Goal: Transaction & Acquisition: Purchase product/service

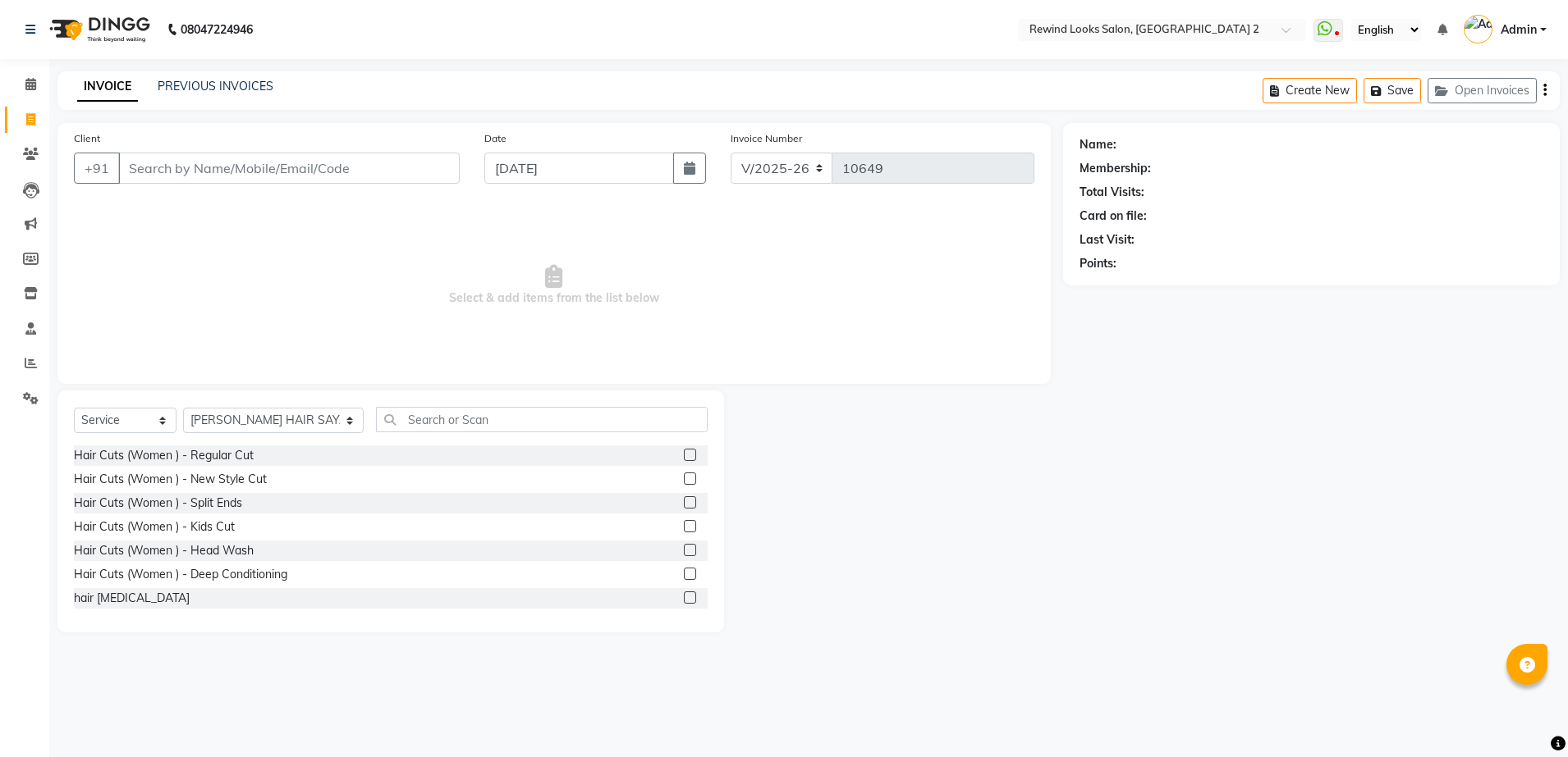
select select "4640"
select select "service"
select select "27076"
click at [219, 173] on input "Client" at bounding box center [288, 168] width 341 height 31
type input "7987802878"
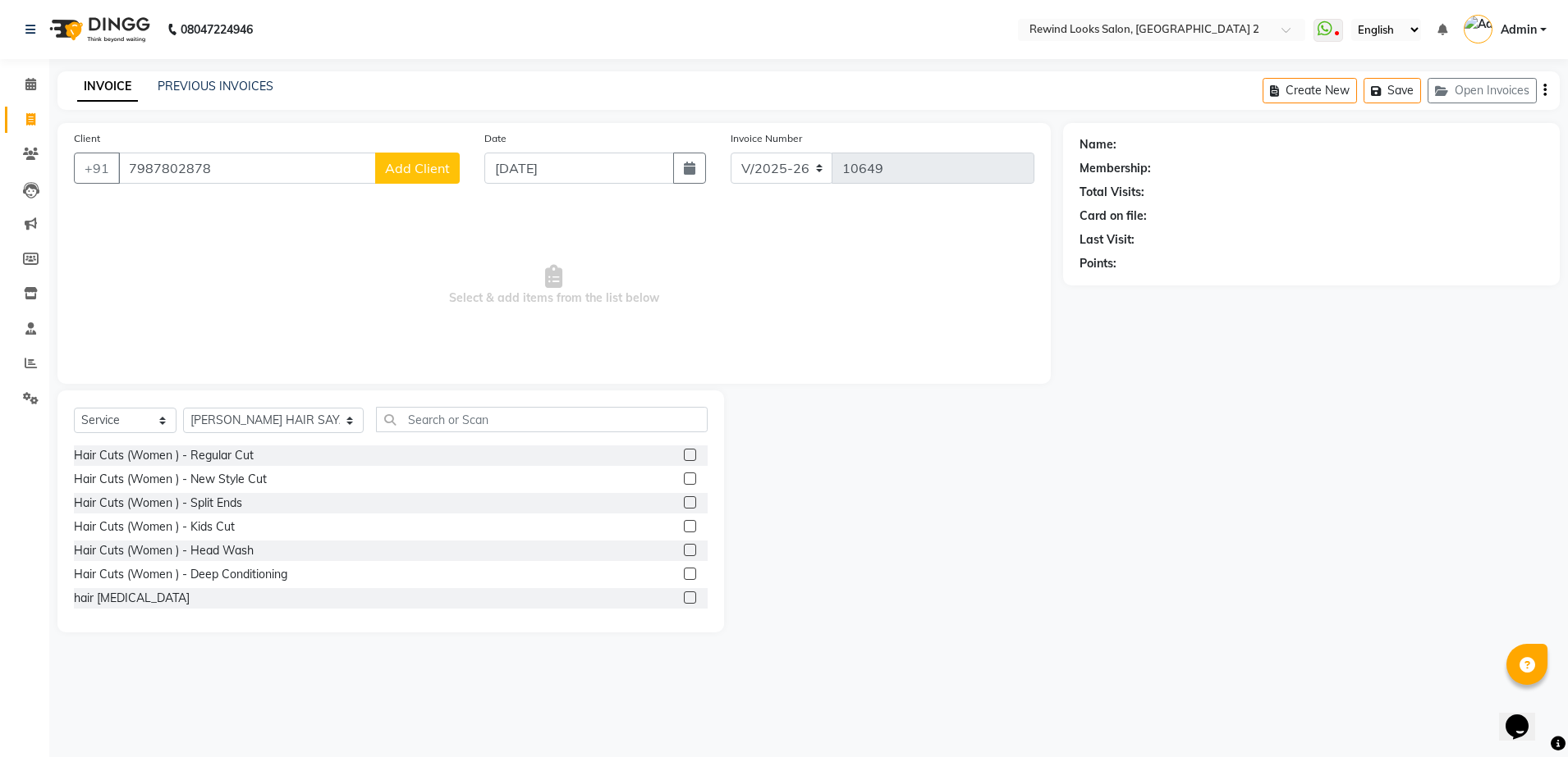
click at [389, 158] on button "Add Client" at bounding box center [417, 168] width 84 height 31
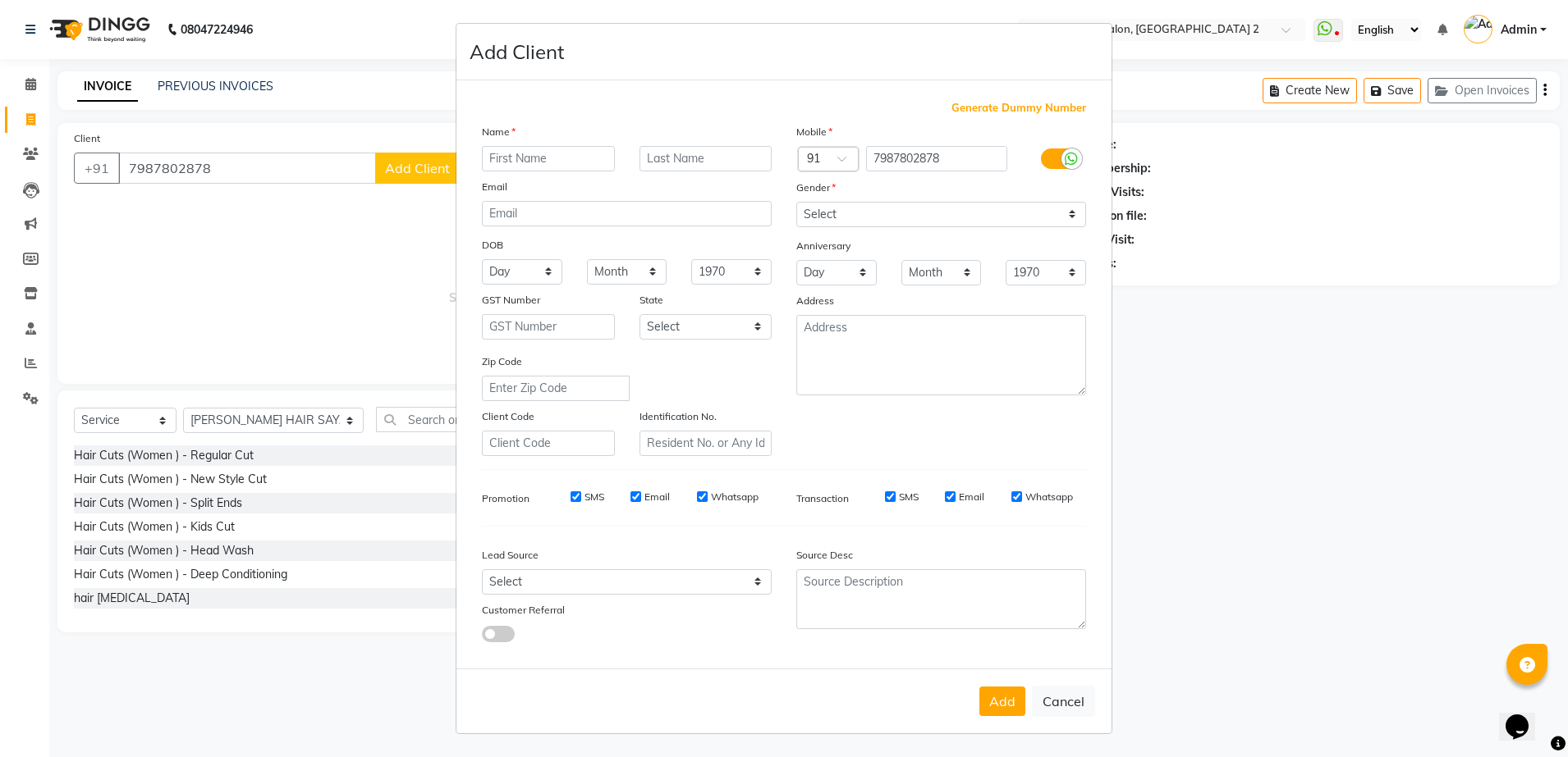
click at [529, 161] on input "text" at bounding box center [548, 159] width 133 height 26
type input "[PERSON_NAME]"
click at [834, 215] on select "Select [DEMOGRAPHIC_DATA] [DEMOGRAPHIC_DATA] Other Prefer Not To Say" at bounding box center [940, 214] width 289 height 26
select select "[DEMOGRAPHIC_DATA]"
click at [796, 201] on select "Select [DEMOGRAPHIC_DATA] [DEMOGRAPHIC_DATA] Other Prefer Not To Say" at bounding box center [940, 214] width 289 height 26
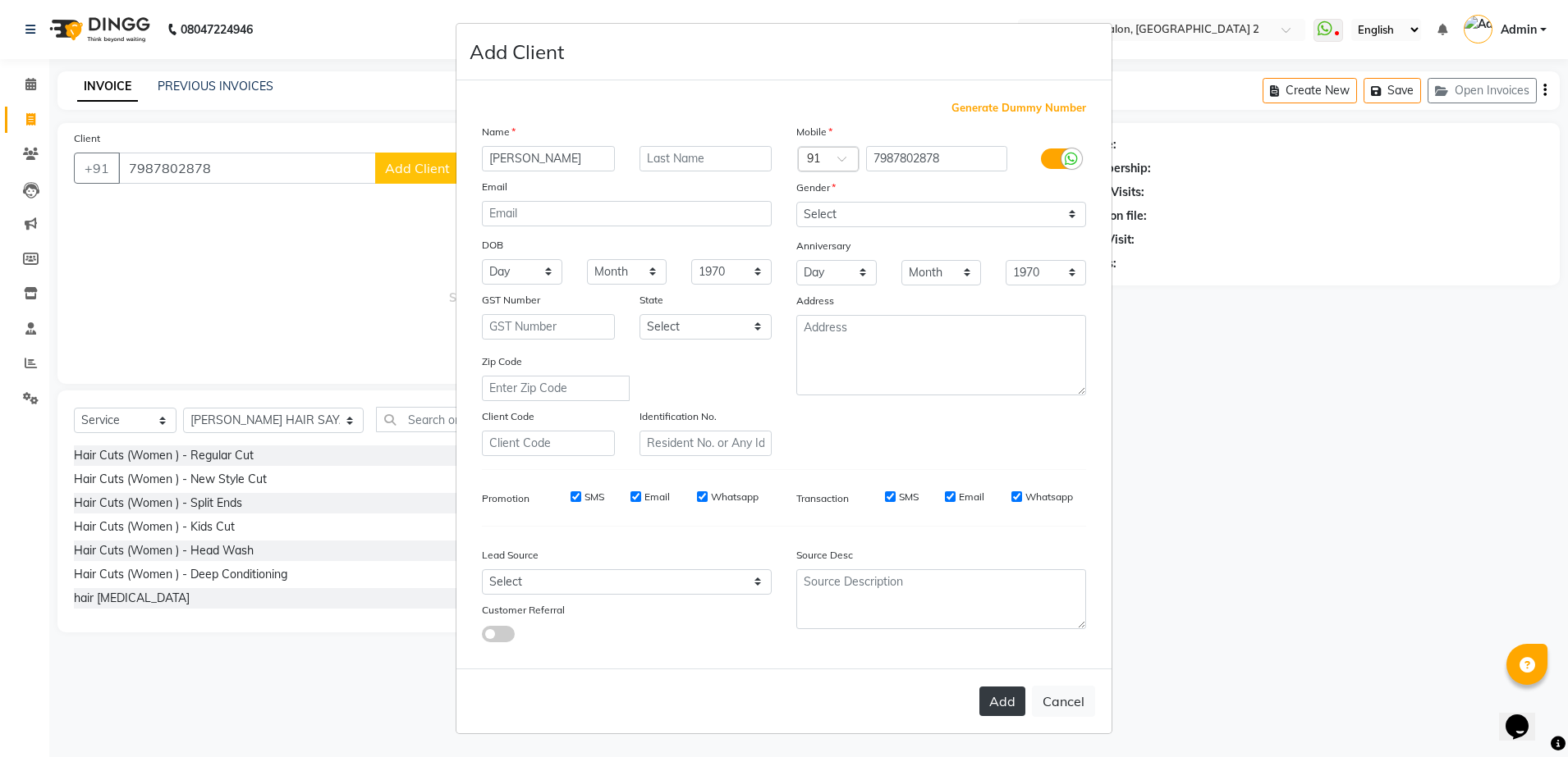
click at [984, 702] on button "Add" at bounding box center [1002, 702] width 46 height 30
select select
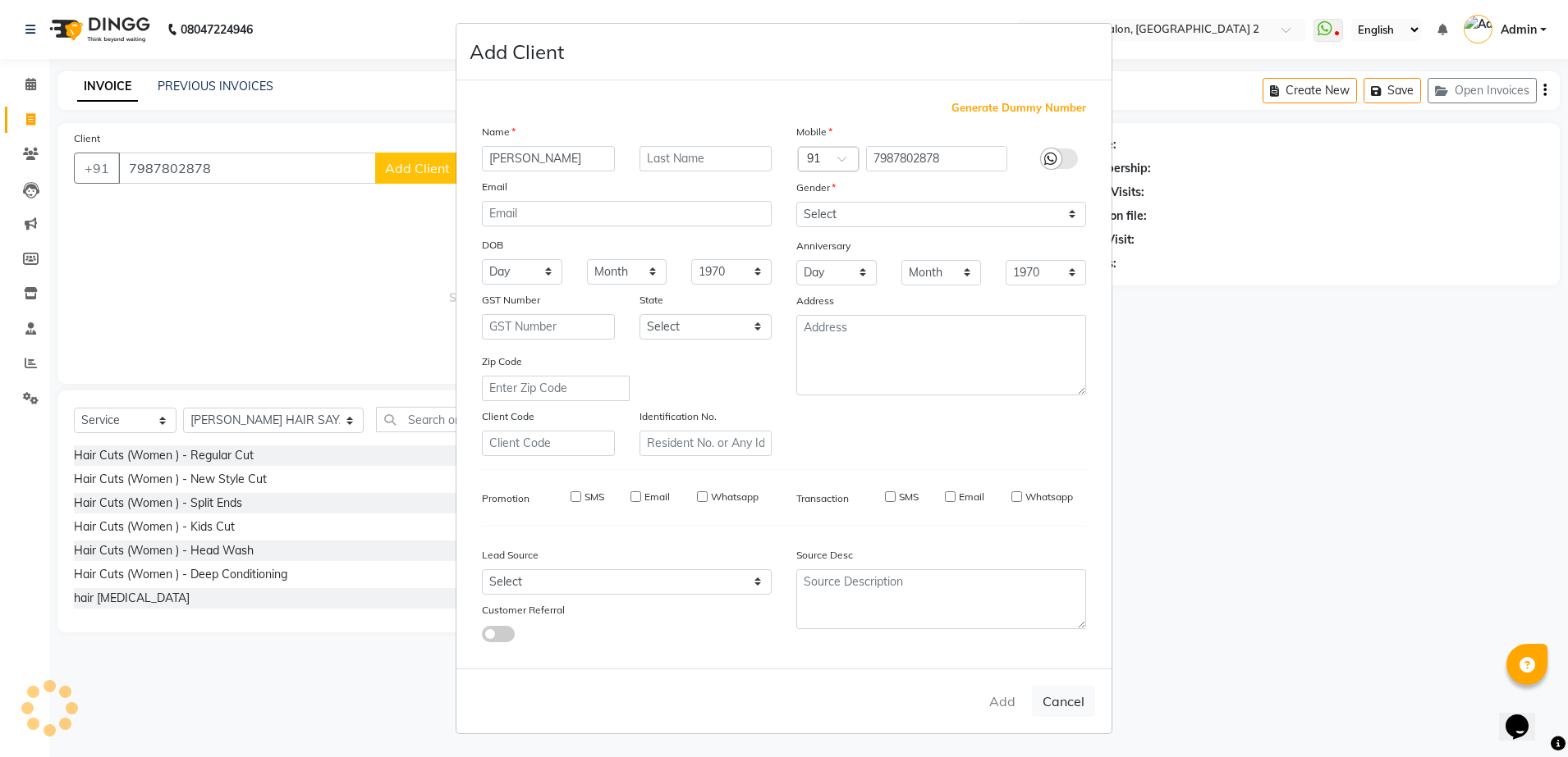
select select
checkbox input "false"
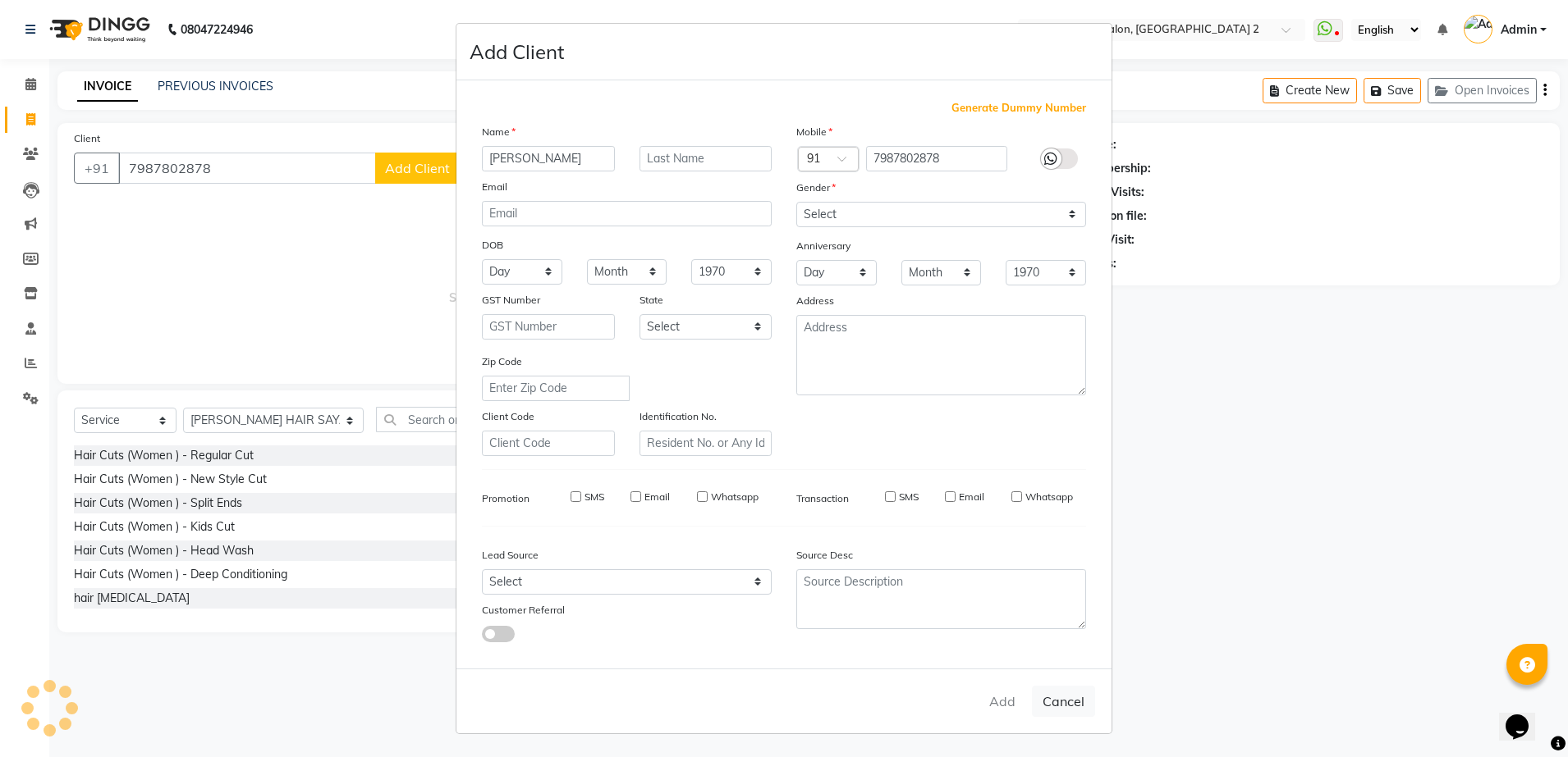
checkbox input "false"
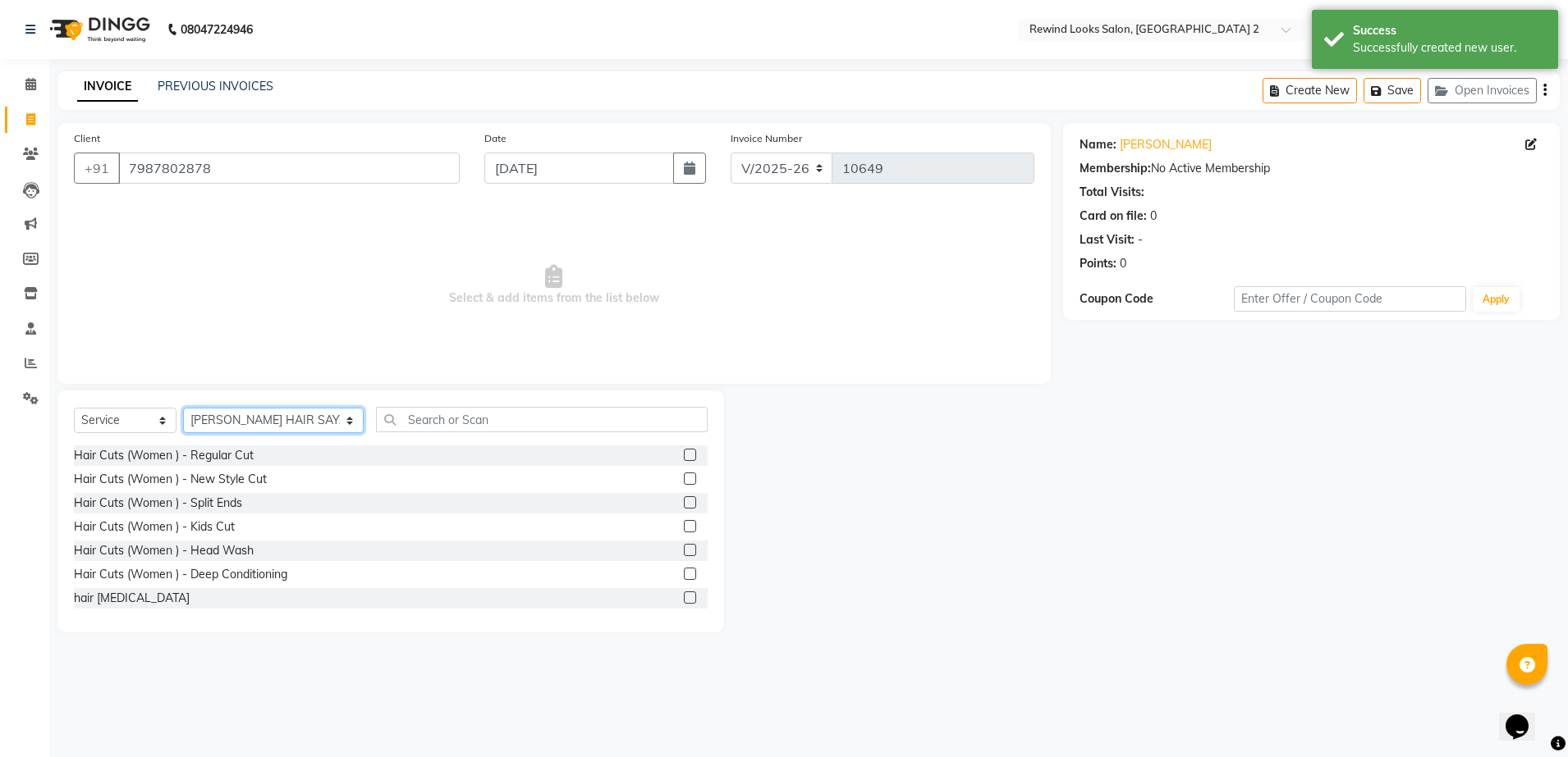
click at [288, 423] on select "Select Stylist [PERSON_NAME] aayat ADMIN Alfad hair Casa Ali Hair [PERSON_NAME]…" at bounding box center [273, 421] width 180 height 26
select select "58106"
click at [183, 408] on select "Select Stylist [PERSON_NAME] aayat ADMIN Alfad hair Casa Ali Hair [PERSON_NAME]…" at bounding box center [273, 421] width 180 height 26
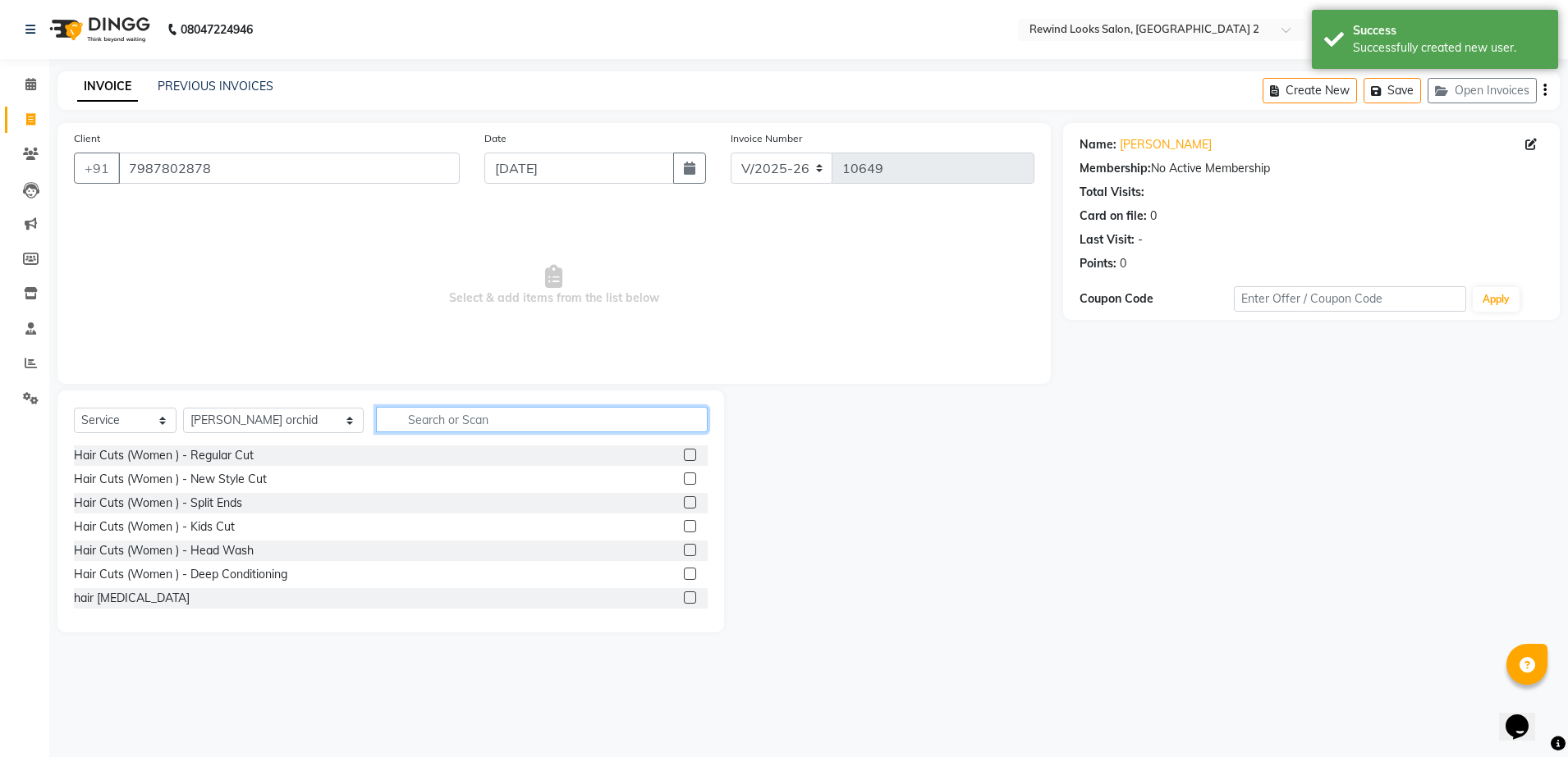
click at [454, 413] on input "text" at bounding box center [542, 420] width 332 height 26
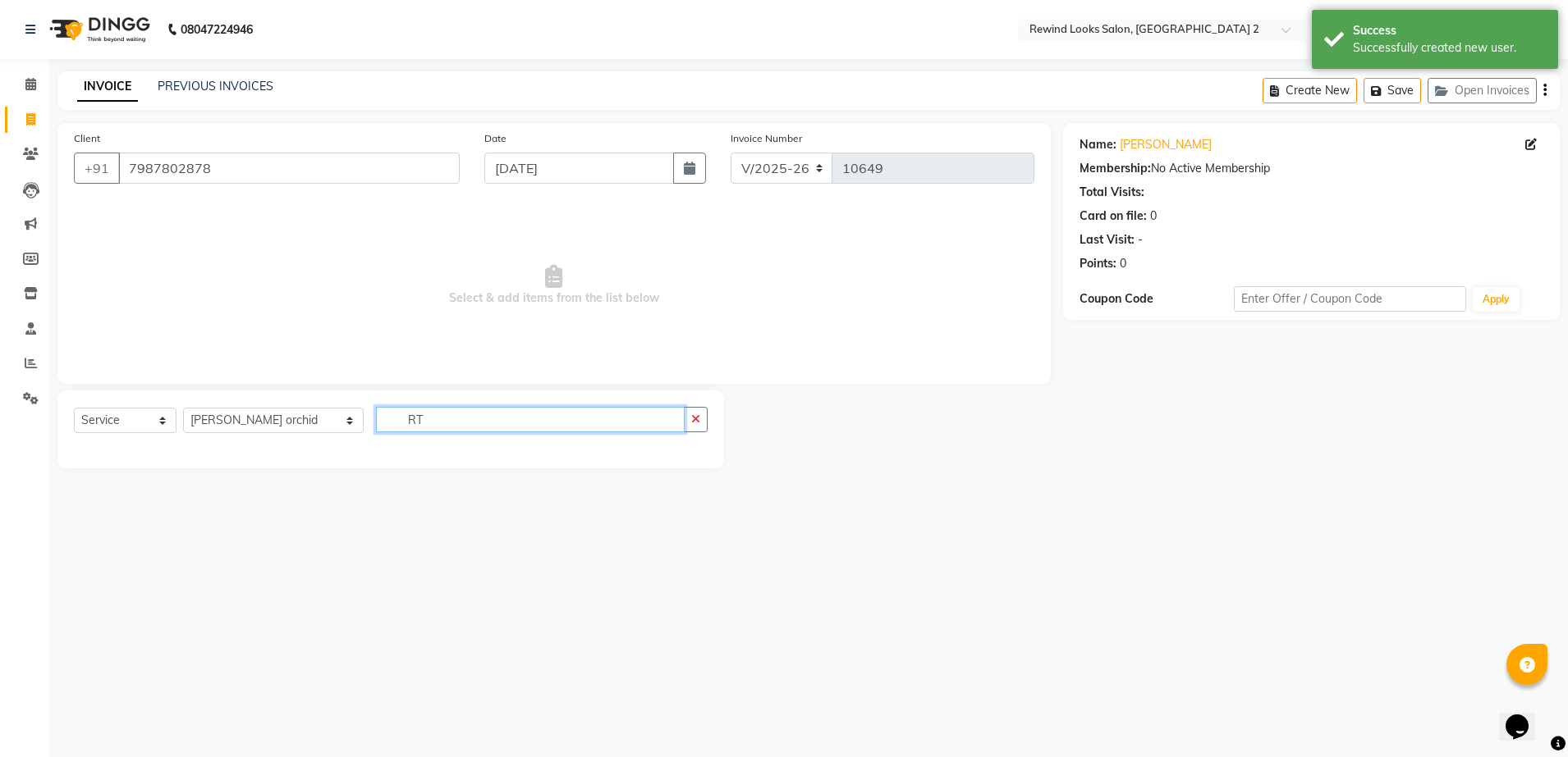
type input "R"
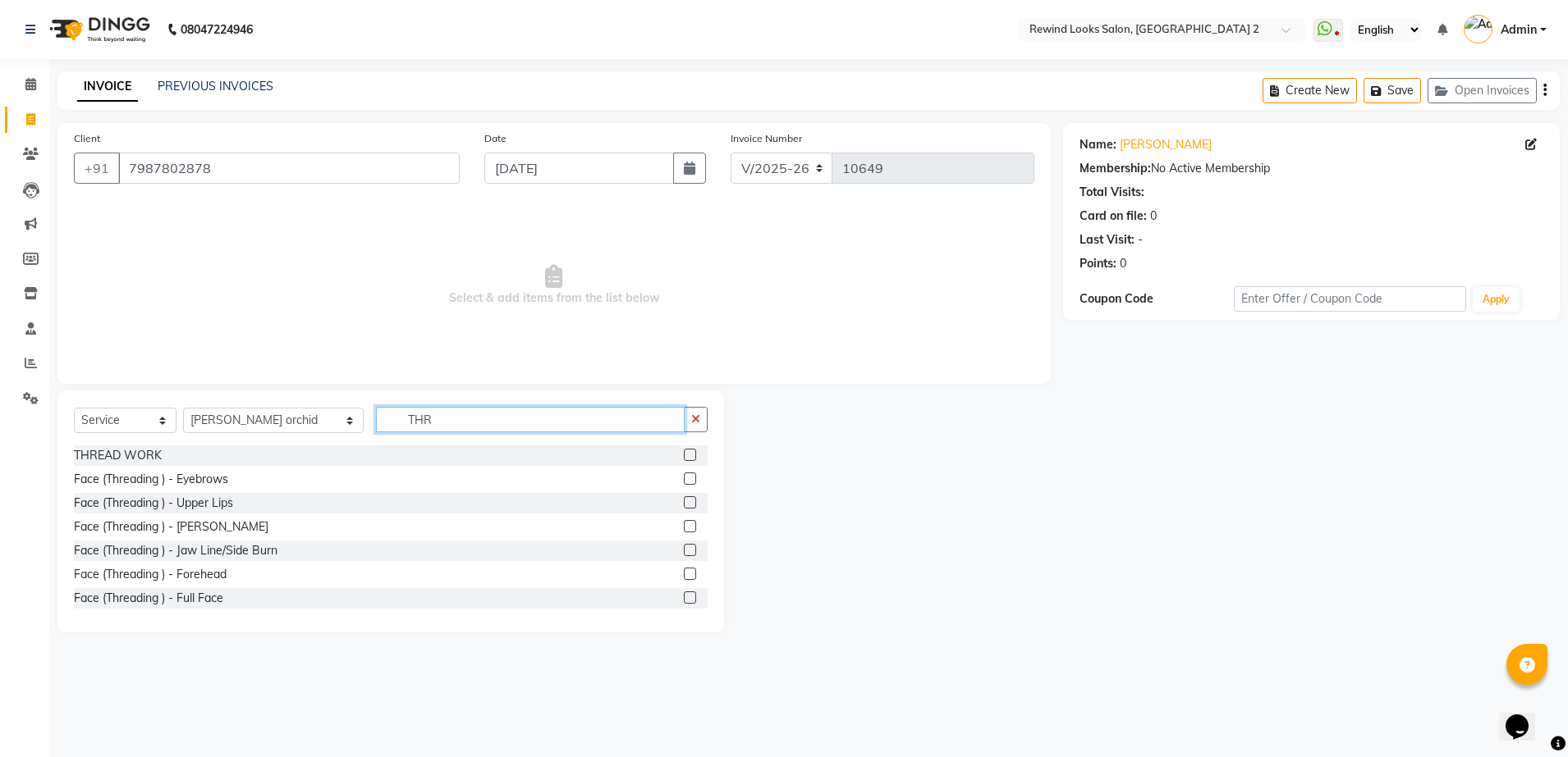
type input "THR"
click at [684, 452] on label at bounding box center [690, 455] width 12 height 12
click at [684, 452] on input "checkbox" at bounding box center [690, 456] width 11 height 11
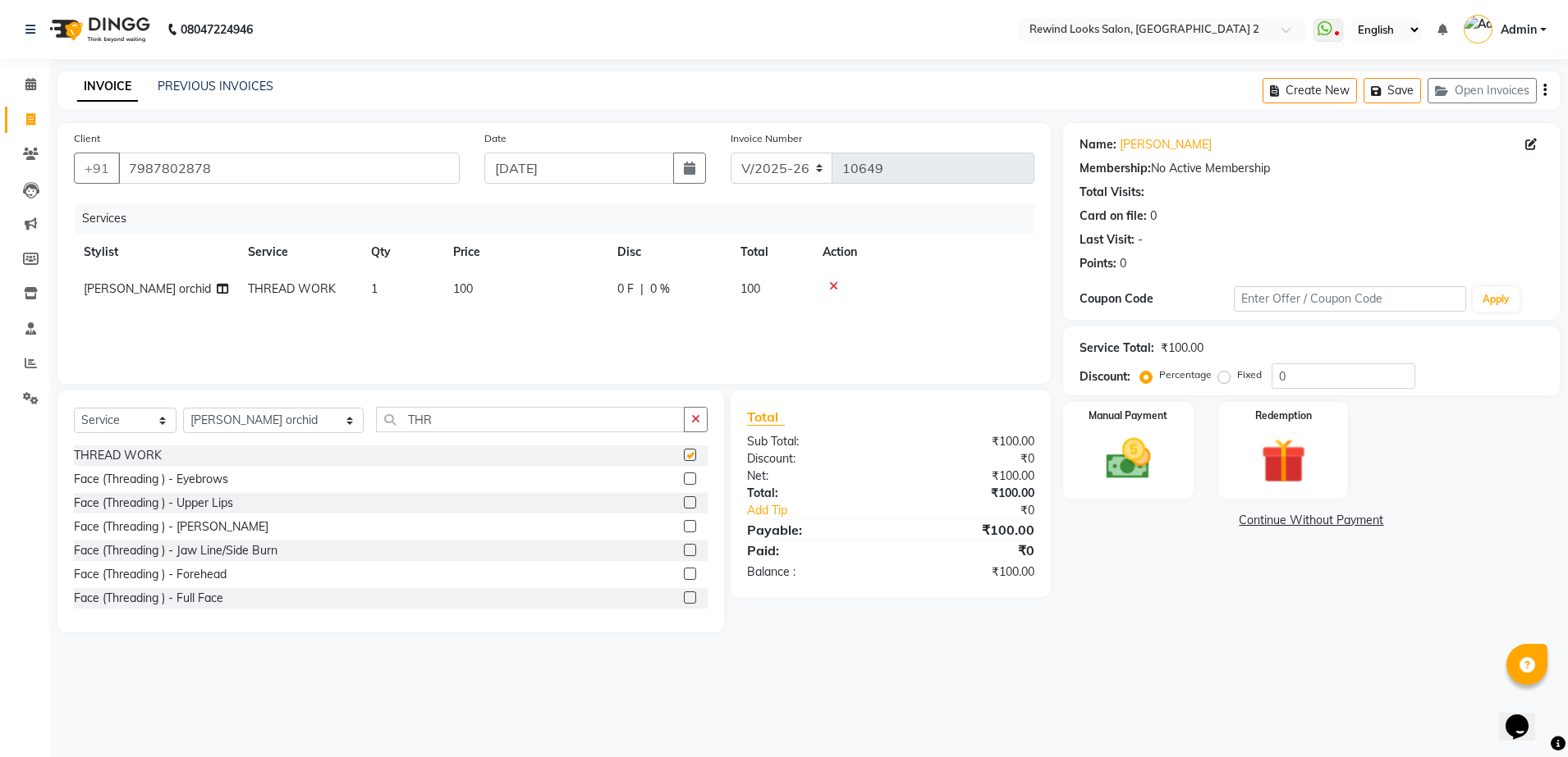
checkbox input "false"
click at [521, 303] on td "100" at bounding box center [525, 289] width 165 height 37
select select "58106"
click at [567, 296] on input "100" at bounding box center [603, 294] width 144 height 26
type input "1"
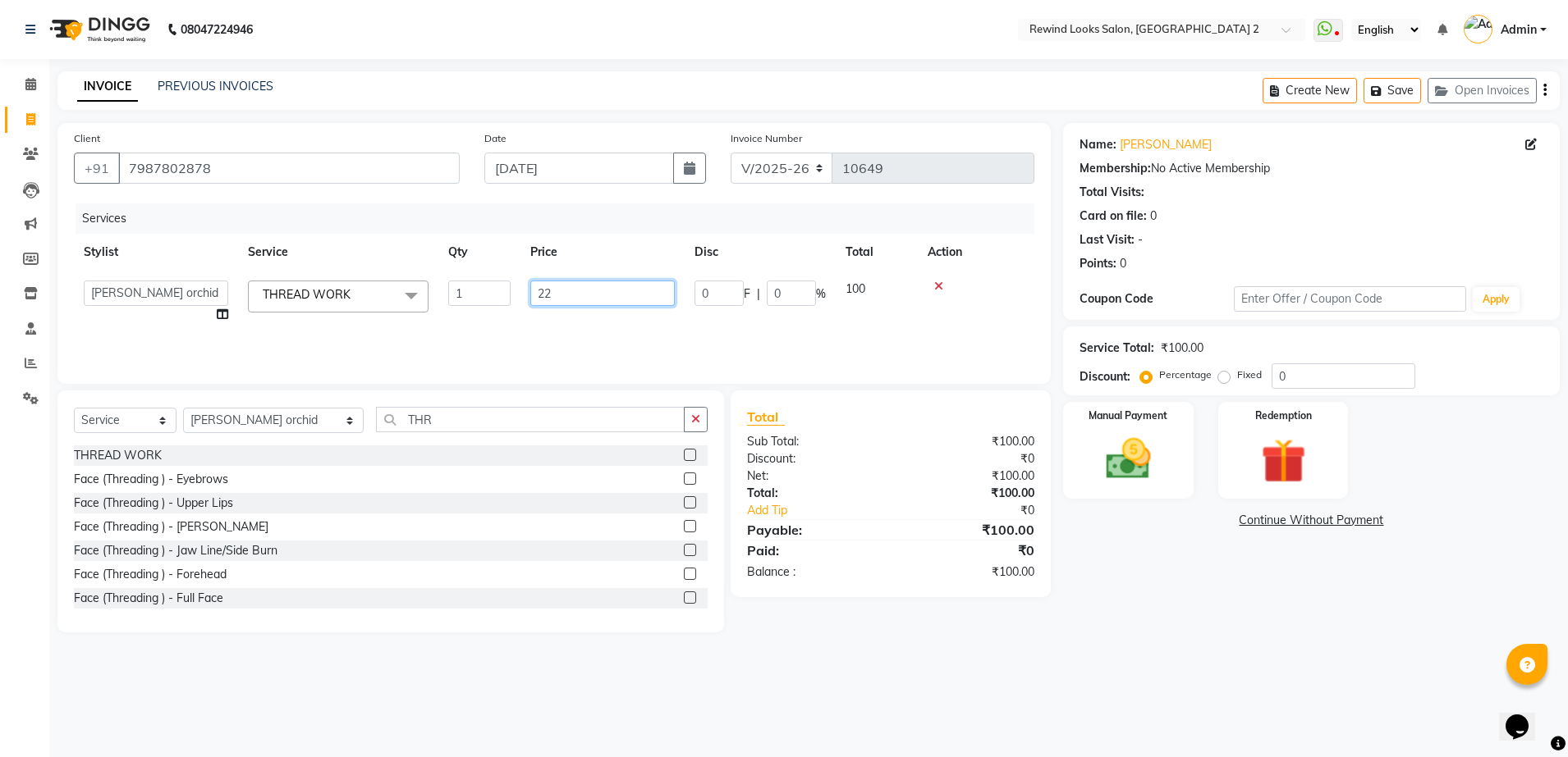
type input "220"
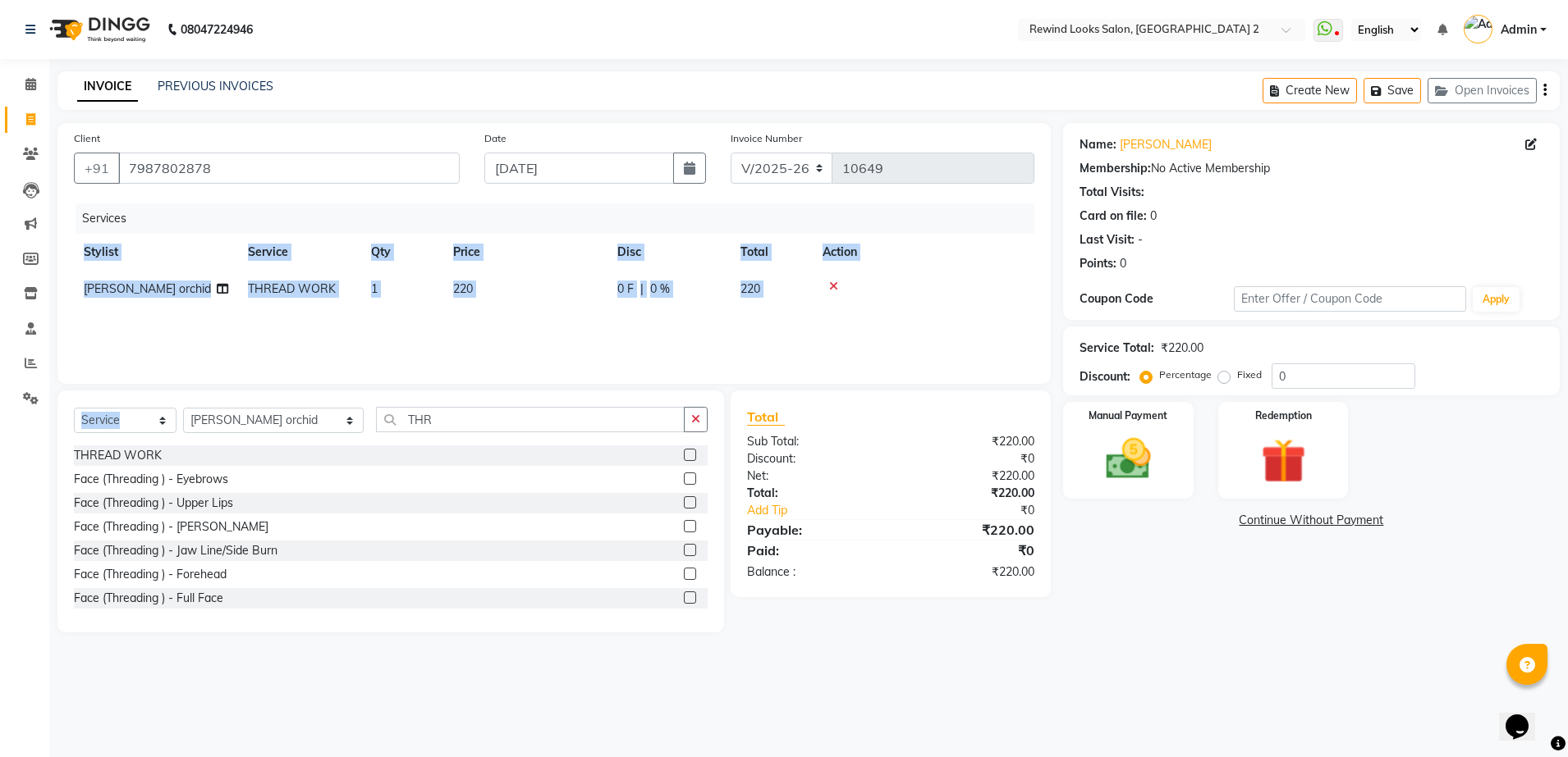
drag, startPoint x: 646, startPoint y: 321, endPoint x: 280, endPoint y: 425, distance: 380.5
click at [280, 425] on div "Client [PHONE_NUMBER] Date [DATE] Invoice Number V/2025 V/[PHONE_NUMBER] Servic…" at bounding box center [554, 377] width 1018 height 509
click at [280, 425] on select "Select Stylist [PERSON_NAME] aayat ADMIN Alfad hair Casa Ali Hair [PERSON_NAME]…" at bounding box center [273, 421] width 180 height 26
select select "34649"
click at [183, 408] on select "Select Stylist [PERSON_NAME] aayat ADMIN Alfad hair Casa Ali Hair [PERSON_NAME]…" at bounding box center [273, 421] width 180 height 26
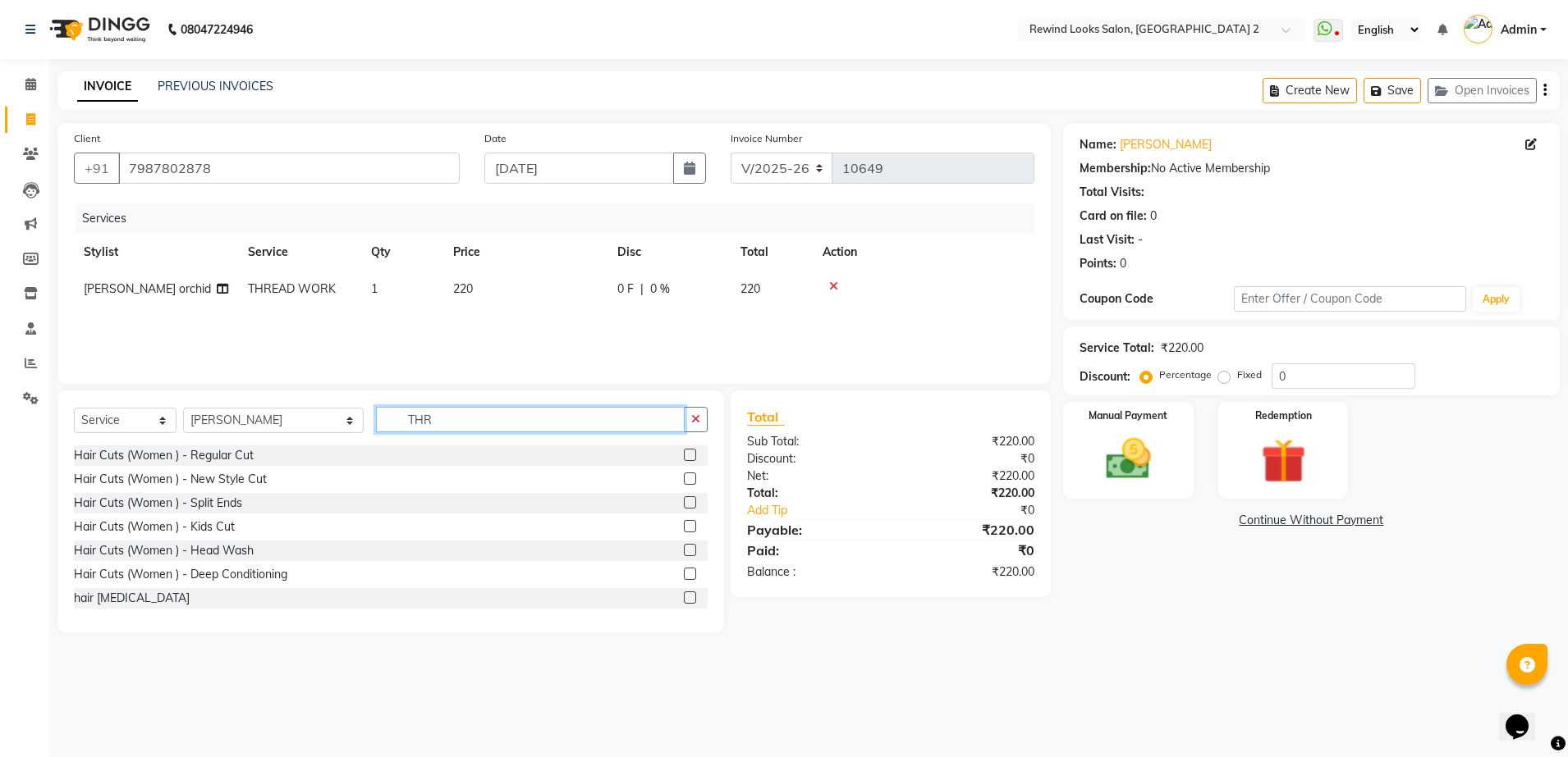
click at [414, 408] on input "THR" at bounding box center [531, 420] width 309 height 26
type input "T"
type input "thr"
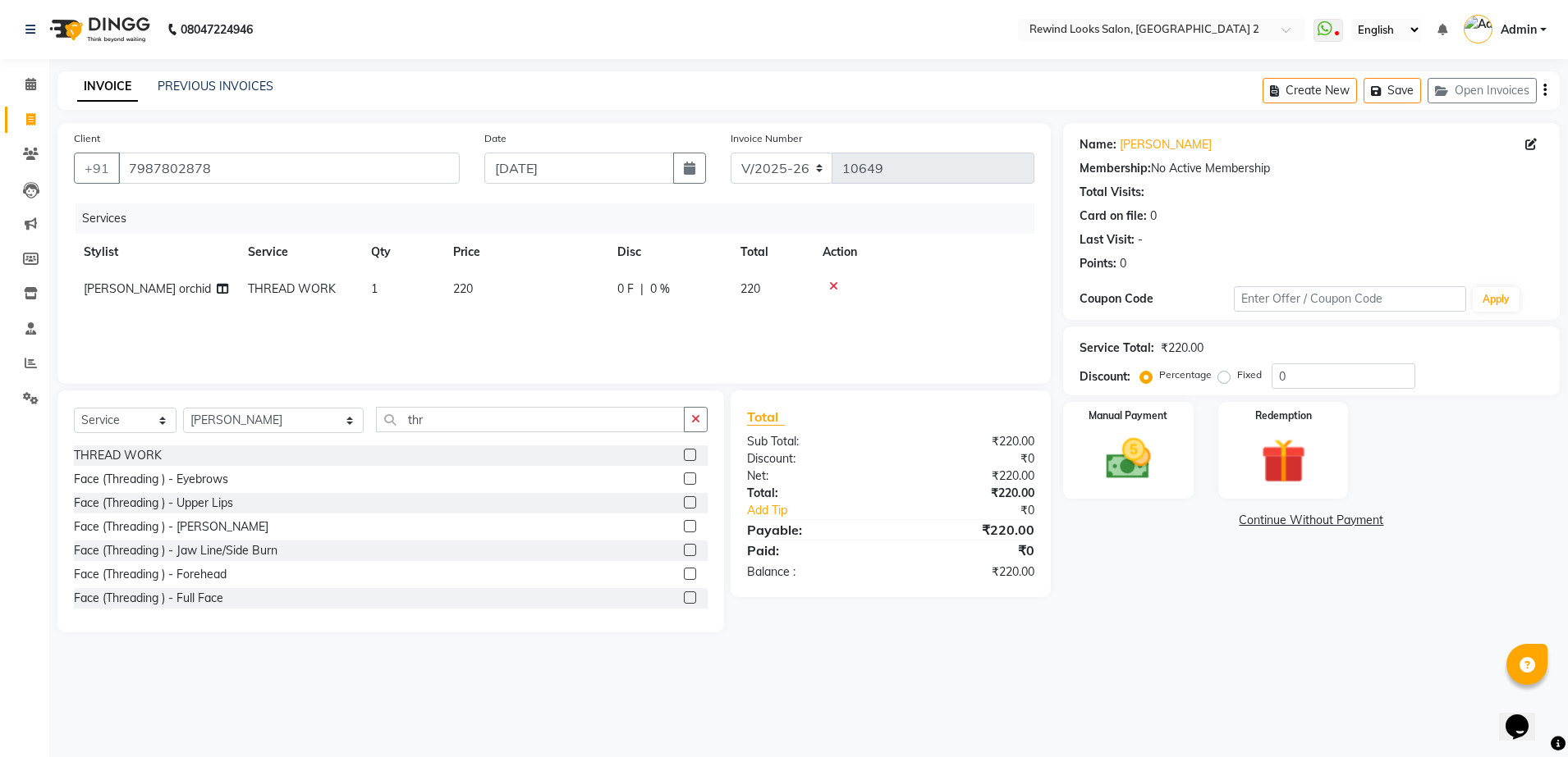
click at [684, 452] on label at bounding box center [690, 455] width 12 height 12
click at [684, 452] on input "checkbox" at bounding box center [690, 456] width 11 height 11
checkbox input "false"
click at [513, 323] on td "100" at bounding box center [525, 326] width 165 height 37
select select "34649"
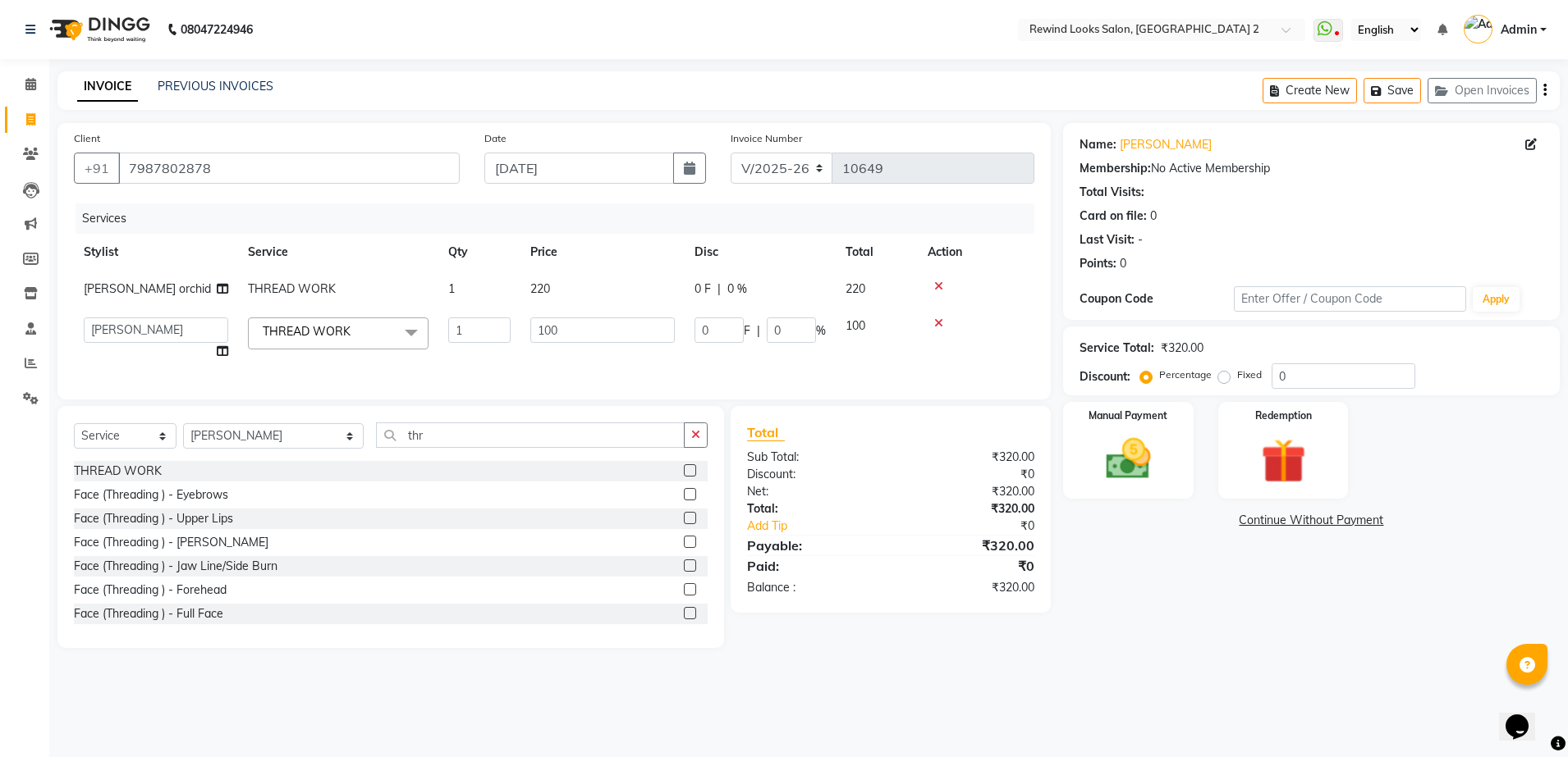
click at [513, 323] on td "1" at bounding box center [479, 338] width 82 height 62
click at [562, 330] on input "100" at bounding box center [603, 331] width 144 height 26
type input "1"
type input "90"
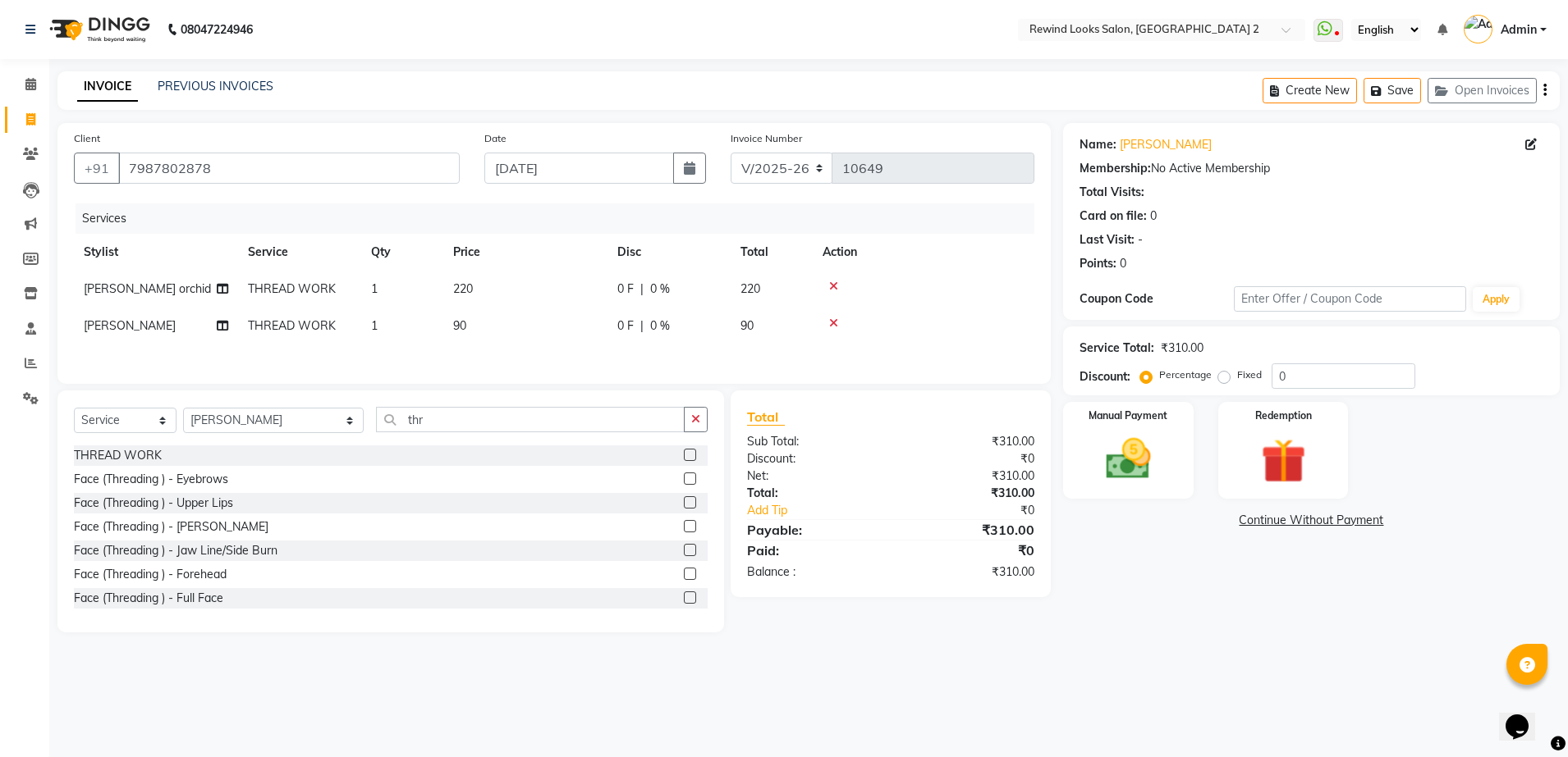
click at [662, 367] on div "Services Stylist Service Qty Price Disc Total Action [PERSON_NAME] orchid THREA…" at bounding box center [554, 286] width 961 height 165
click at [1191, 480] on div "Manual Payment" at bounding box center [1128, 450] width 135 height 101
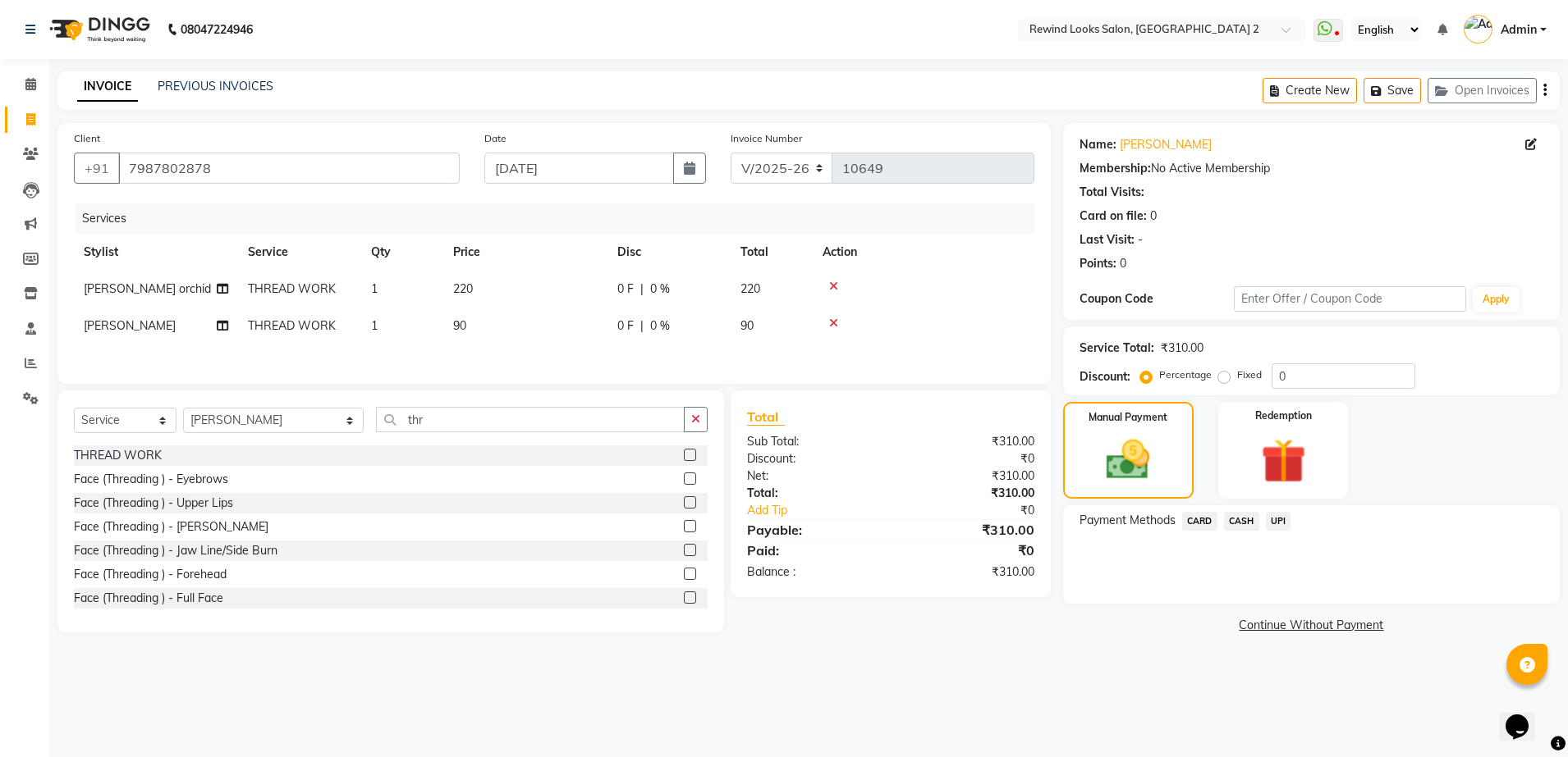
click at [1268, 516] on span "UPI" at bounding box center [1279, 521] width 26 height 18
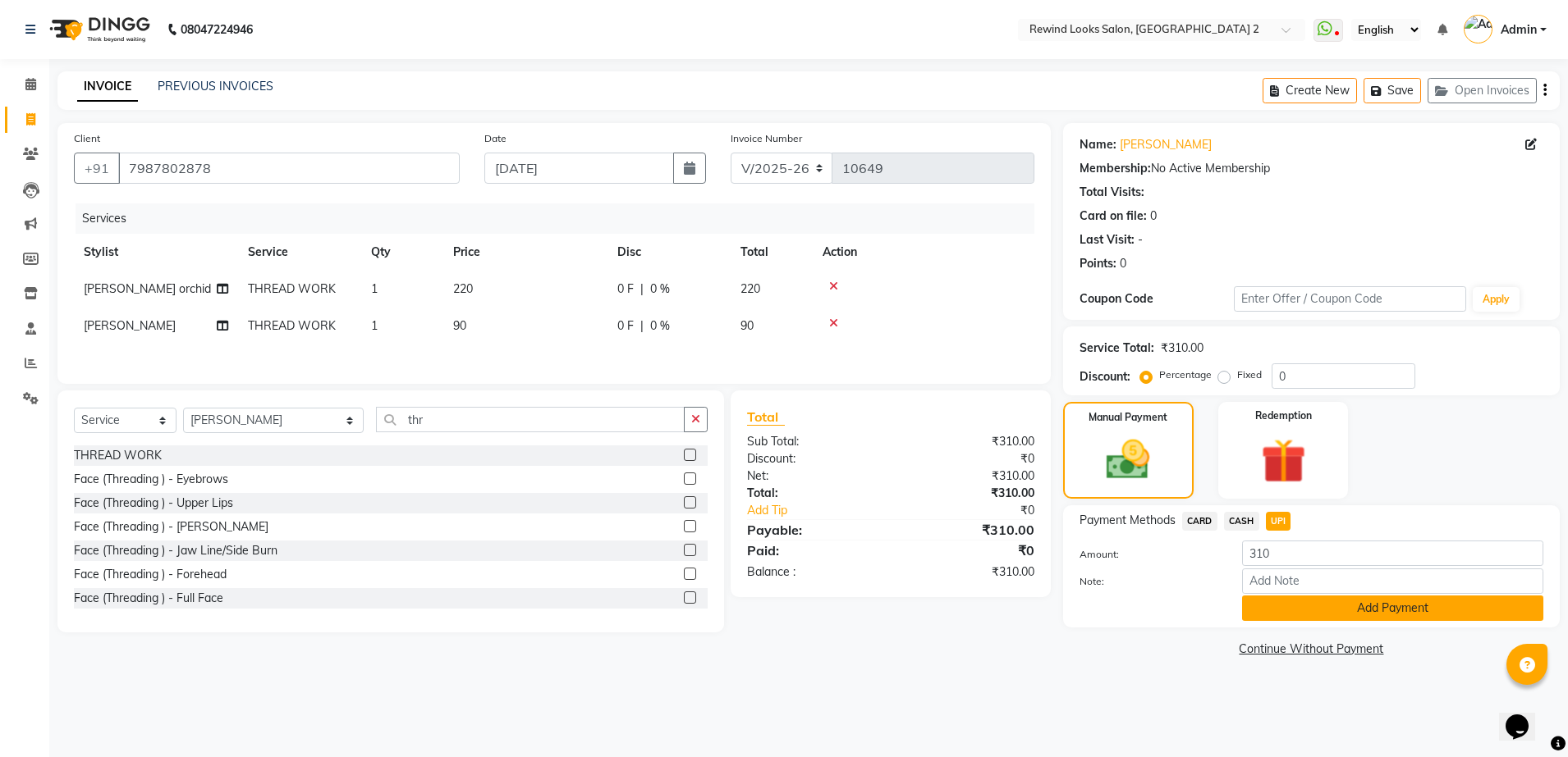
click at [1291, 615] on button "Add Payment" at bounding box center [1392, 609] width 301 height 26
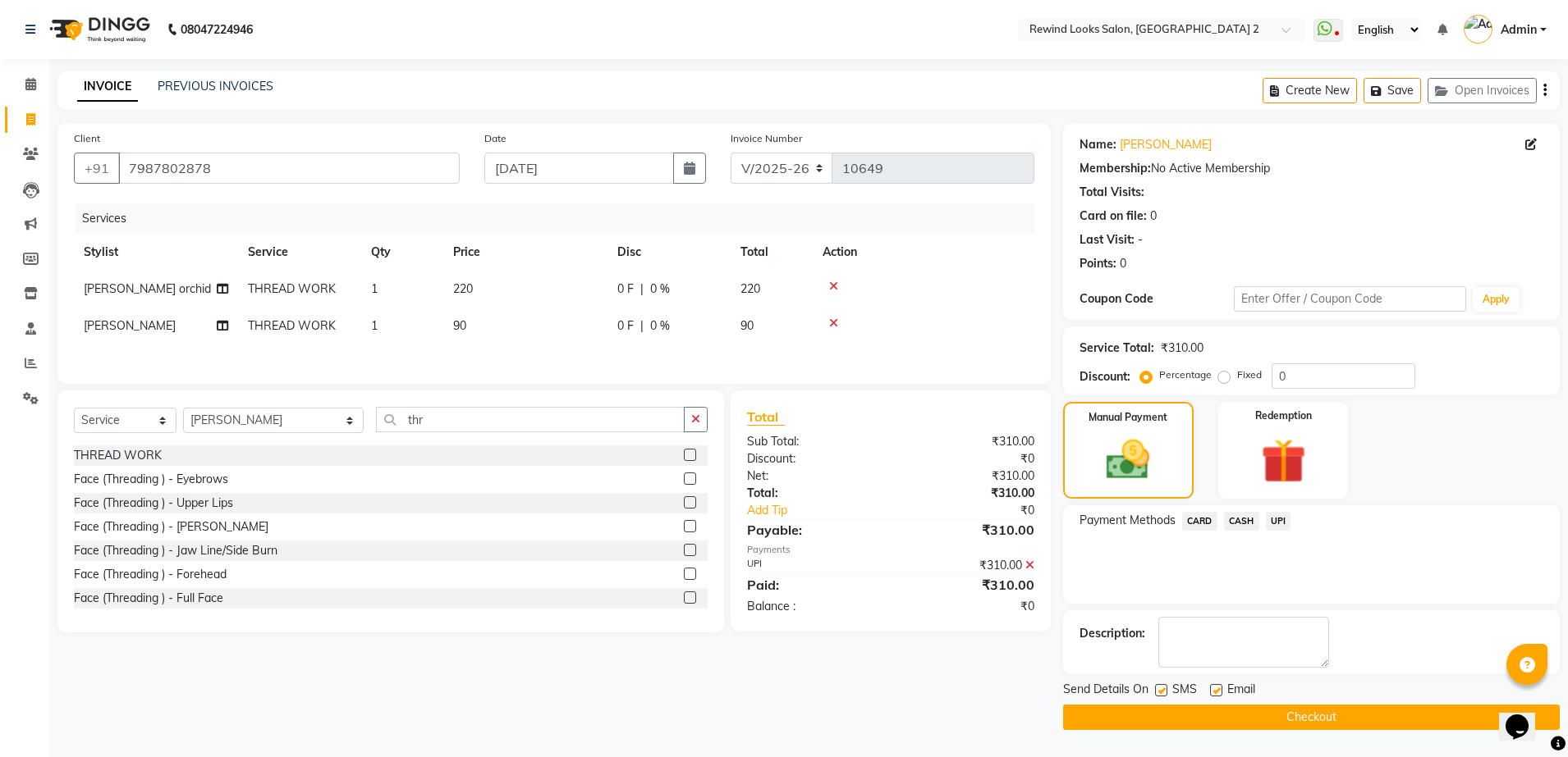
click at [1307, 710] on button "Checkout" at bounding box center [1311, 718] width 496 height 26
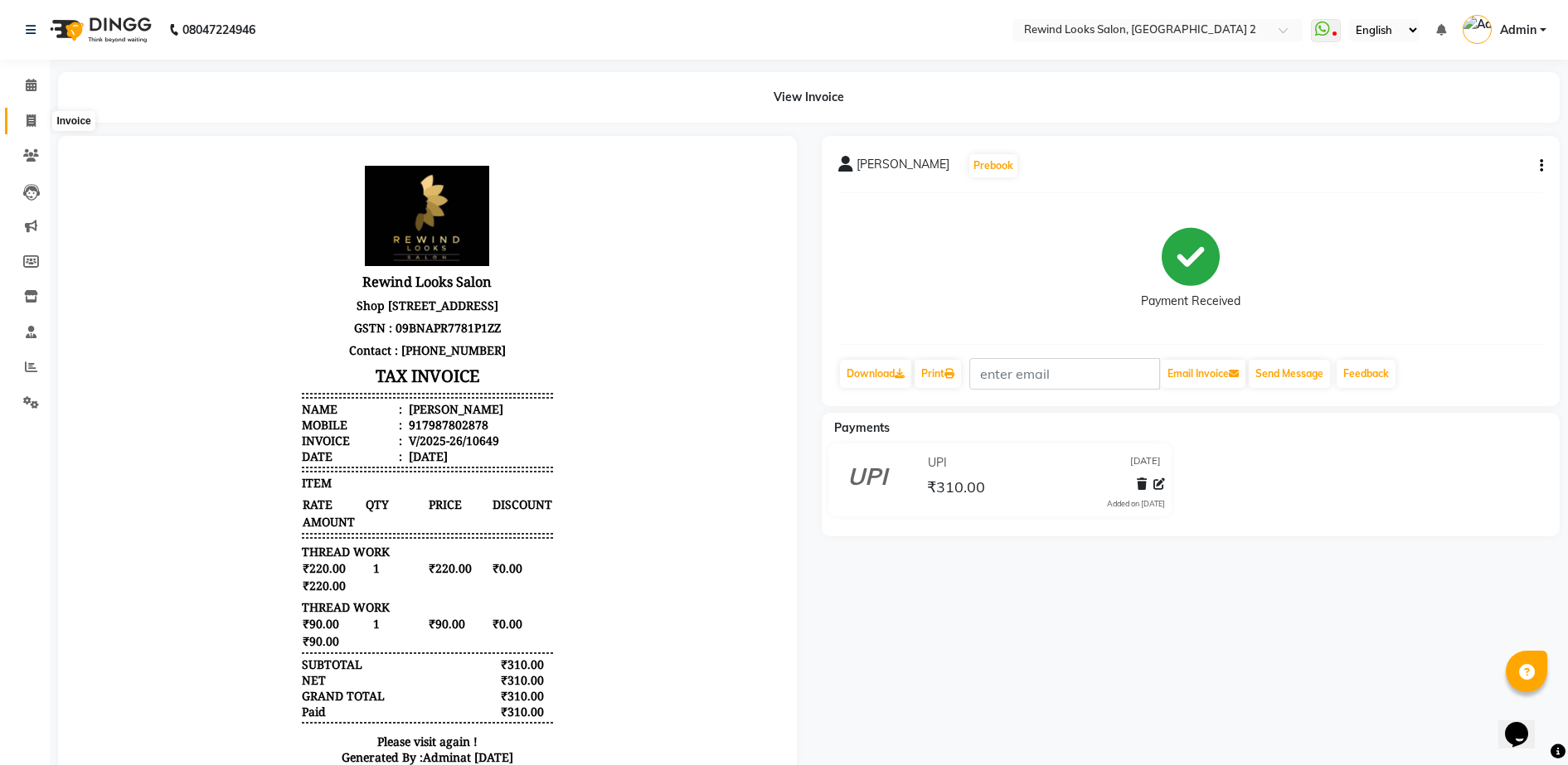
click at [23, 119] on span at bounding box center [31, 121] width 29 height 19
select select "service"
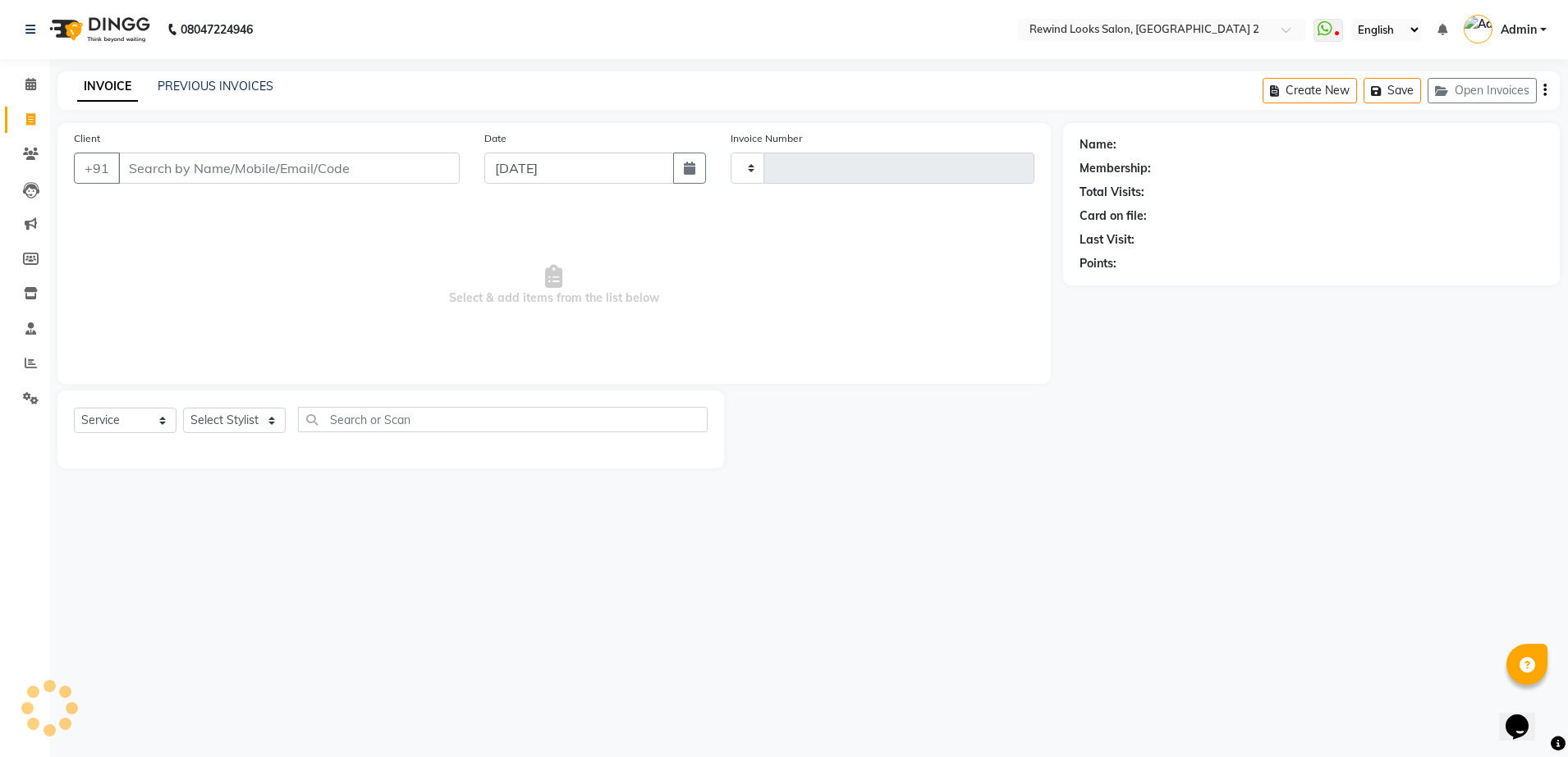
type input "10650"
select select "4640"
select select "27076"
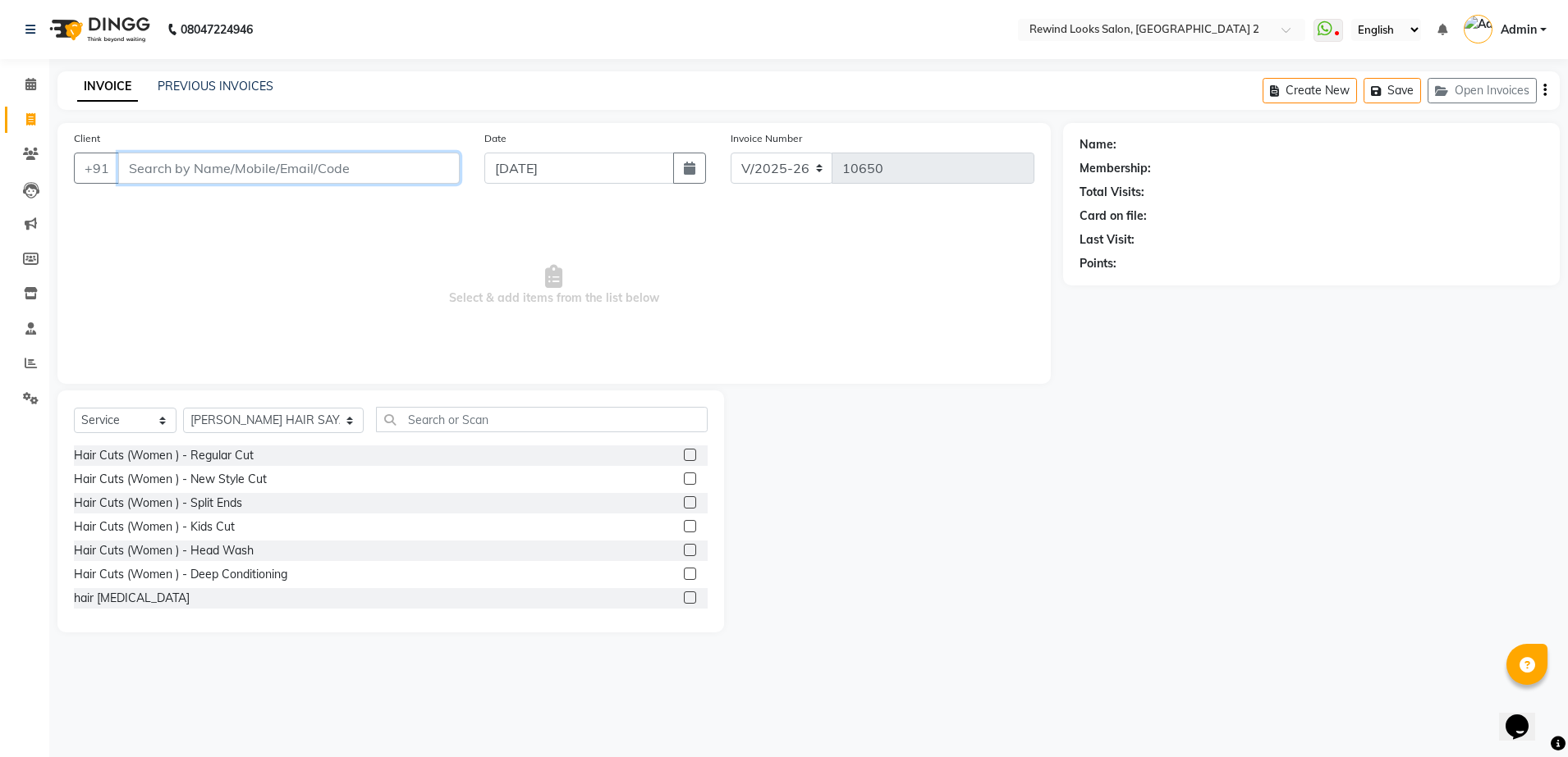
click at [195, 162] on input "Client" at bounding box center [288, 168] width 341 height 31
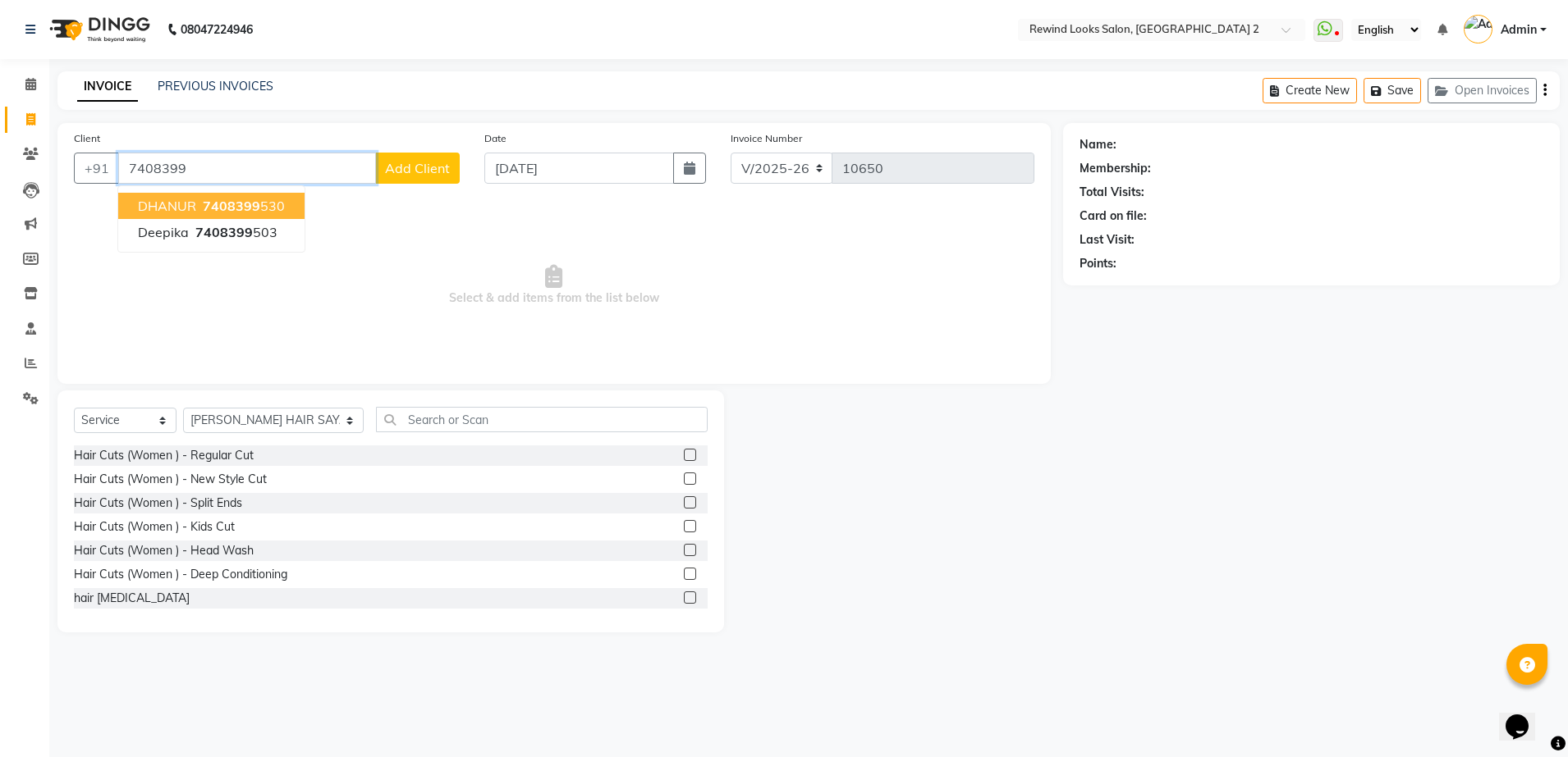
click at [198, 208] on button "DHANUR 7408399 530" at bounding box center [212, 206] width 187 height 26
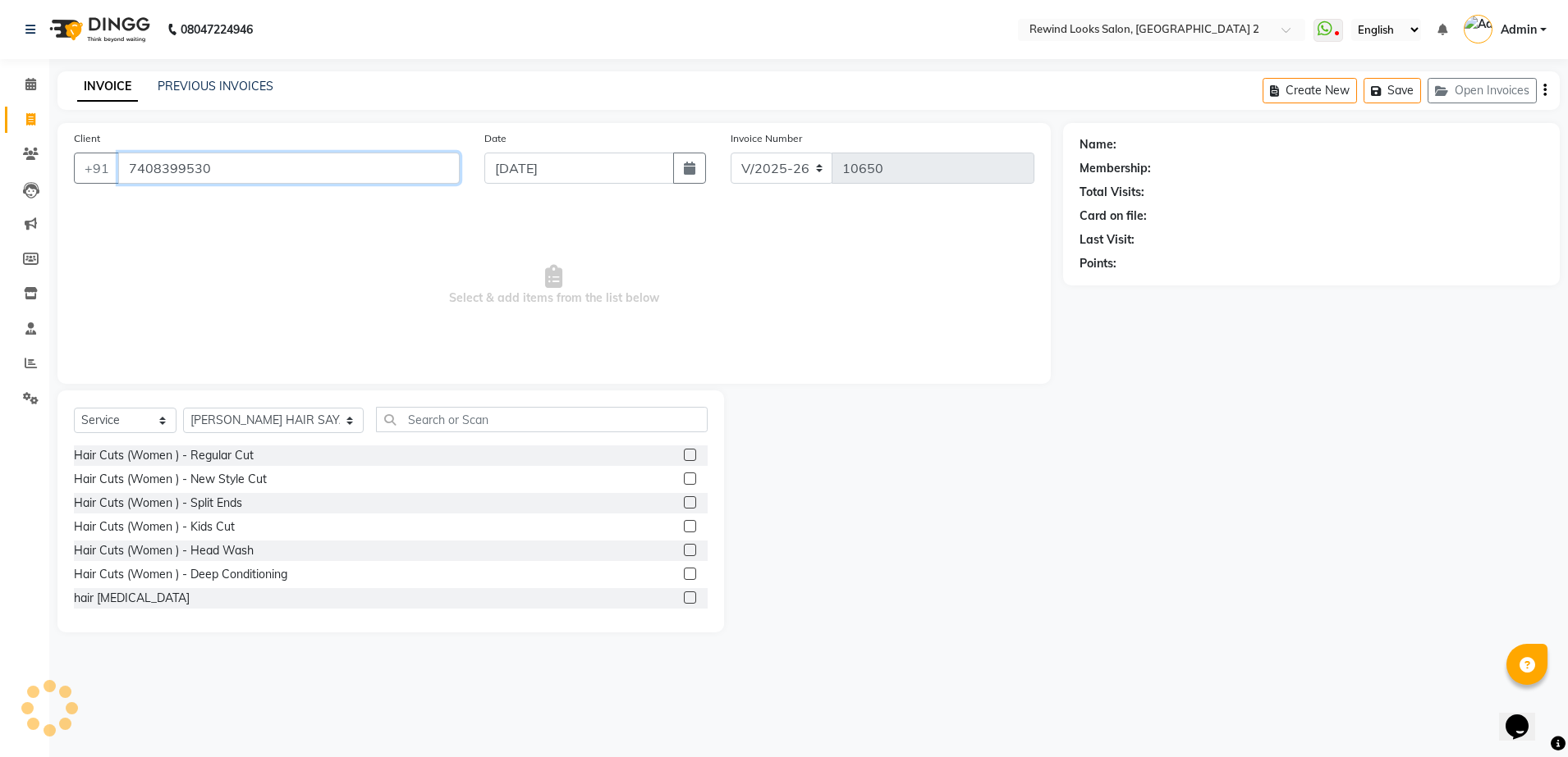
type input "7408399530"
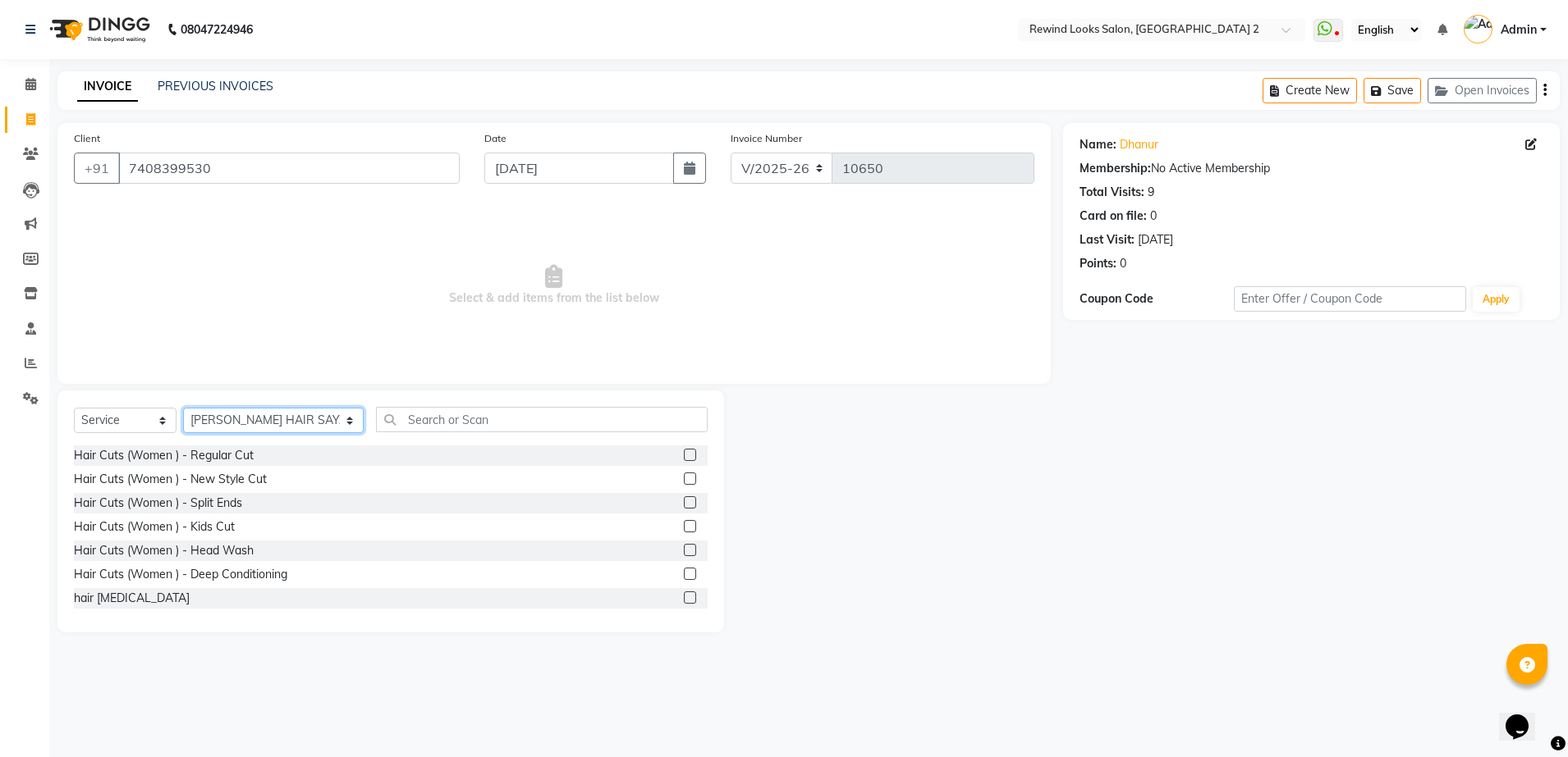
click at [247, 410] on select "Select Stylist [PERSON_NAME] aayat ADMIN Alfad hair Casa Ali Hair [PERSON_NAME]…" at bounding box center [273, 421] width 180 height 26
select select "74475"
click at [183, 408] on select "Select Stylist [PERSON_NAME] aayat ADMIN Alfad hair Casa Ali Hair [PERSON_NAME]…" at bounding box center [273, 421] width 180 height 26
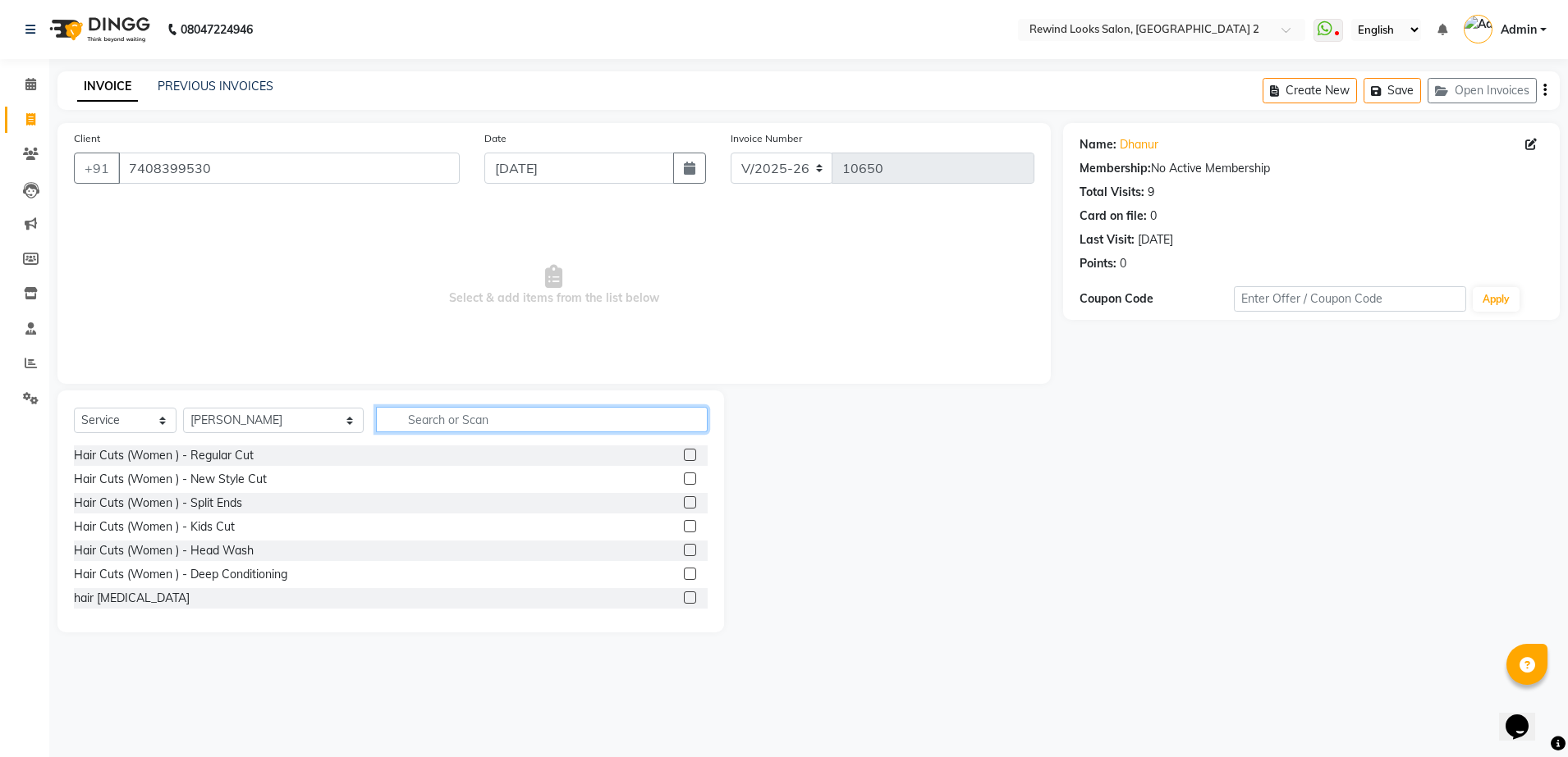
click at [376, 423] on input "text" at bounding box center [542, 420] width 332 height 26
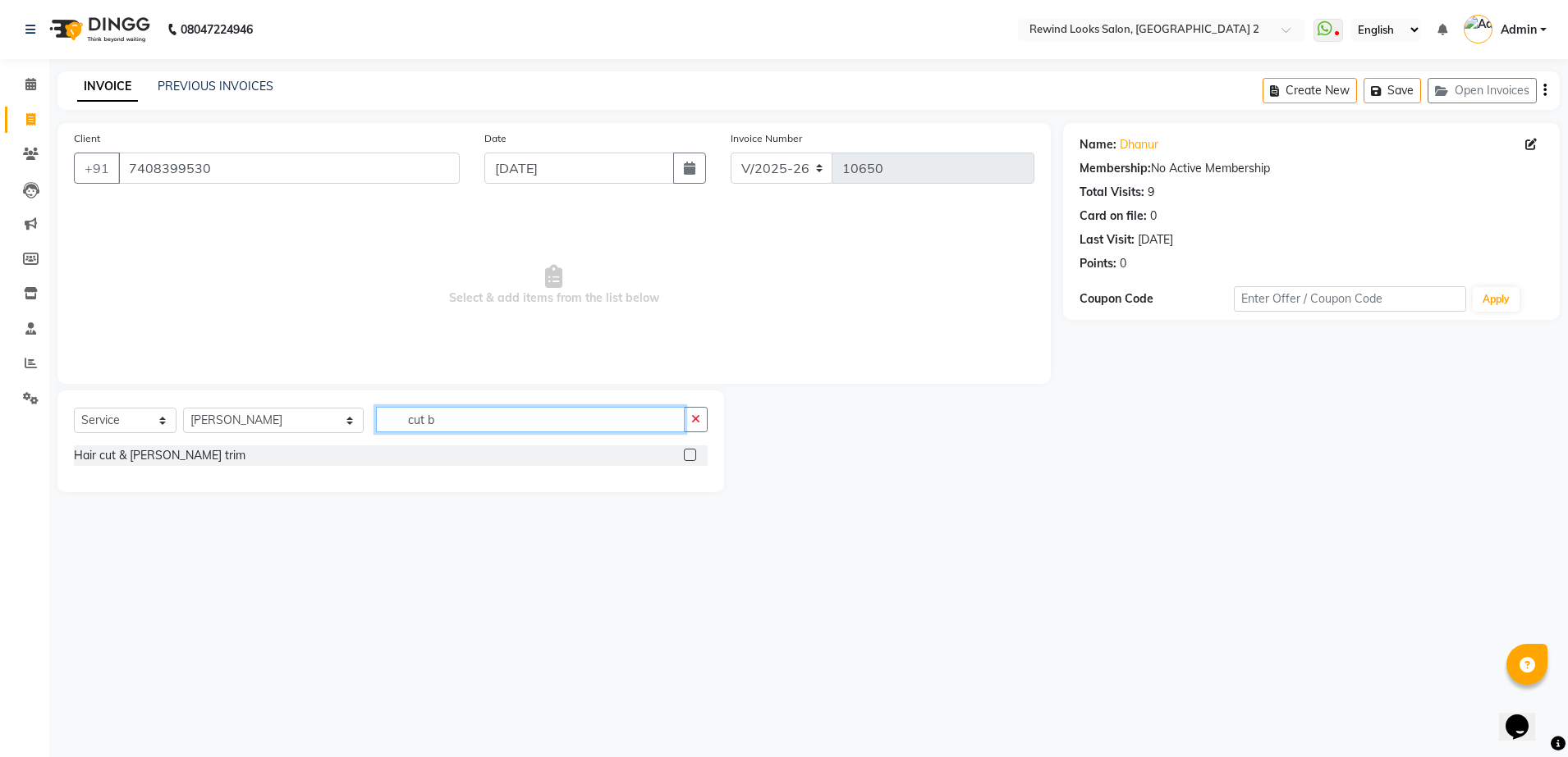
type input "cut b"
click at [691, 454] on div "Hair cut & [PERSON_NAME] trim" at bounding box center [390, 456] width 633 height 20
click at [691, 454] on label at bounding box center [690, 455] width 12 height 12
click at [691, 454] on input "checkbox" at bounding box center [690, 456] width 11 height 11
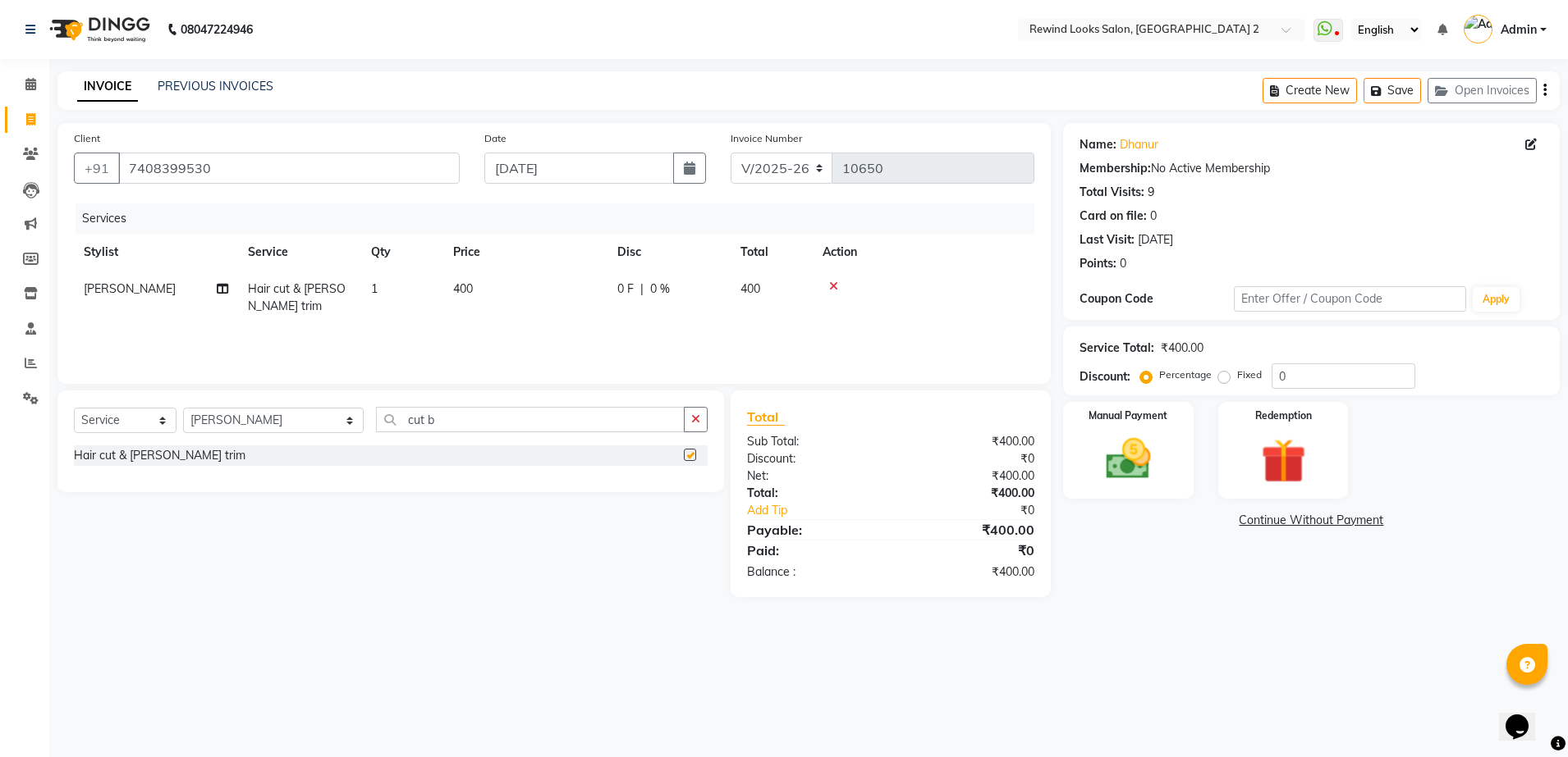
checkbox input "false"
click at [241, 418] on select "Select Stylist [PERSON_NAME] aayat ADMIN Alfad hair Casa Ali Hair [PERSON_NAME]…" at bounding box center [273, 421] width 180 height 26
select select "47089"
click at [183, 408] on select "Select Stylist [PERSON_NAME] aayat ADMIN Alfad hair Casa Ali Hair [PERSON_NAME]…" at bounding box center [273, 421] width 180 height 26
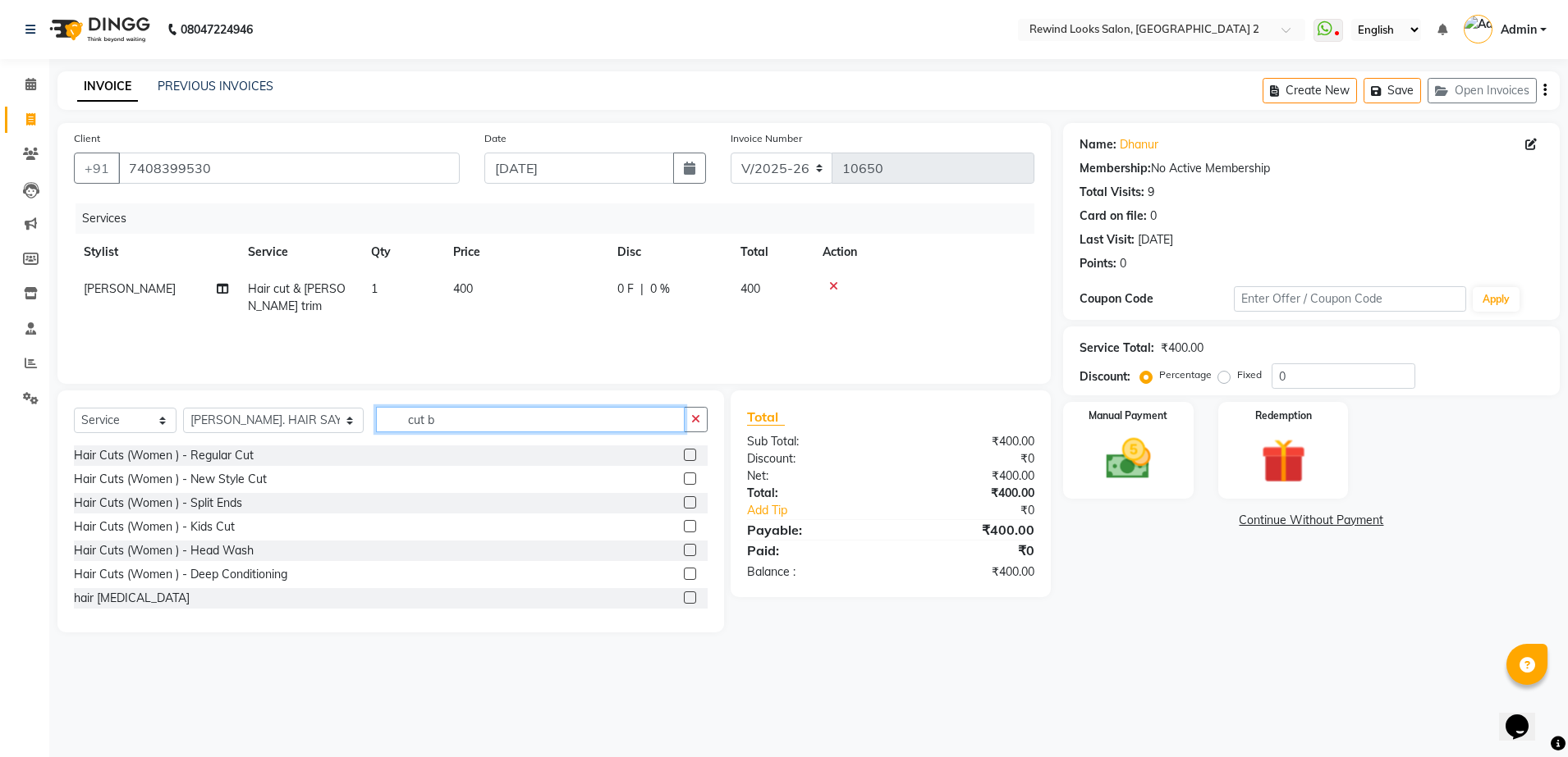
click at [406, 429] on input "cut b" at bounding box center [531, 420] width 309 height 26
type input "c"
type input "head"
click at [684, 501] on label at bounding box center [690, 502] width 12 height 12
click at [684, 501] on input "checkbox" at bounding box center [690, 504] width 11 height 11
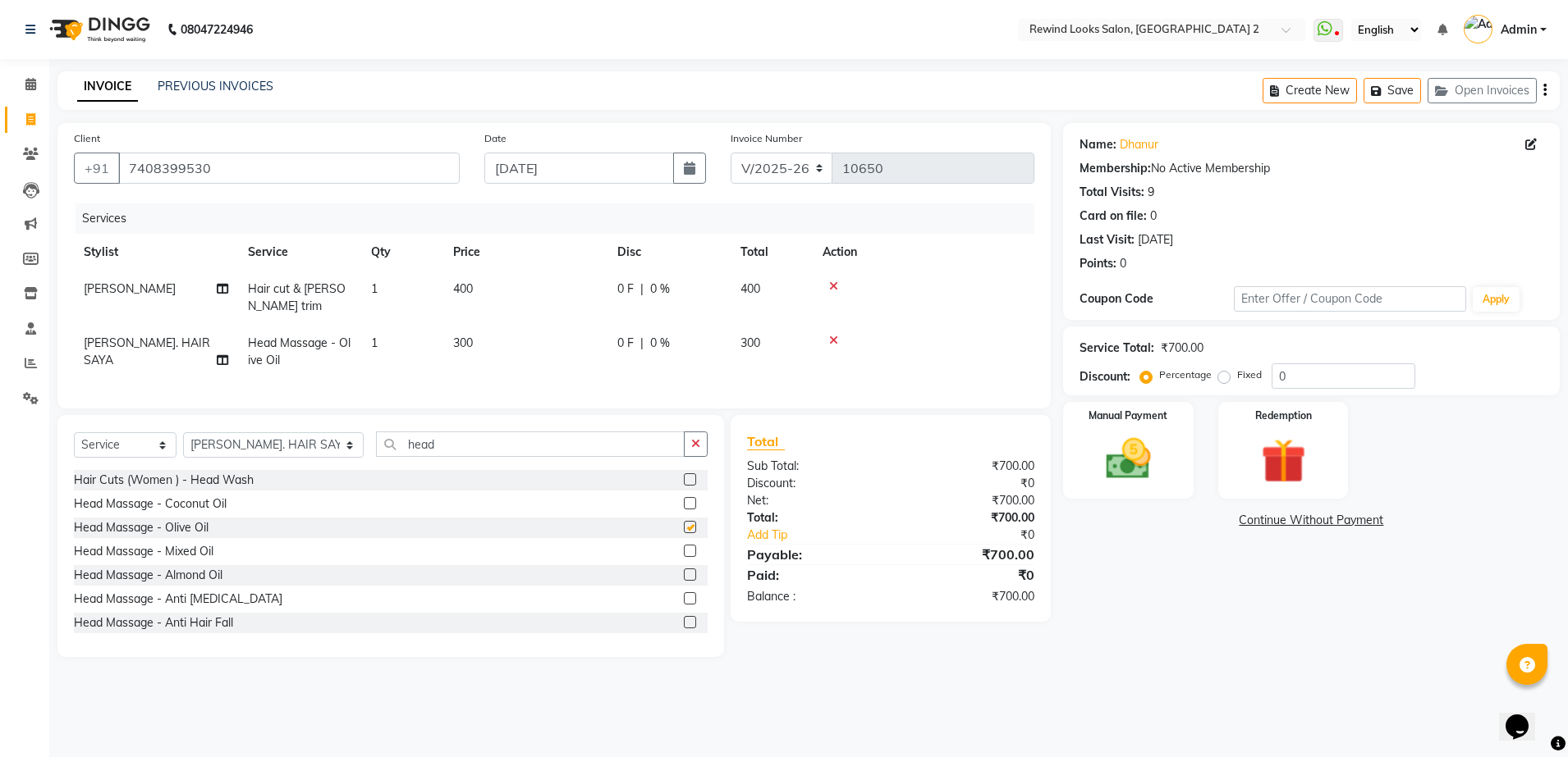
checkbox input "false"
click at [505, 348] on td "300" at bounding box center [525, 352] width 165 height 55
select select "47089"
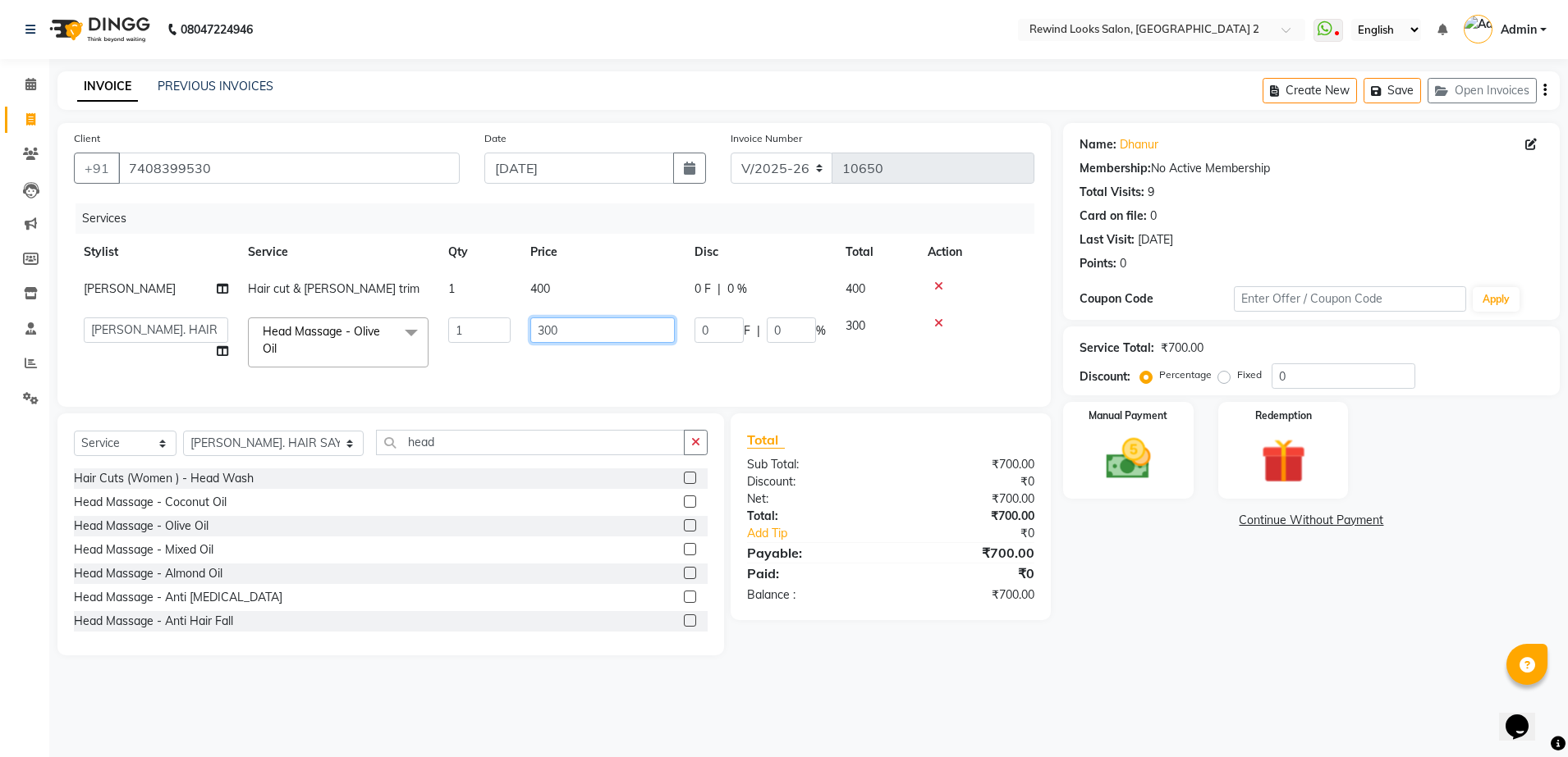
click at [582, 333] on input "300" at bounding box center [603, 331] width 144 height 26
type input "350"
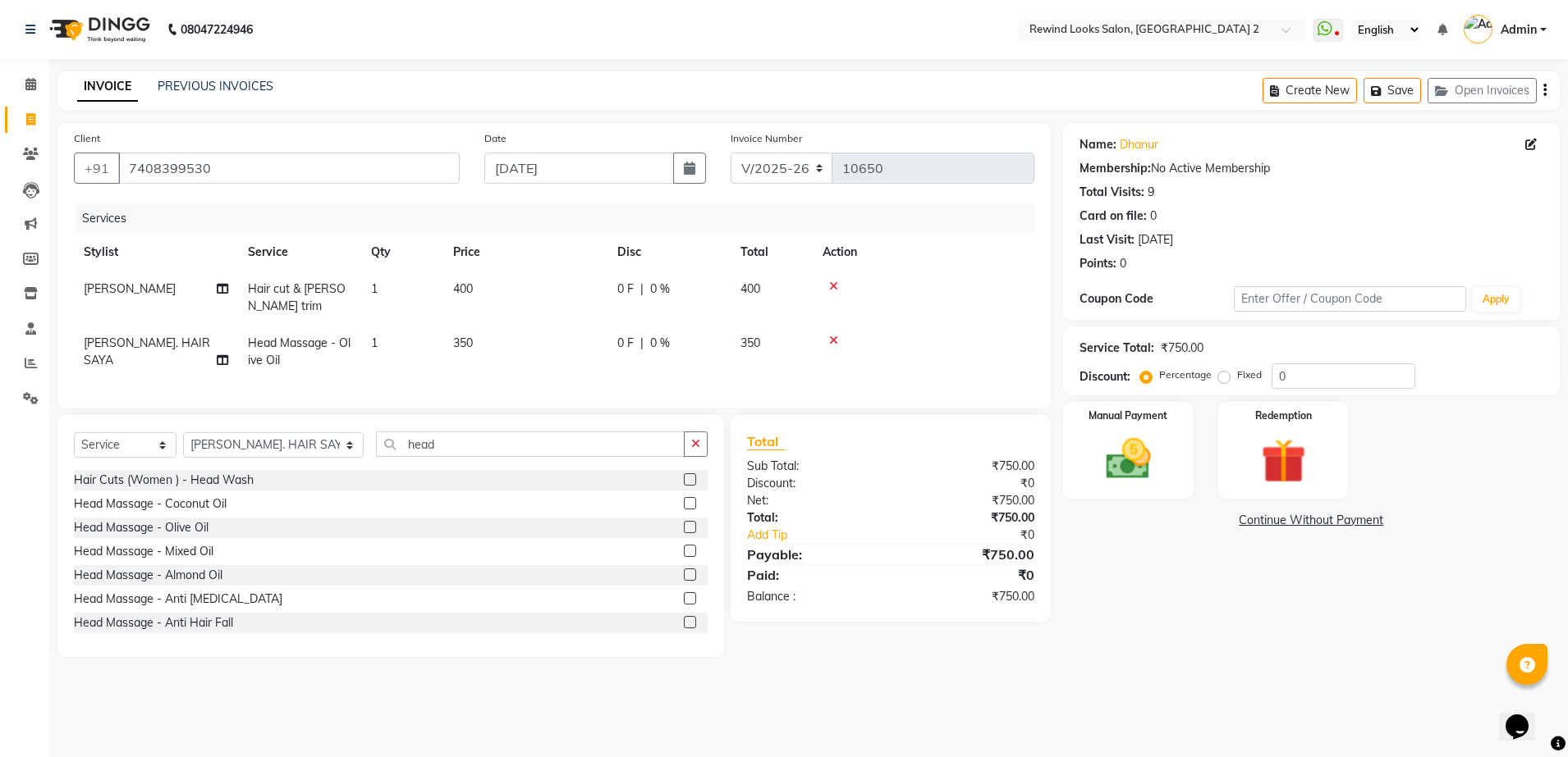
click at [643, 380] on div "Services Stylist Service Qty Price Disc Total Action [PERSON_NAME] Hair cut & […" at bounding box center [554, 298] width 961 height 189
click at [1168, 491] on div "Manual Payment" at bounding box center [1128, 450] width 135 height 101
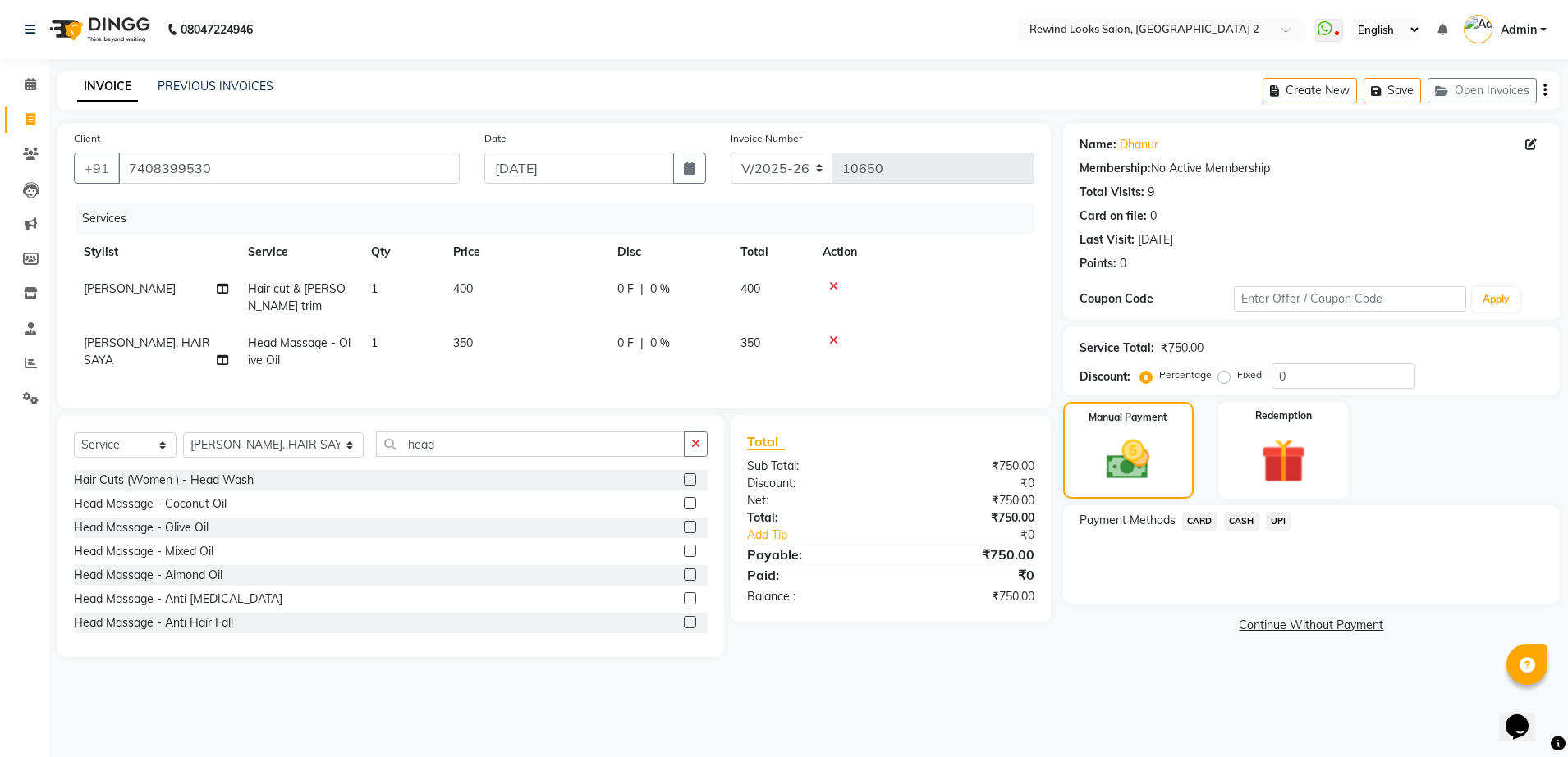
click at [1275, 527] on span "UPI" at bounding box center [1279, 521] width 26 height 18
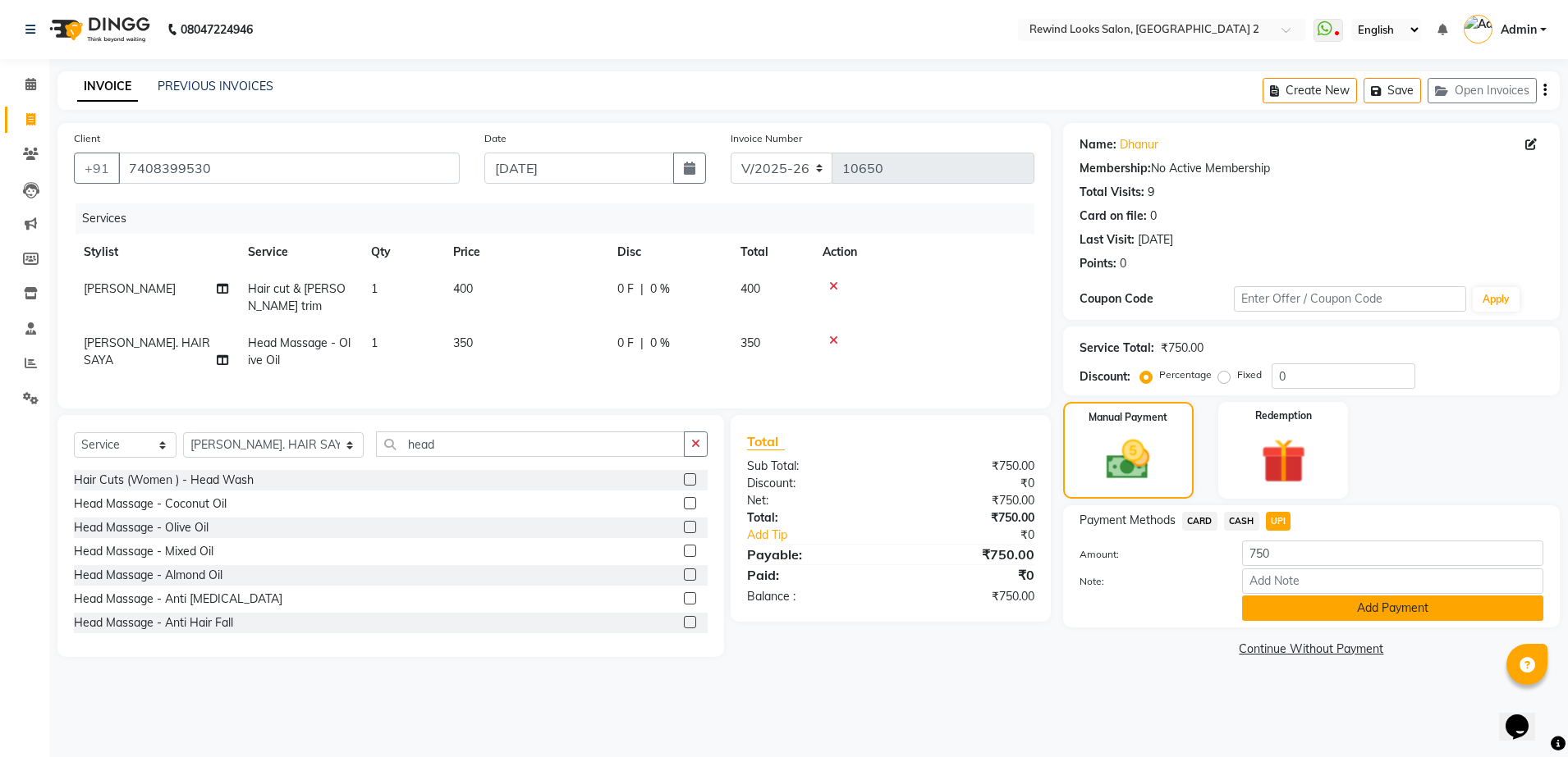
click at [1285, 606] on button "Add Payment" at bounding box center [1392, 609] width 301 height 26
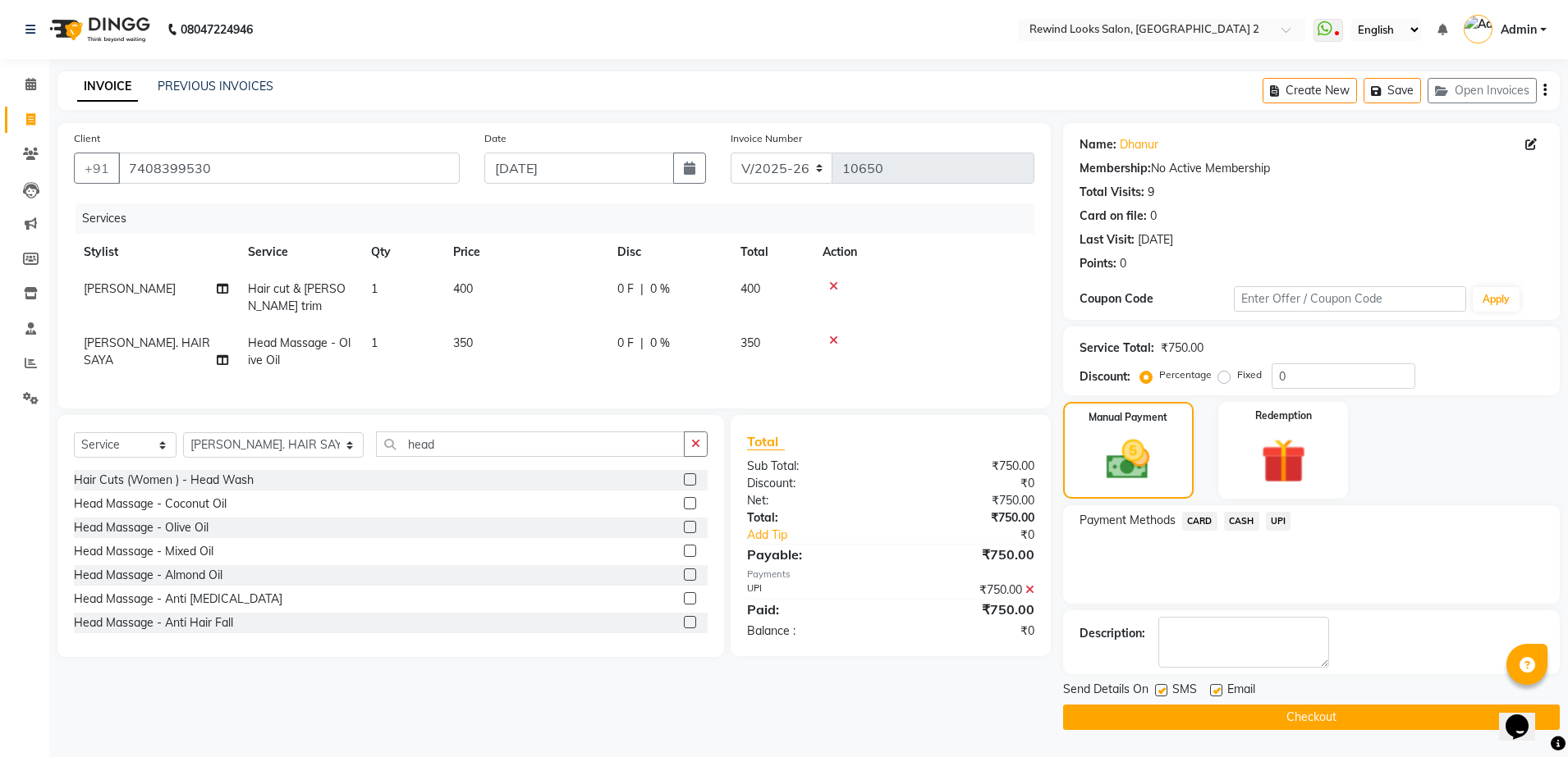
click at [1270, 721] on button "Checkout" at bounding box center [1311, 718] width 496 height 26
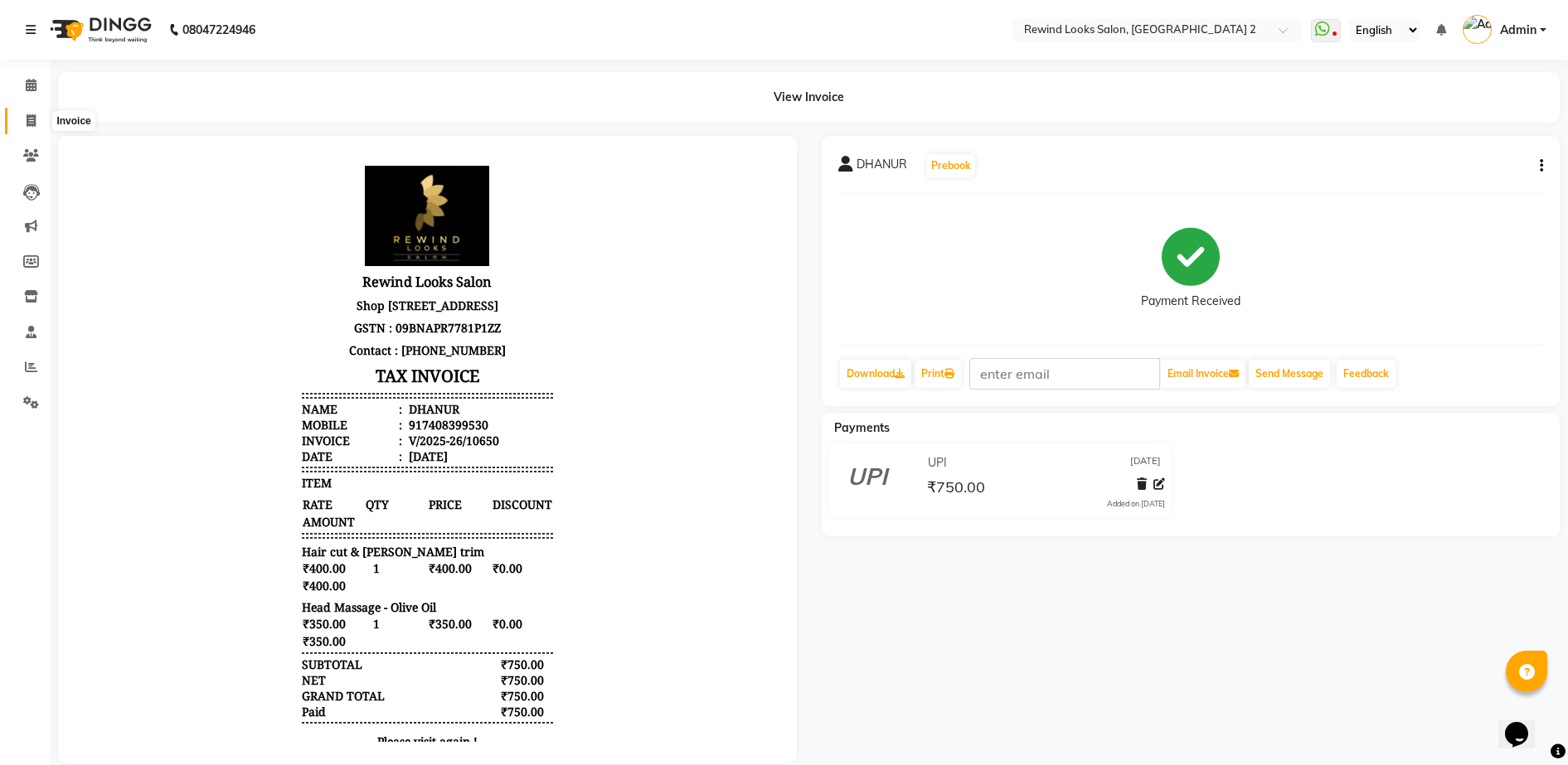
click at [28, 115] on icon at bounding box center [31, 120] width 9 height 12
select select "service"
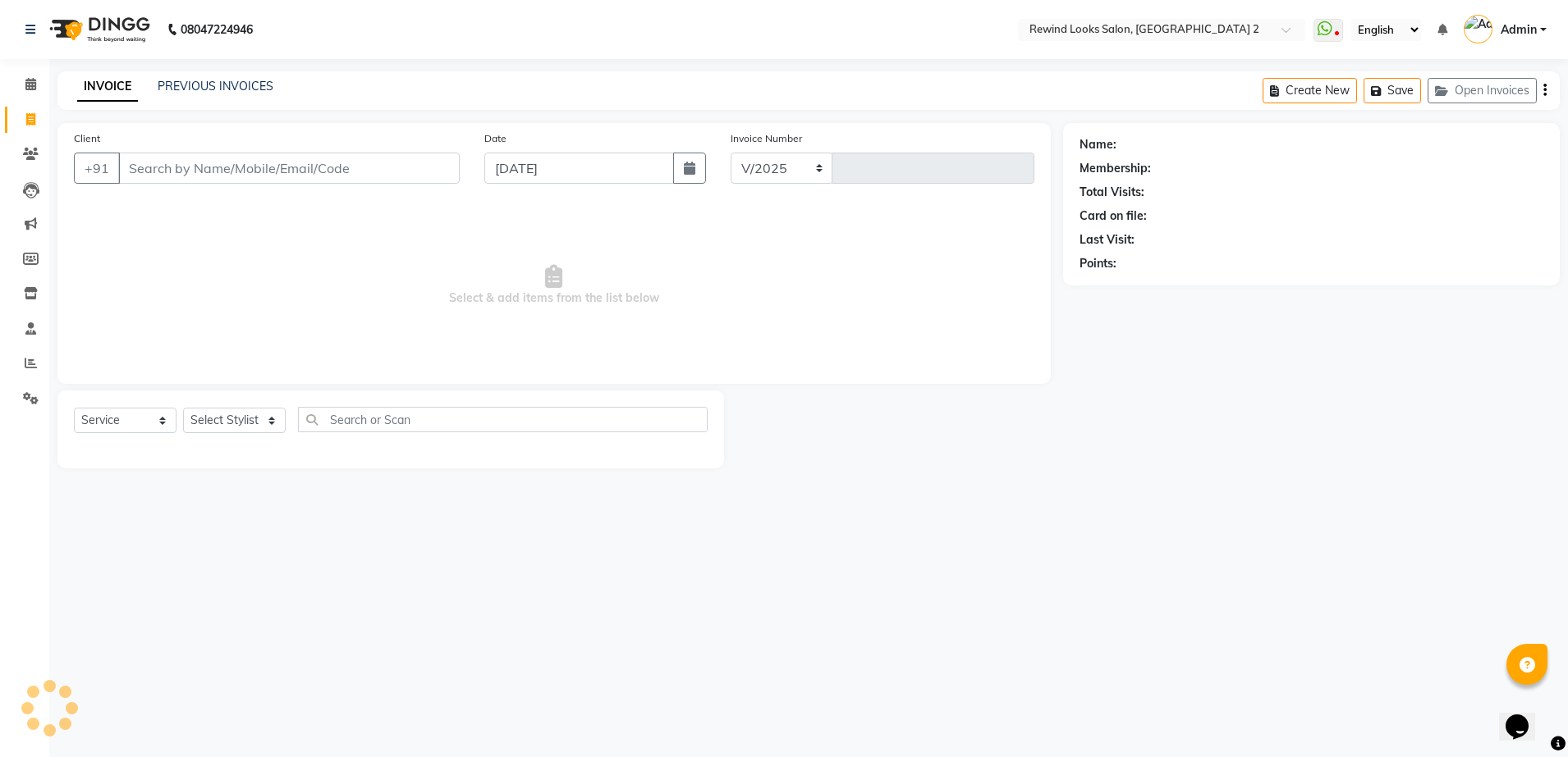
select select "4640"
type input "10651"
select select "27076"
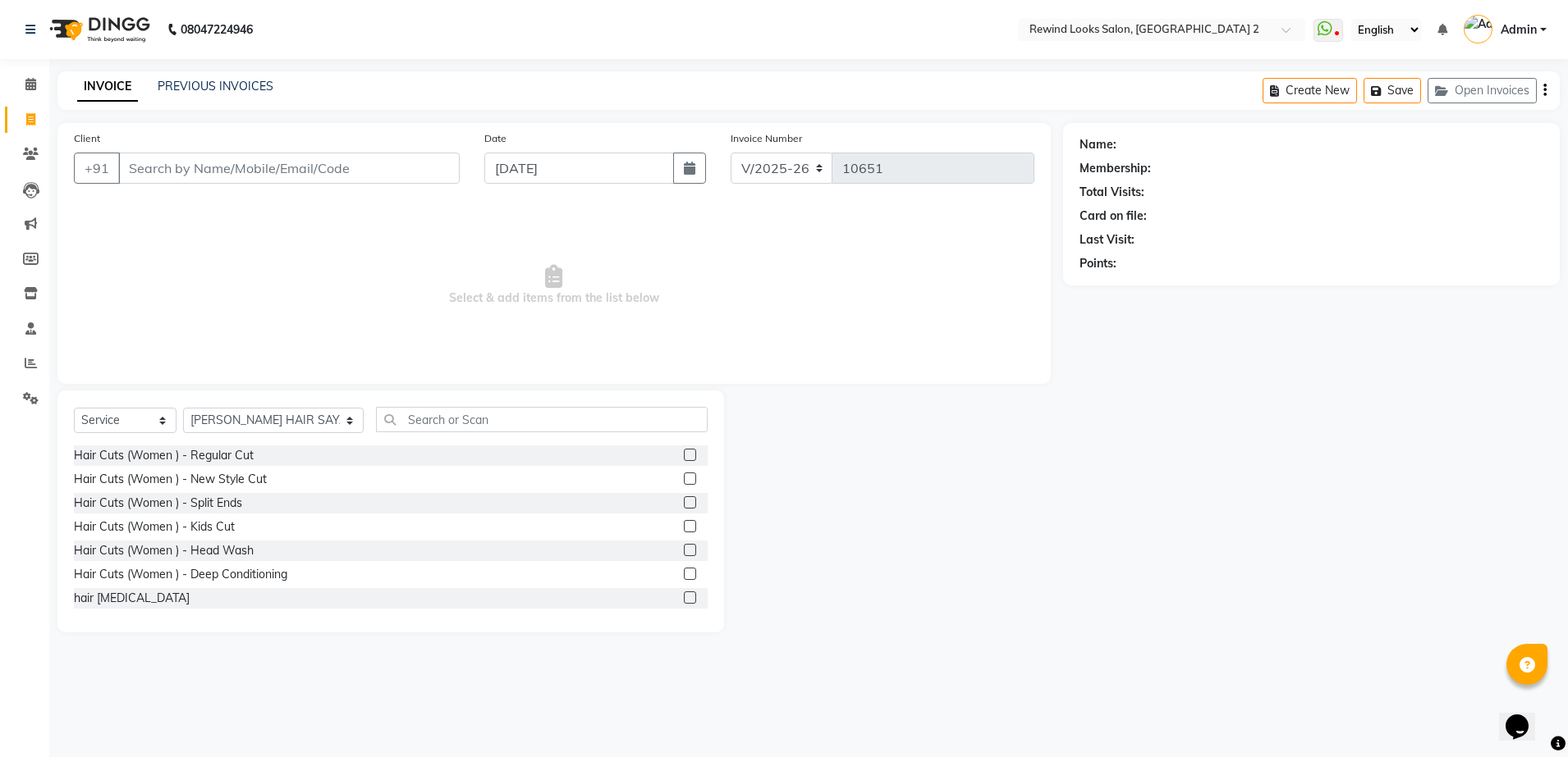
click at [68, 370] on div "Client +91 Date [DATE] Invoice Number V/2025 V/[PHONE_NUMBER] Select & add item…" at bounding box center [554, 253] width 993 height 261
click at [22, 362] on span at bounding box center [31, 364] width 29 height 18
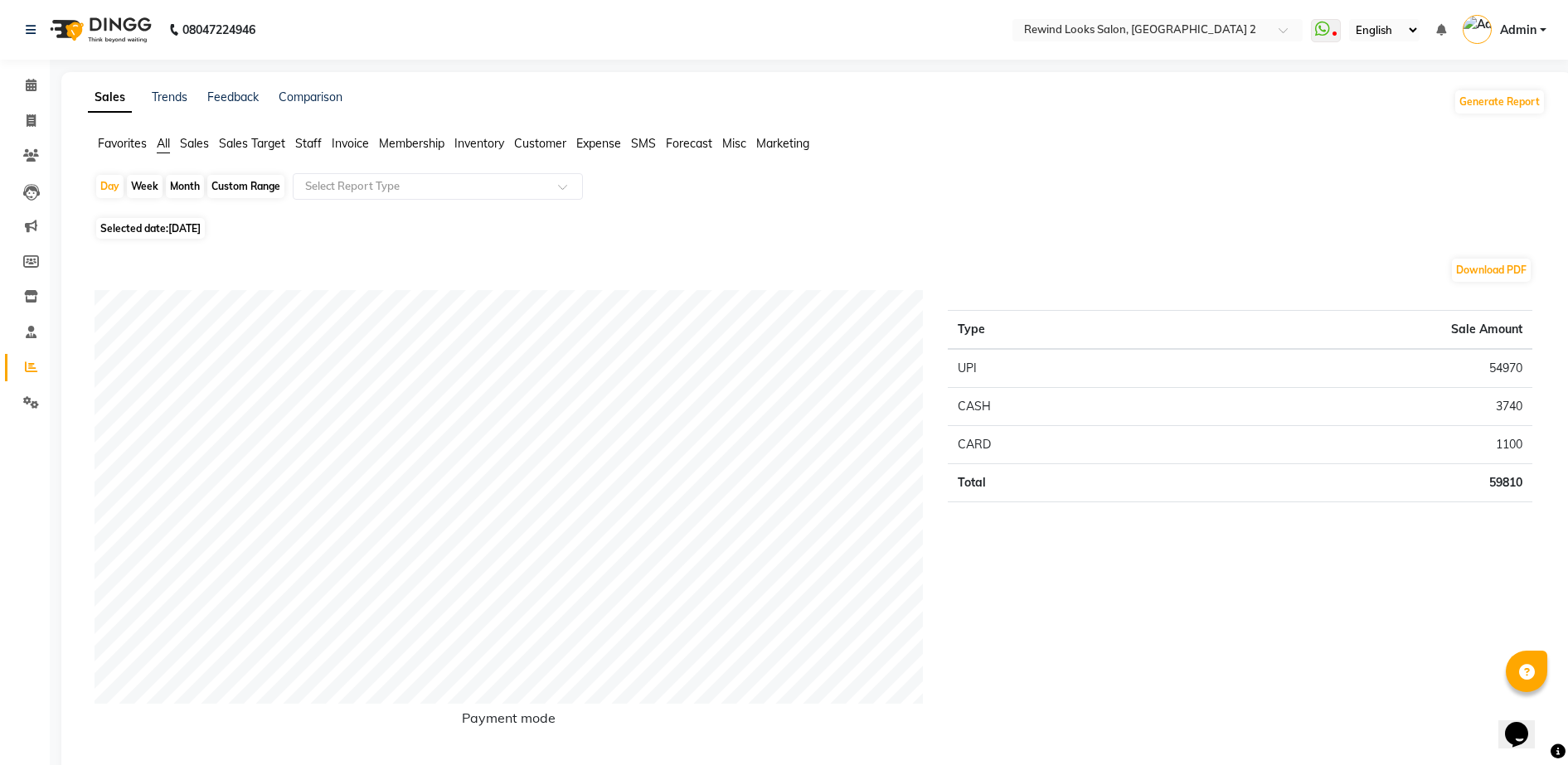
click at [315, 136] on span "Staff" at bounding box center [308, 144] width 26 height 15
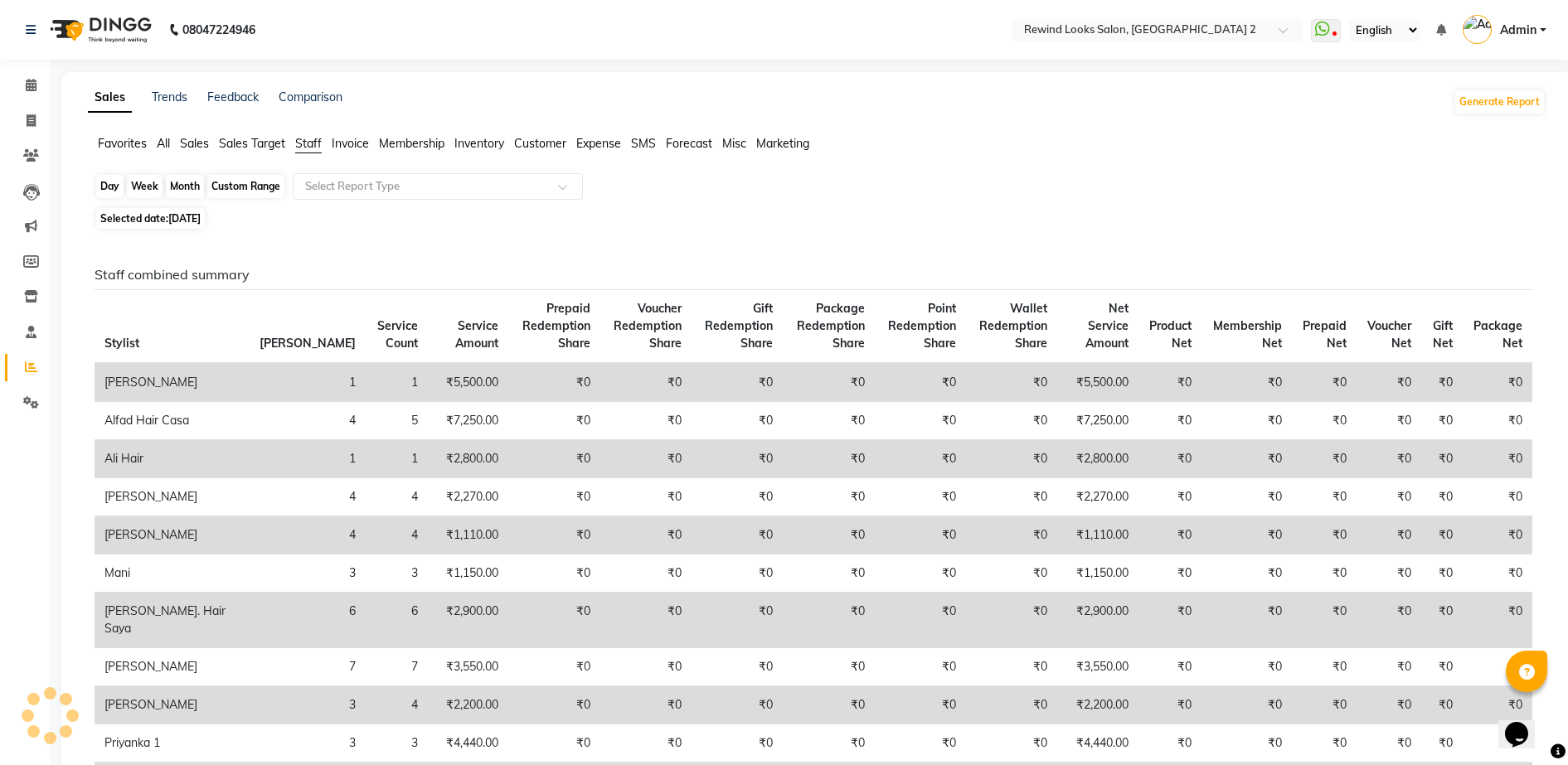
click at [106, 191] on div "Day" at bounding box center [109, 186] width 27 height 23
select select "10"
select select "2025"
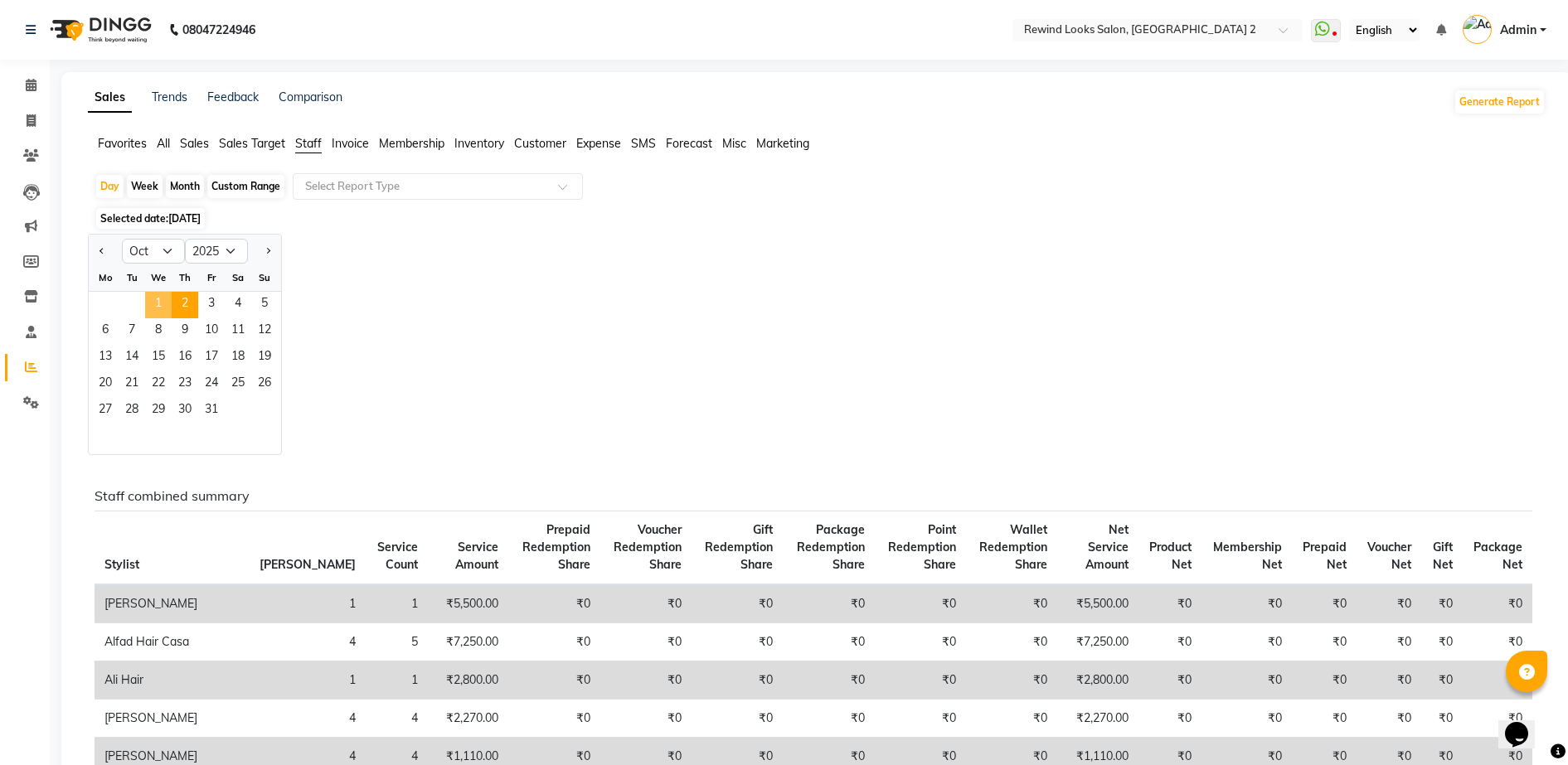
click at [161, 294] on span "1" at bounding box center [158, 305] width 26 height 26
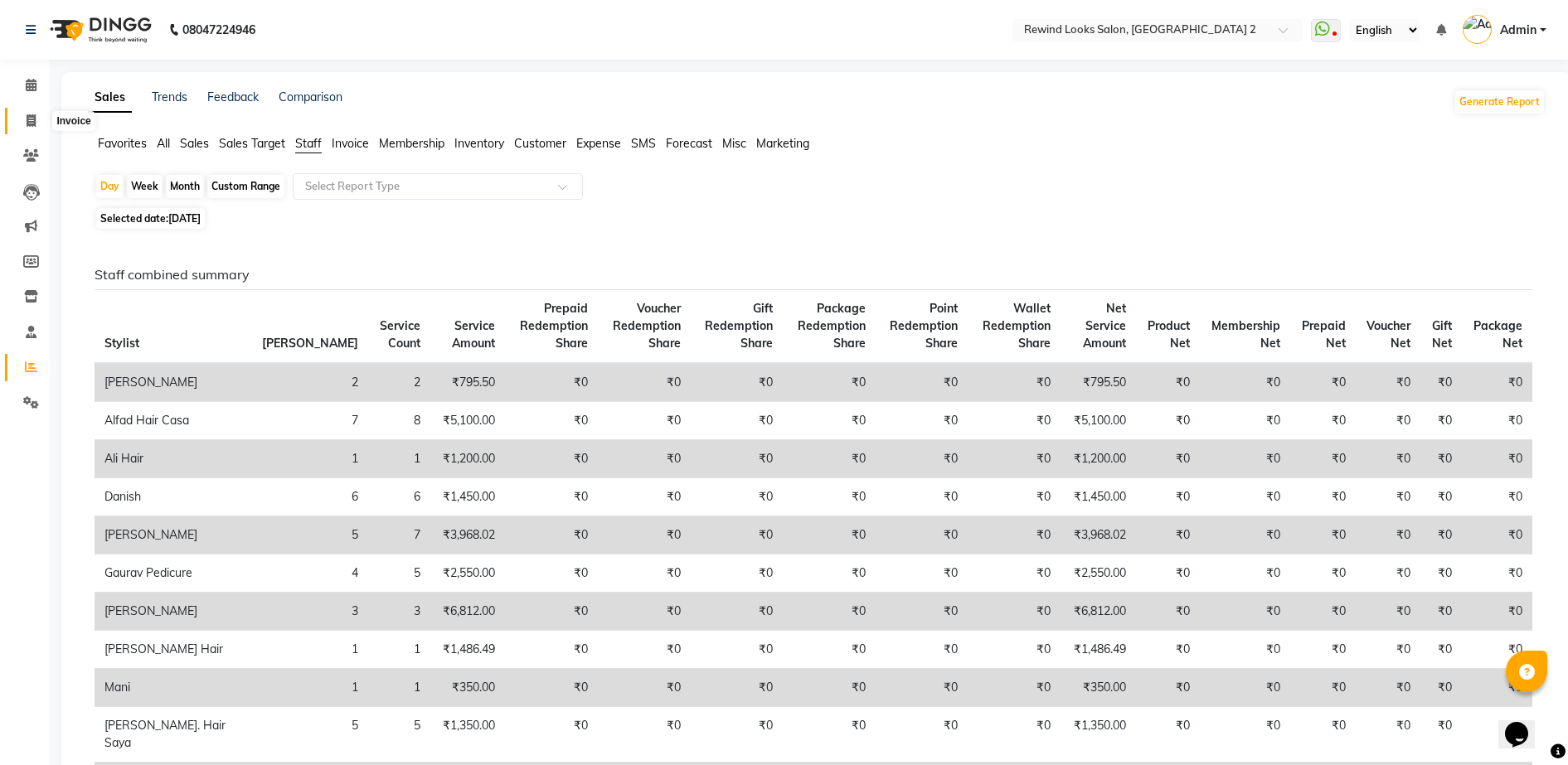
click at [27, 119] on icon at bounding box center [31, 120] width 9 height 12
select select "service"
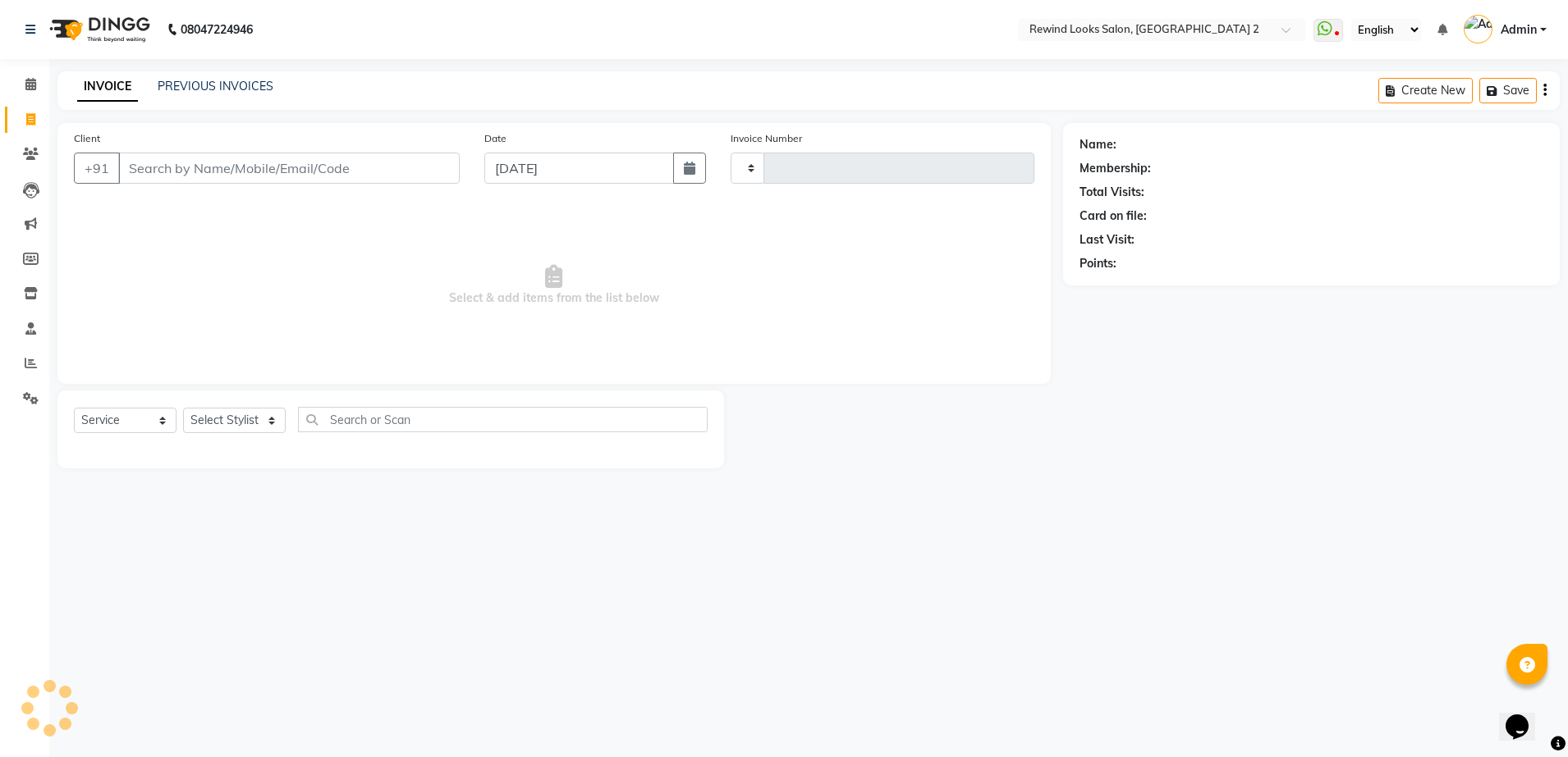
type input "10651"
select select "4640"
select select "27076"
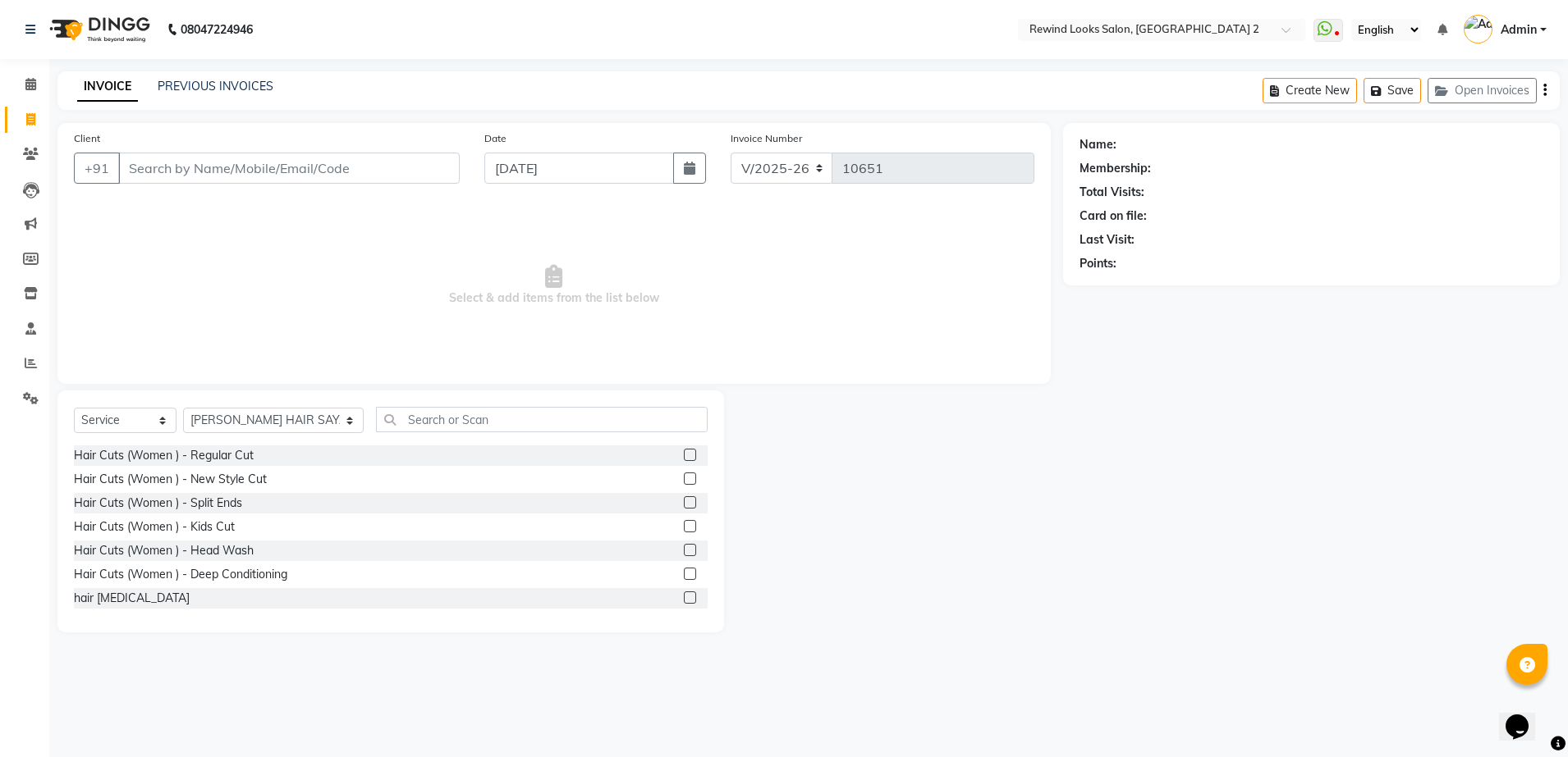
click at [180, 155] on input "Client" at bounding box center [288, 168] width 341 height 31
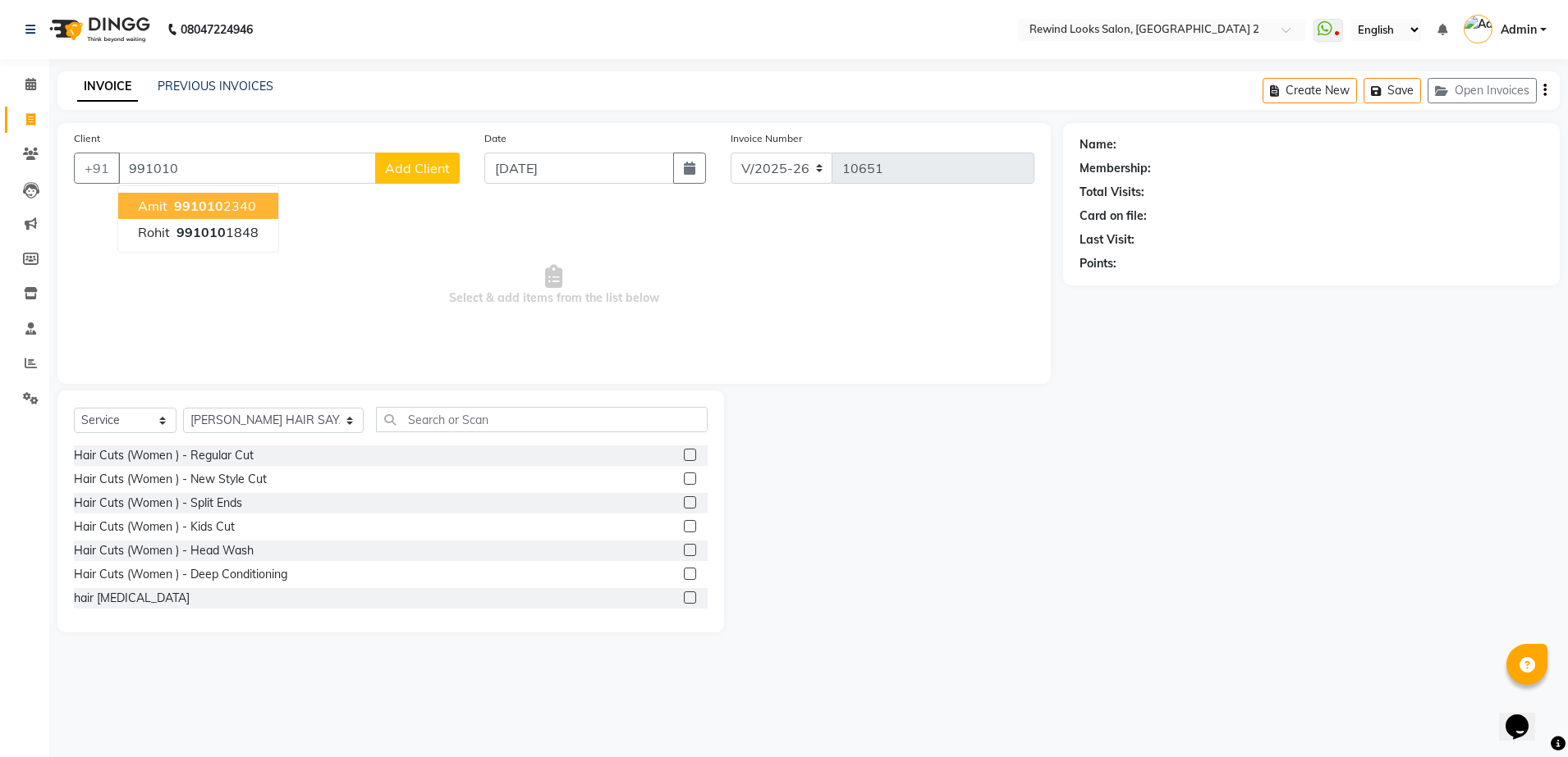
click at [230, 207] on ngb-highlight "991010 2340" at bounding box center [214, 206] width 85 height 17
type input "9910102340"
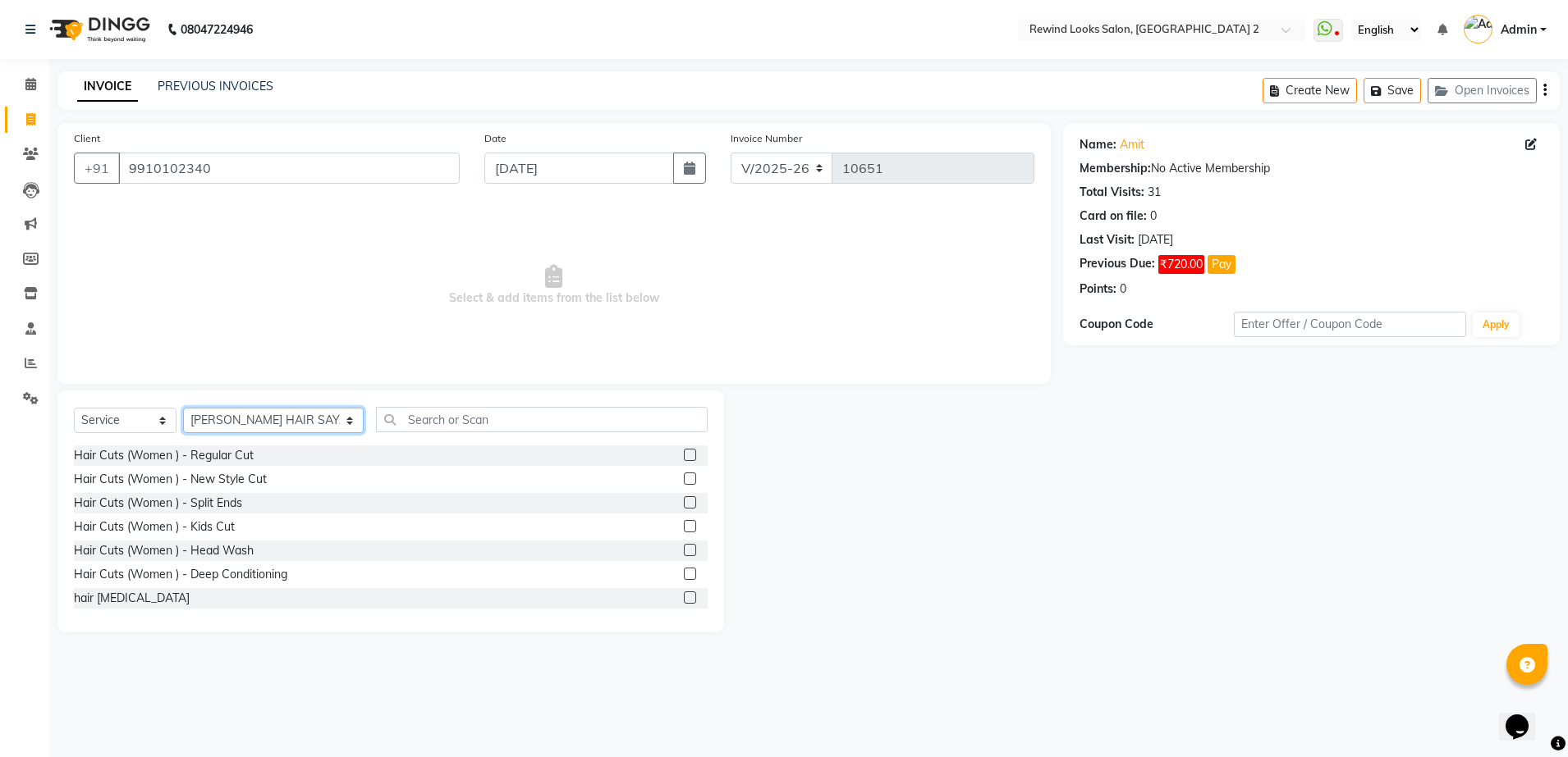
click at [231, 422] on select "Select Stylist [PERSON_NAME] aayat ADMIN Alfad hair Casa Ali Hair [PERSON_NAME]…" at bounding box center [273, 421] width 180 height 26
select select "76576"
click at [183, 408] on select "Select Stylist [PERSON_NAME] aayat ADMIN Alfad hair Casa Ali Hair [PERSON_NAME]…" at bounding box center [273, 421] width 180 height 26
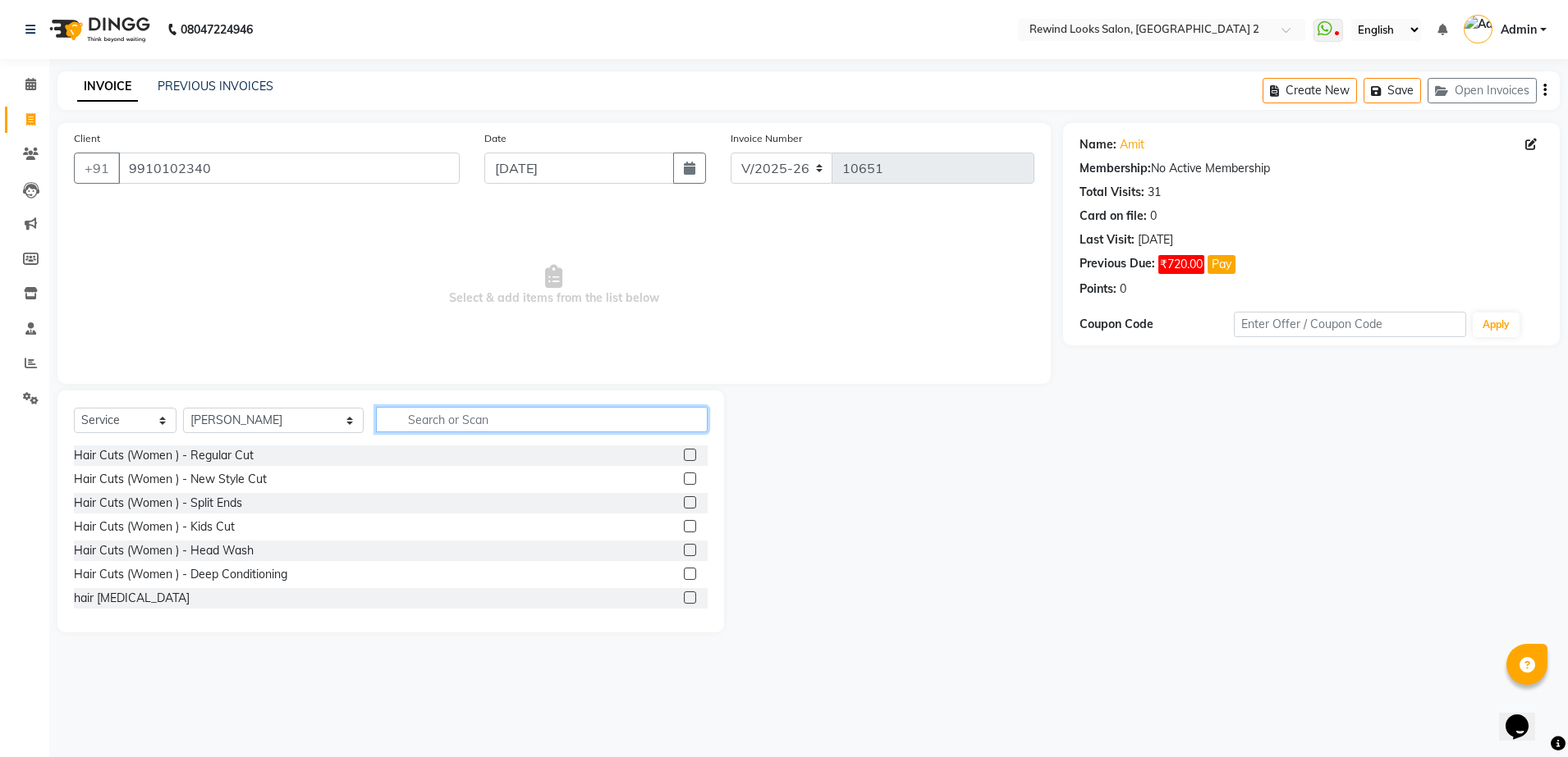
click at [392, 421] on input "text" at bounding box center [542, 420] width 332 height 26
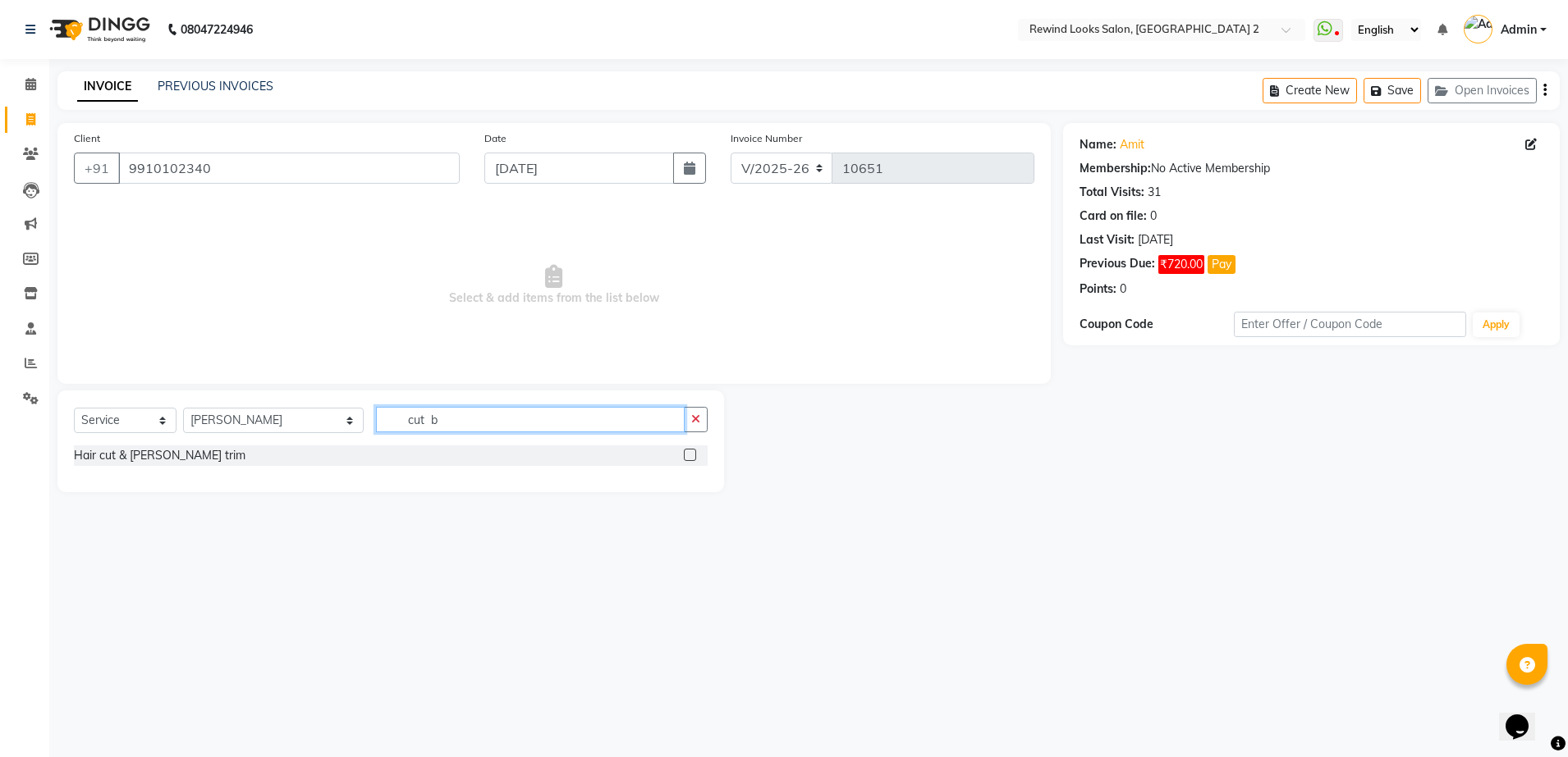
type input "cut b"
click at [685, 451] on label at bounding box center [690, 455] width 12 height 12
click at [685, 451] on input "checkbox" at bounding box center [690, 456] width 11 height 11
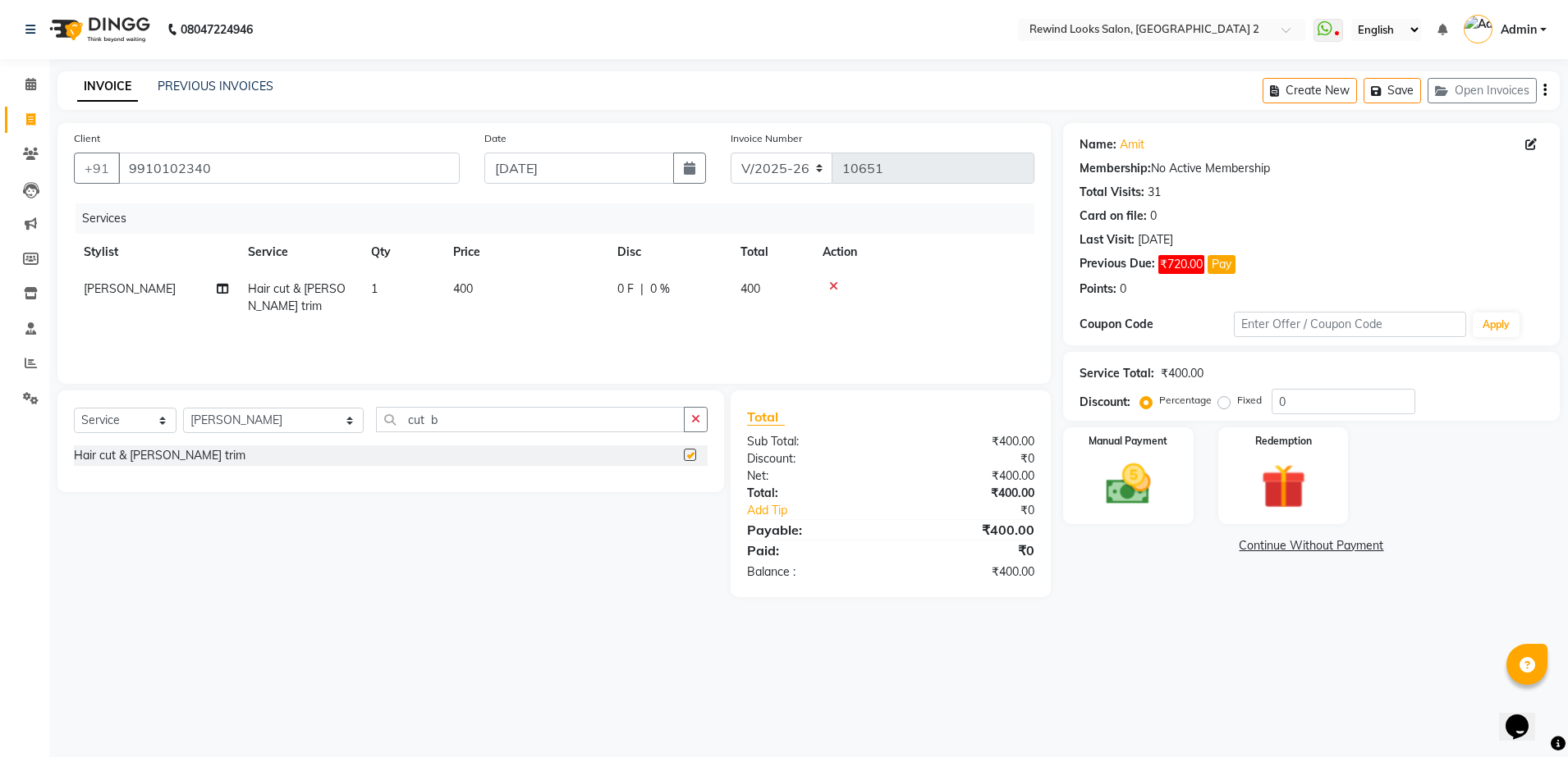
checkbox input "false"
click at [501, 280] on td "400" at bounding box center [525, 298] width 165 height 55
select select "76576"
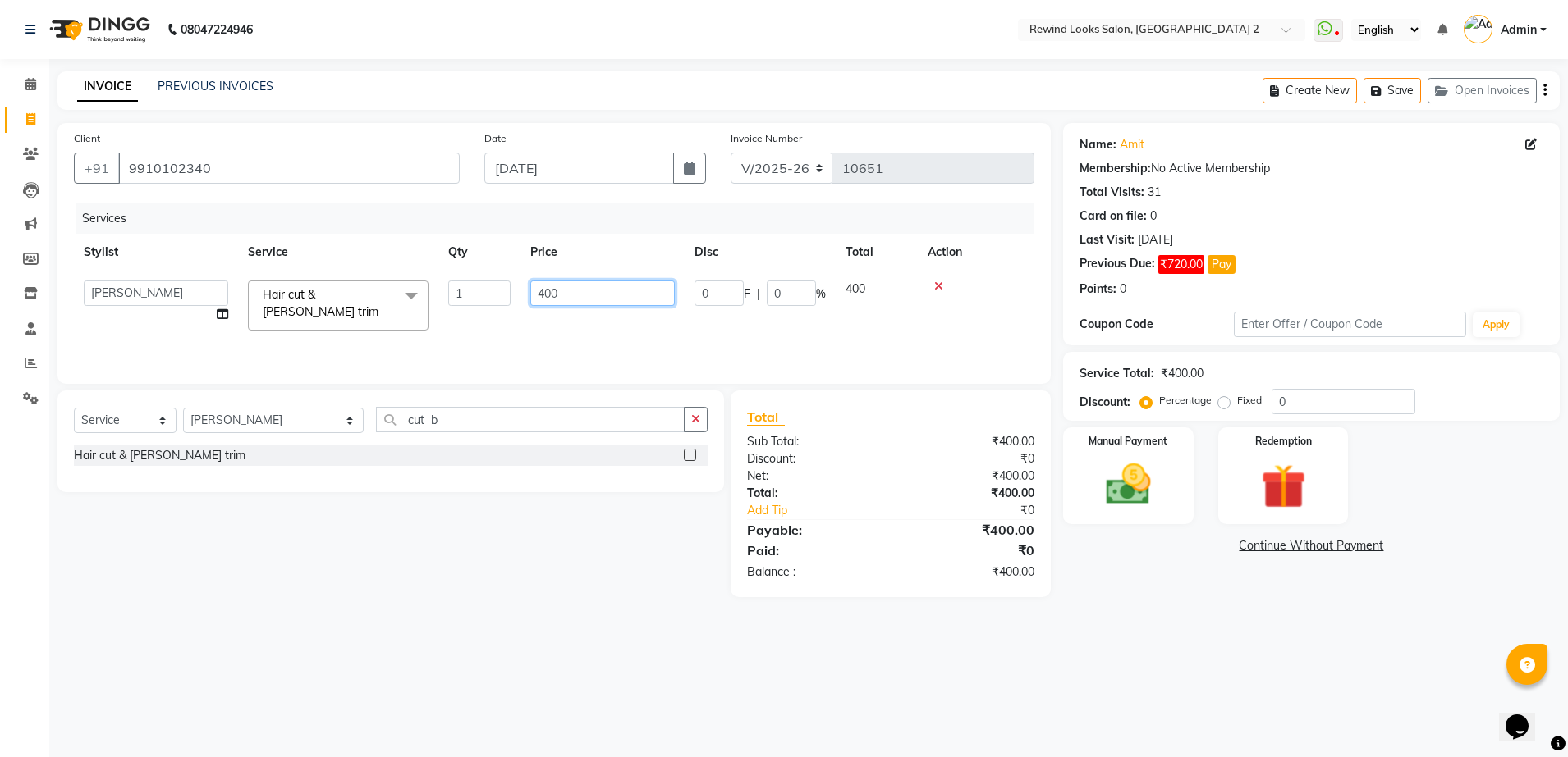
click at [576, 288] on input "400" at bounding box center [603, 294] width 144 height 26
type input "4"
type input "500"
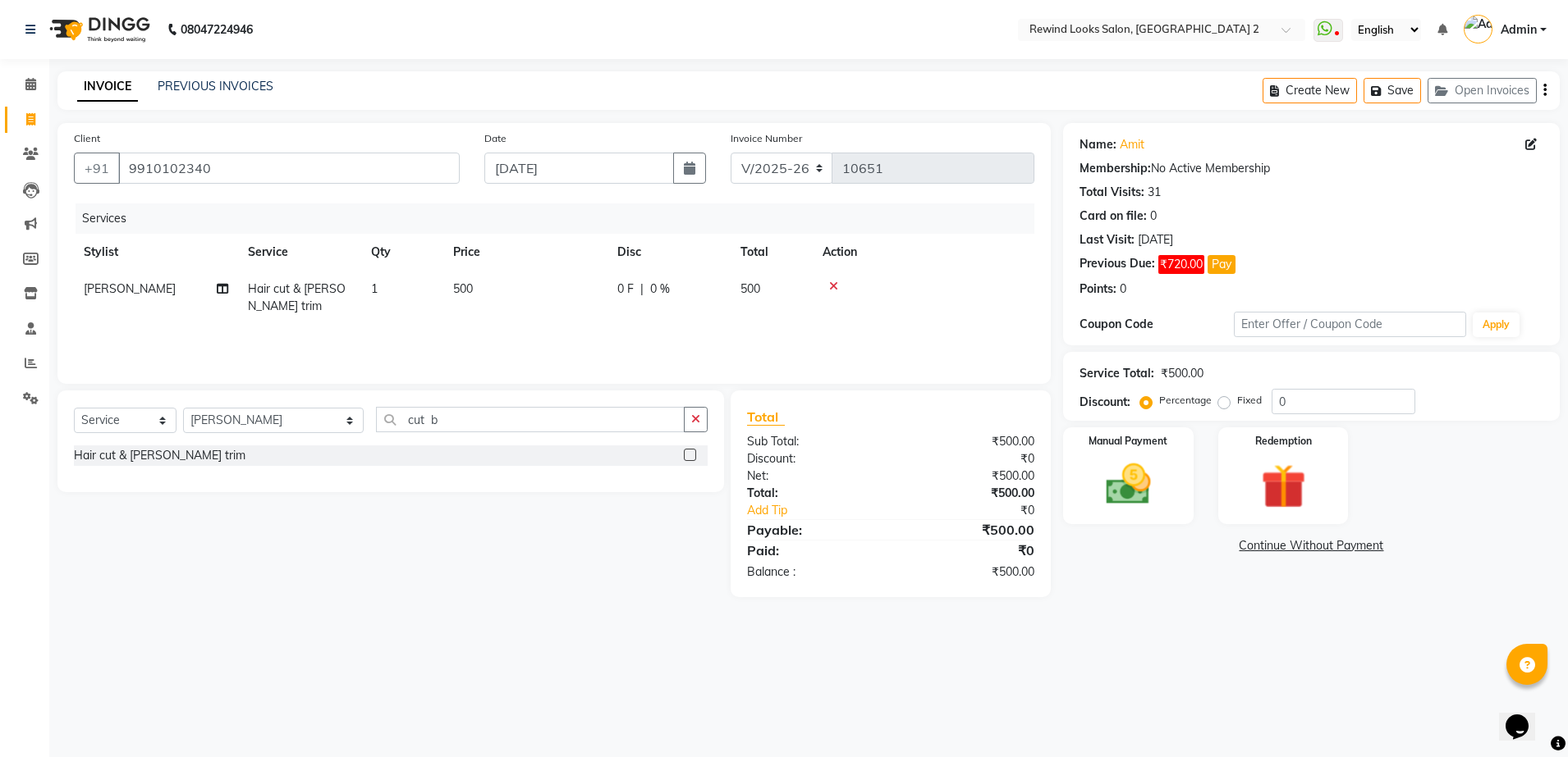
click at [690, 338] on div "Services Stylist Service Qty Price Disc Total Action [PERSON_NAME] Hair cut & […" at bounding box center [554, 286] width 961 height 165
click at [1091, 481] on img at bounding box center [1128, 484] width 77 height 55
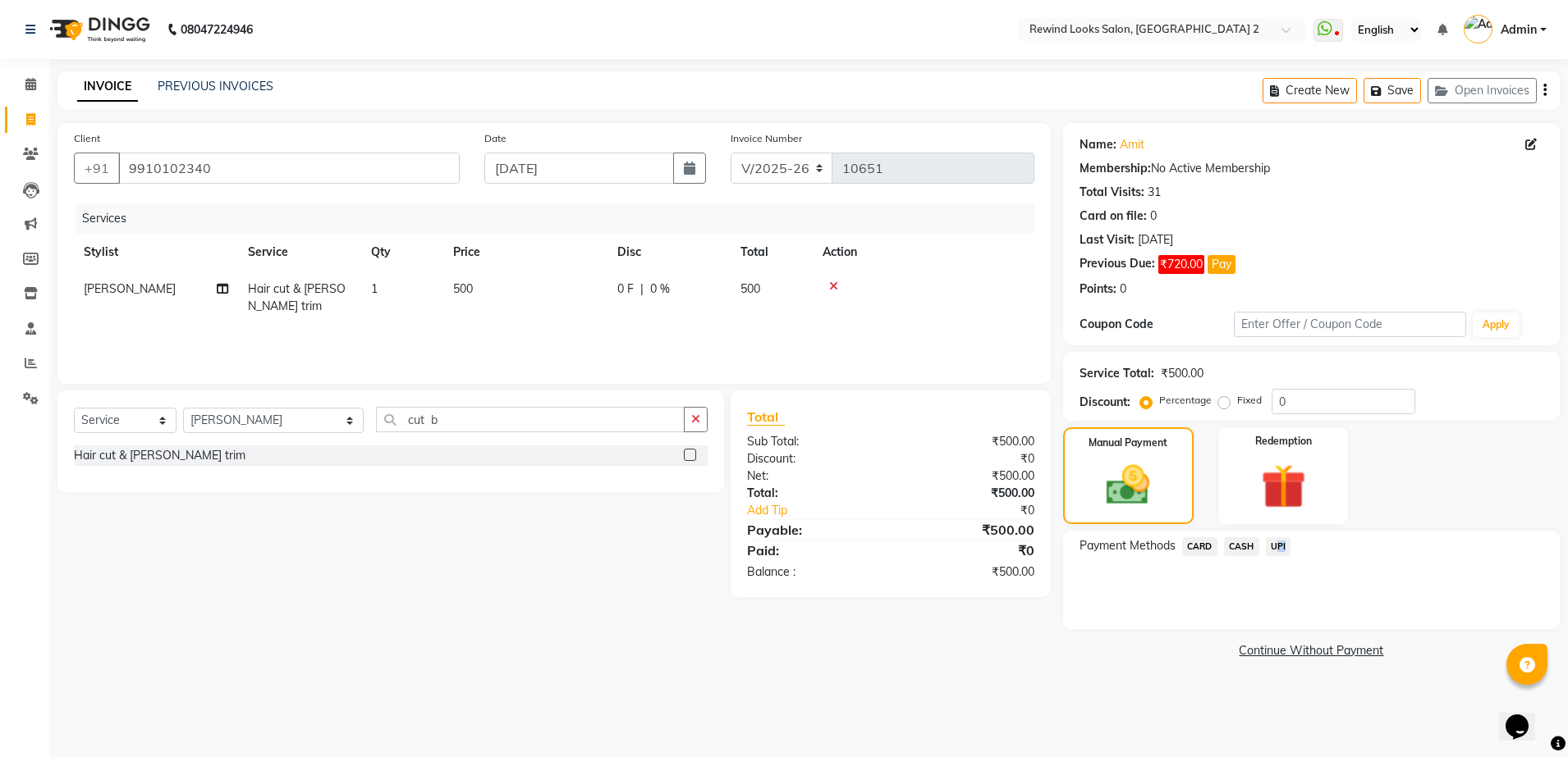
click at [1274, 550] on span "UPI" at bounding box center [1279, 546] width 26 height 18
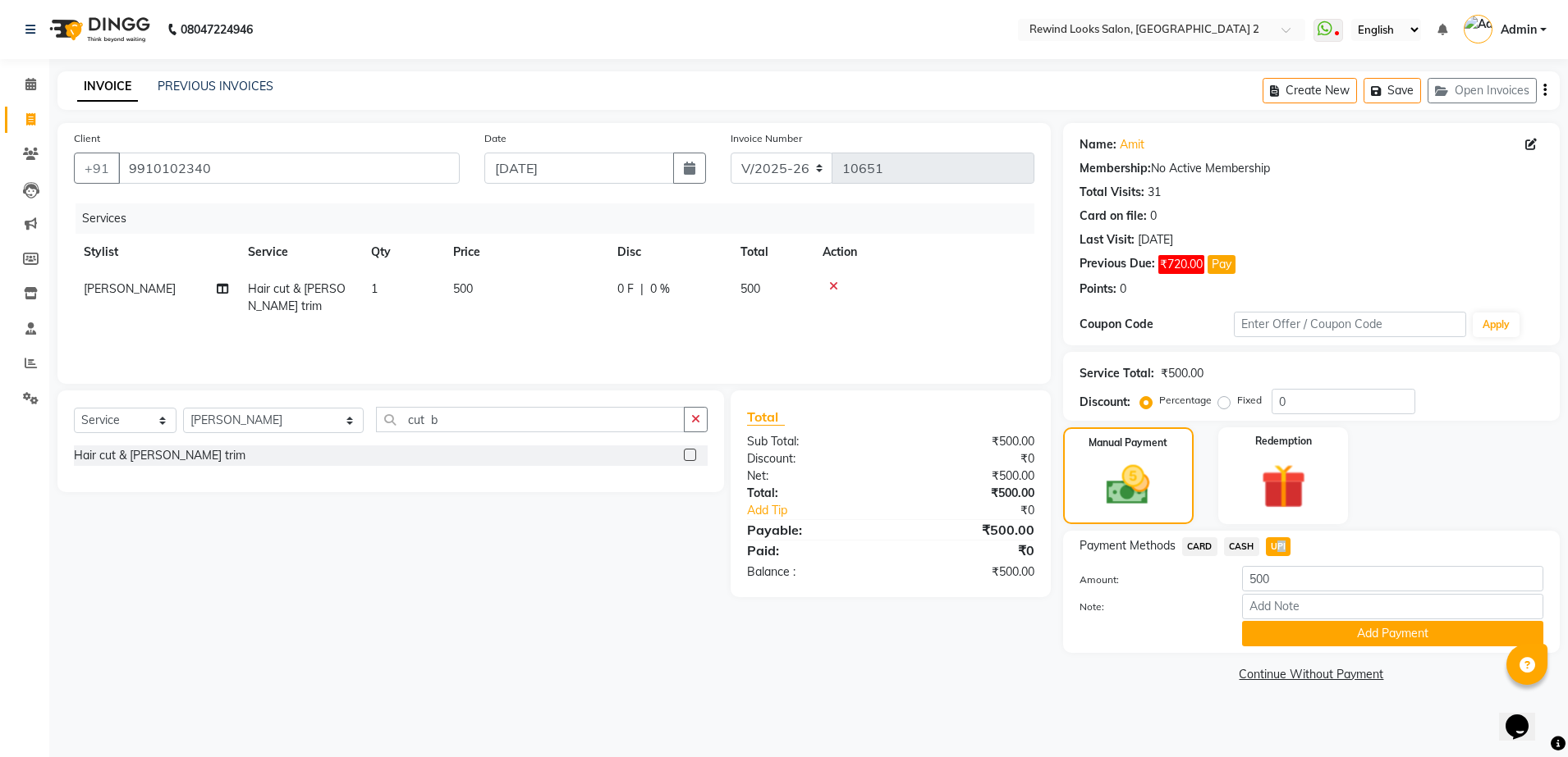
click at [1274, 550] on span "UPI" at bounding box center [1279, 546] width 26 height 18
click at [1299, 639] on button "Add Payment" at bounding box center [1392, 634] width 301 height 26
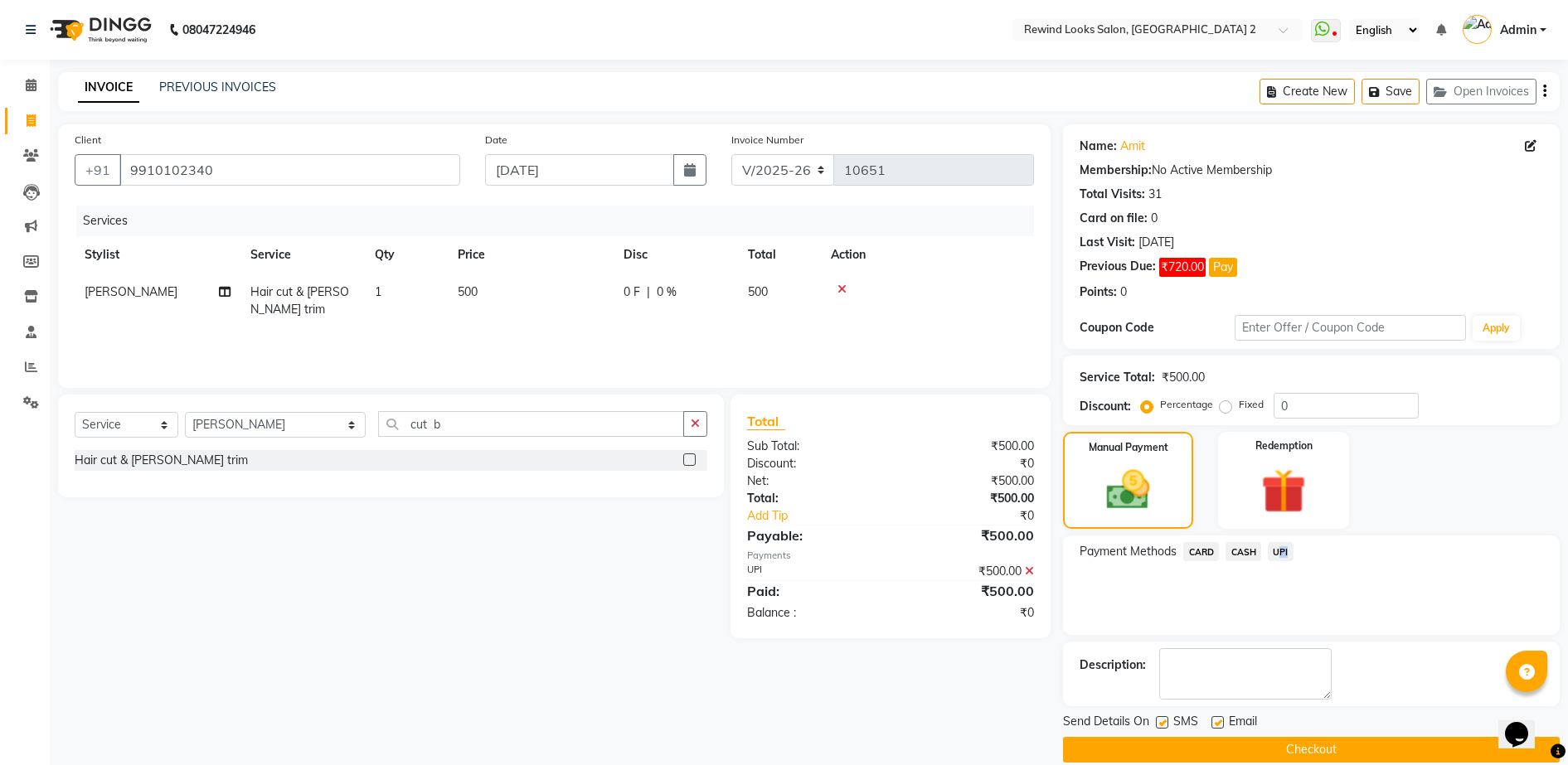
click at [1308, 747] on button "Checkout" at bounding box center [1311, 750] width 497 height 26
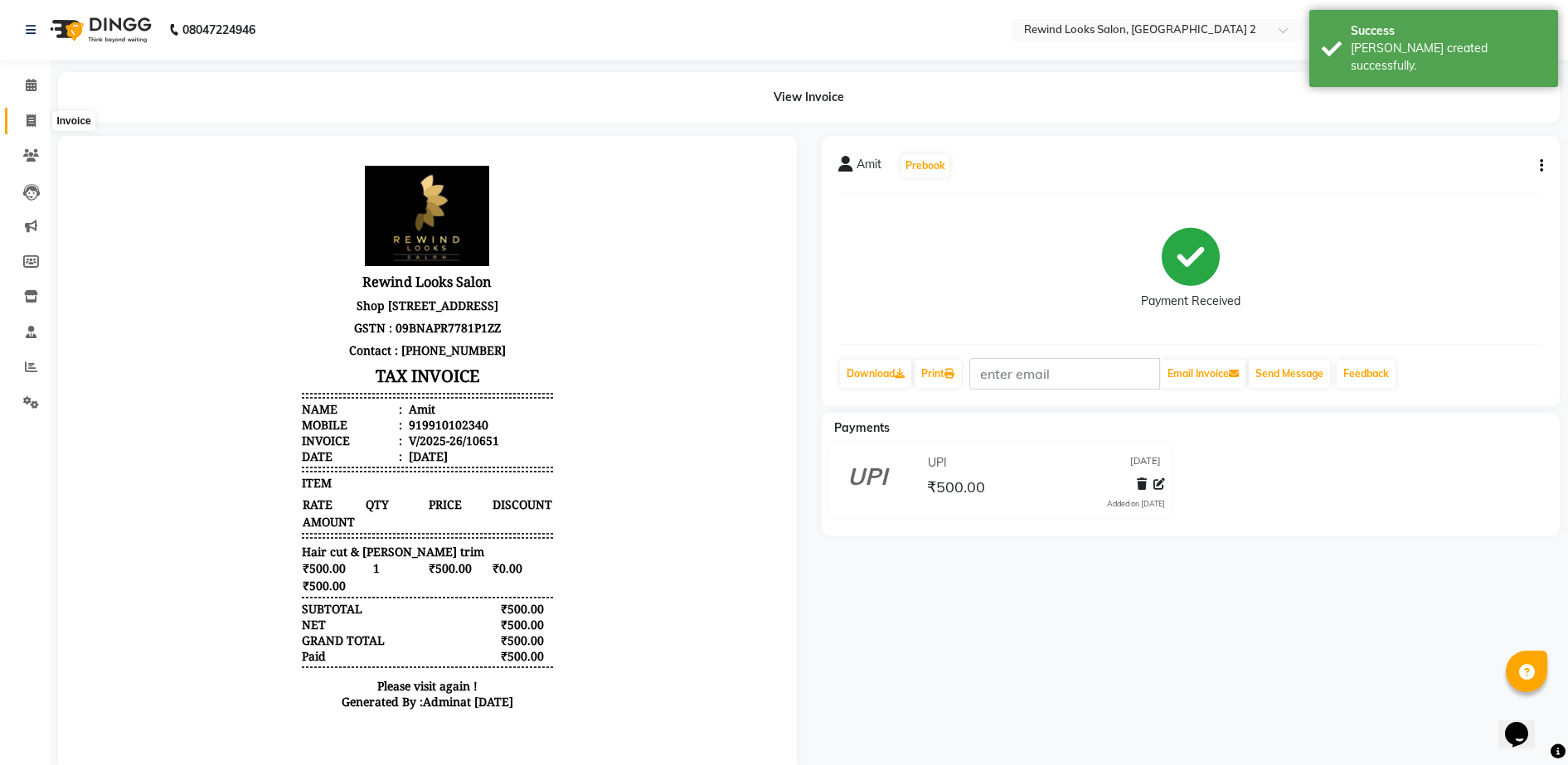
click at [34, 118] on icon at bounding box center [31, 120] width 9 height 12
select select "service"
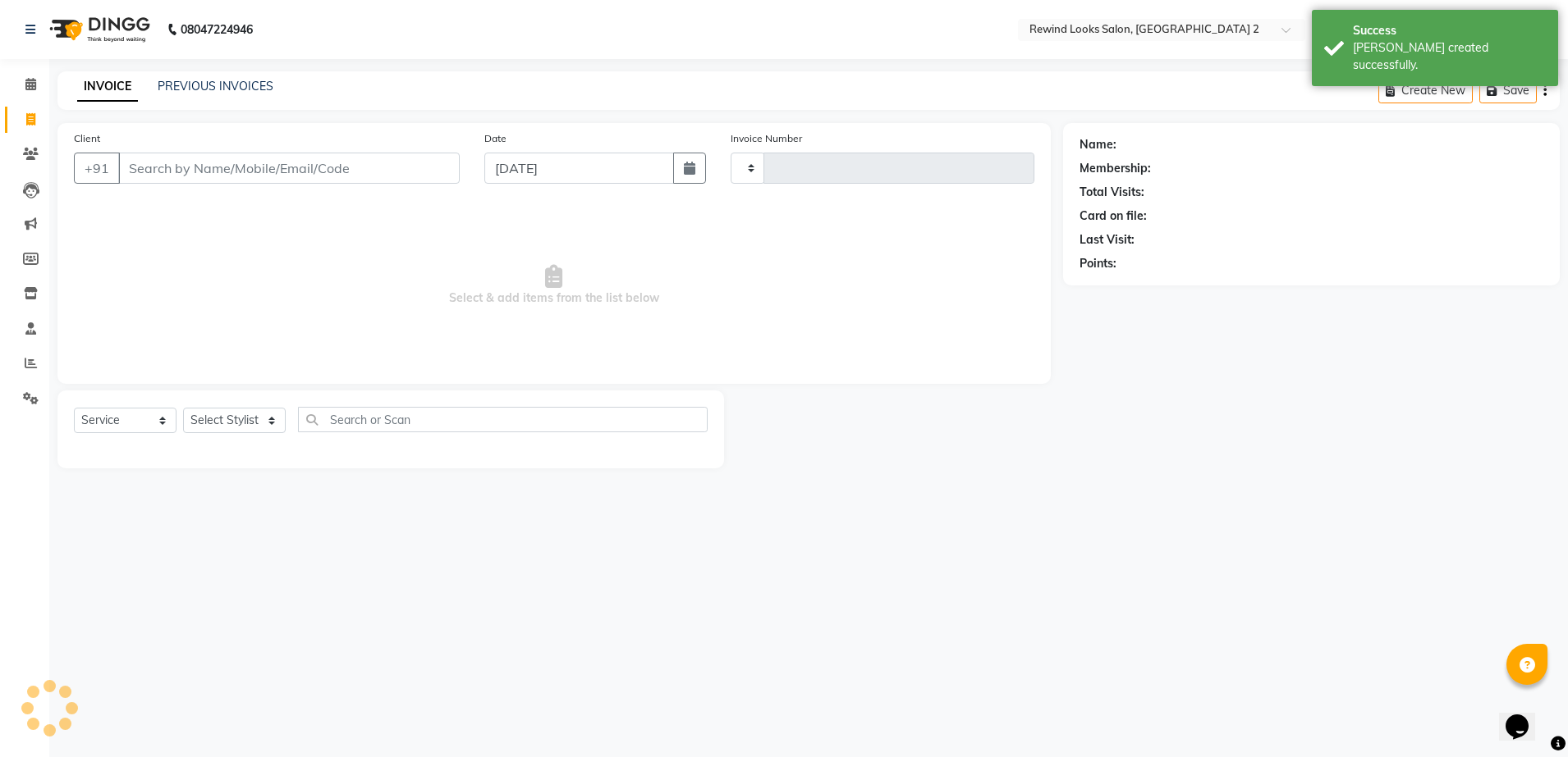
type input "10652"
select select "4640"
select select "27076"
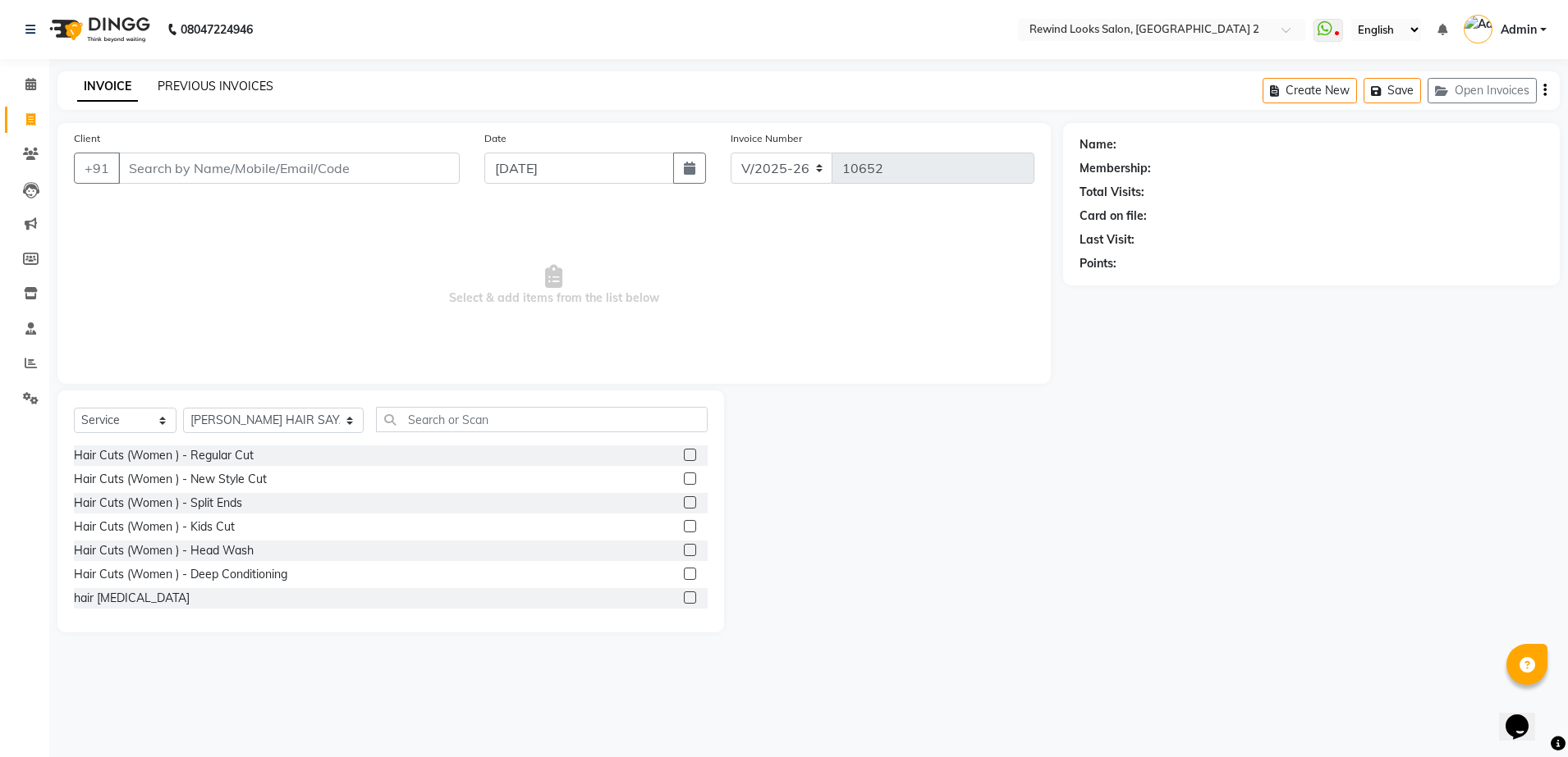
click at [179, 85] on link "PREVIOUS INVOICES" at bounding box center [214, 86] width 116 height 15
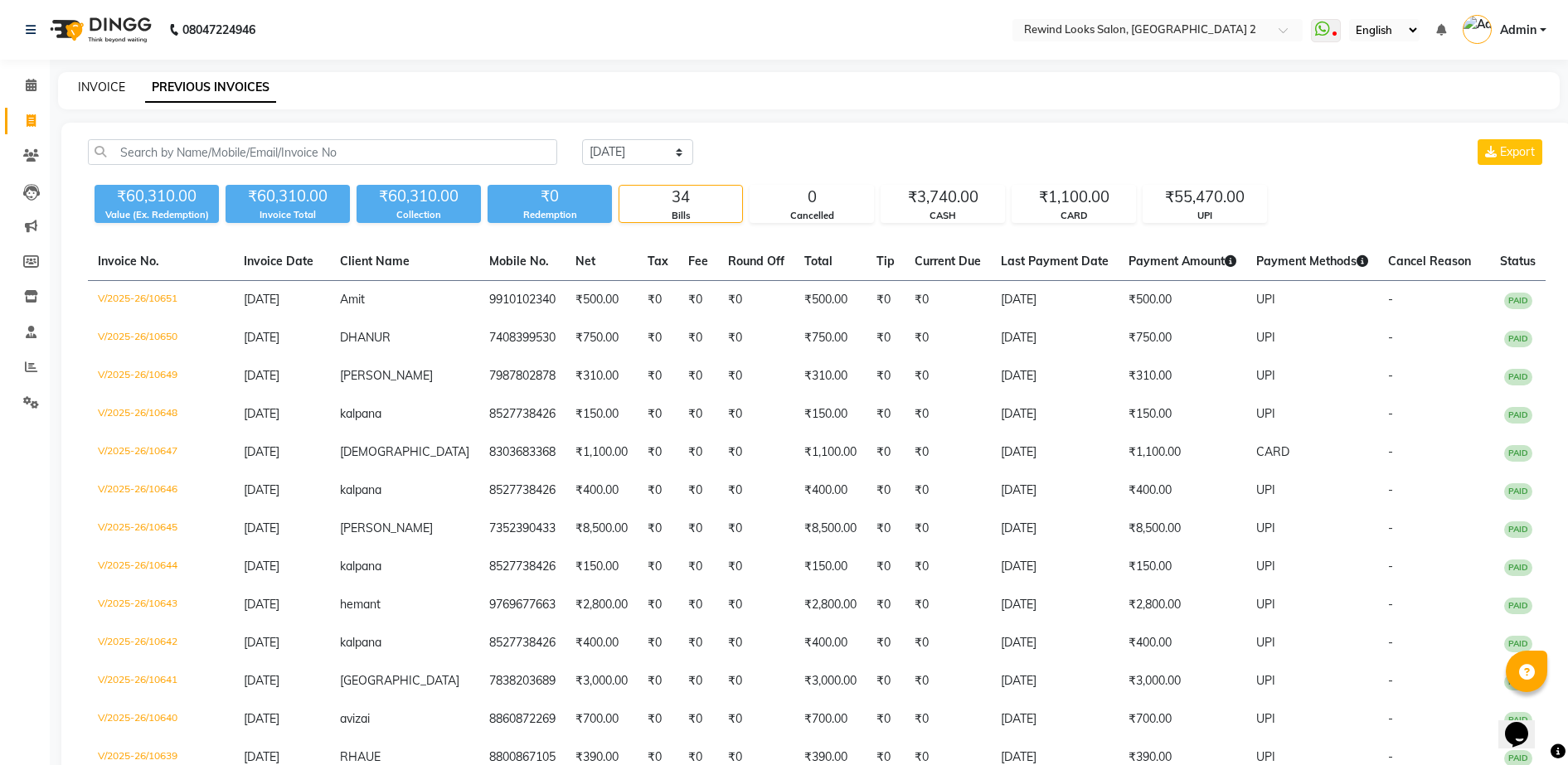
click at [98, 79] on link "INVOICE" at bounding box center [101, 87] width 48 height 15
select select "service"
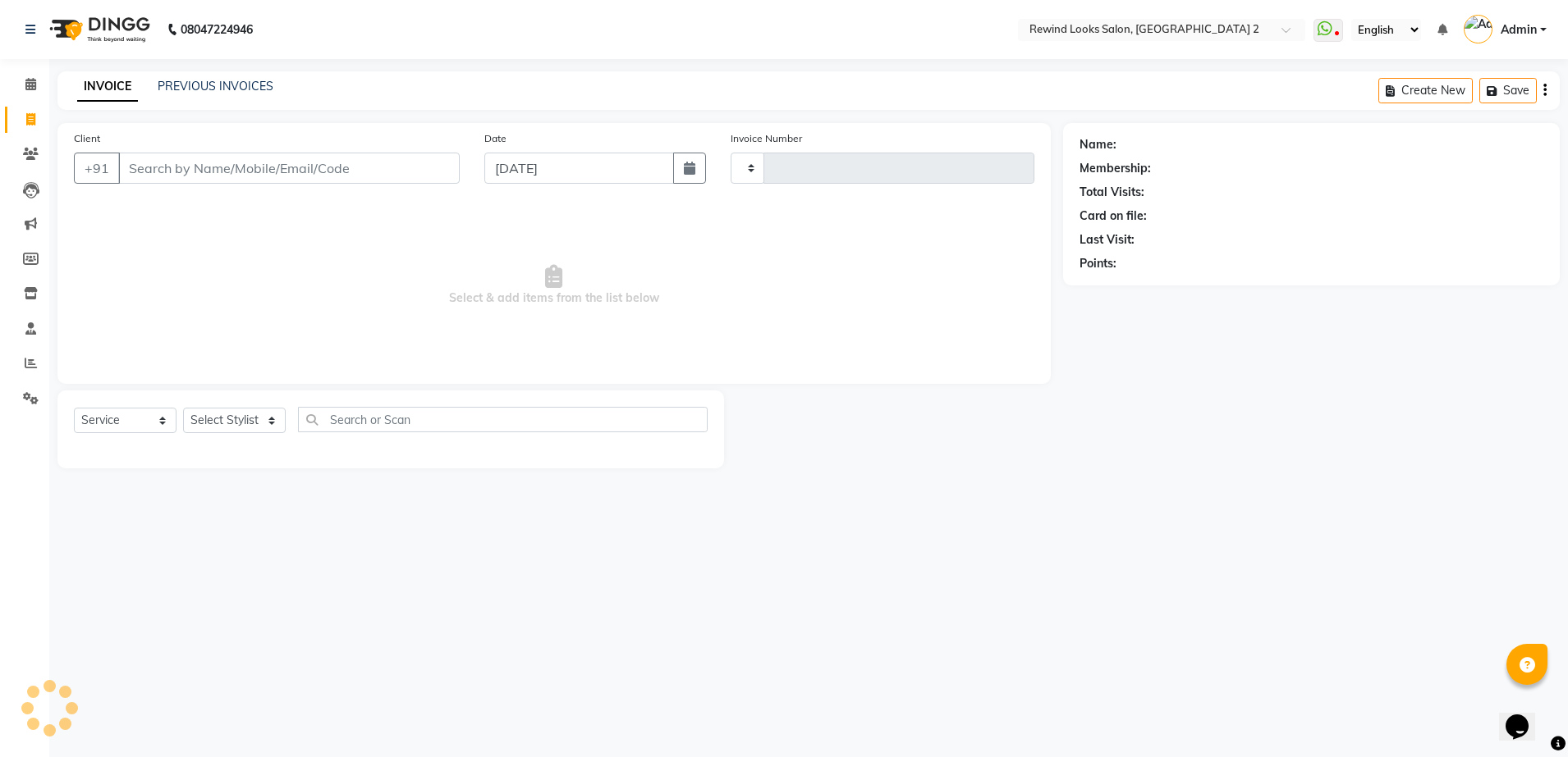
type input "10652"
select select "4640"
select select "27076"
